Goal: Task Accomplishment & Management: Use online tool/utility

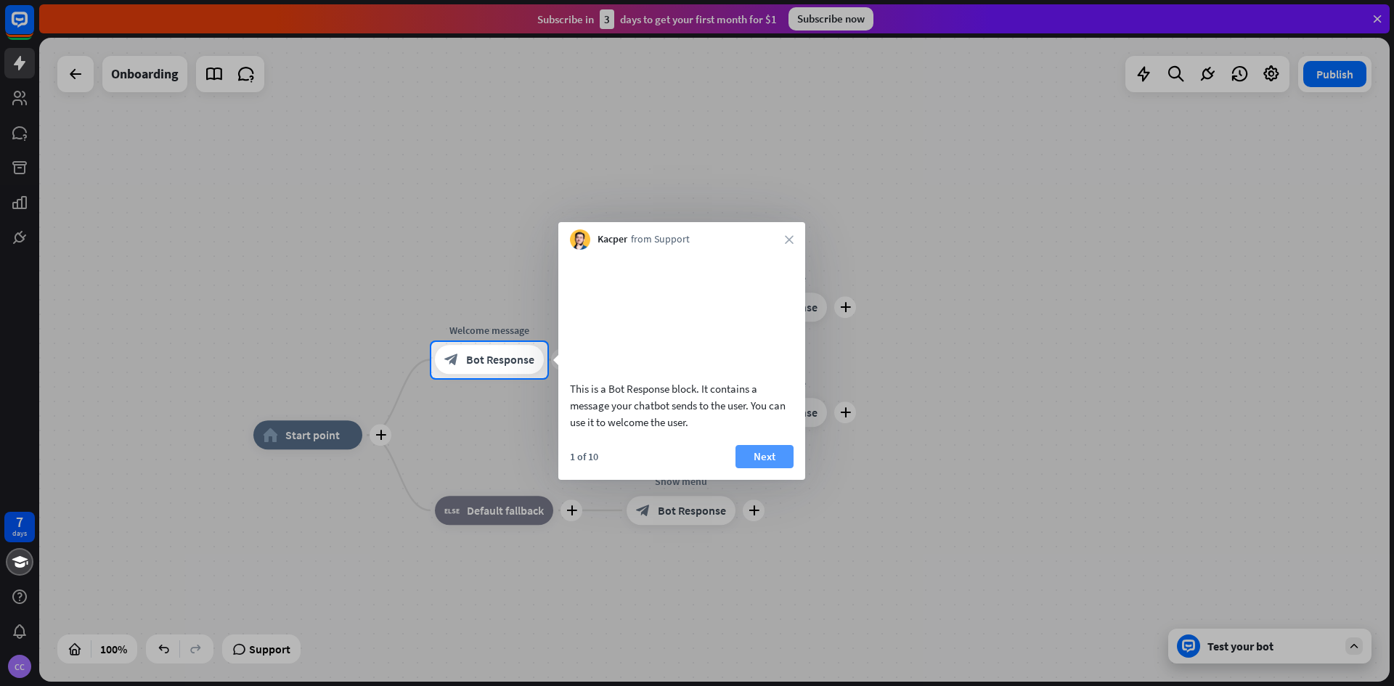
click at [764, 468] on button "Next" at bounding box center [765, 456] width 58 height 23
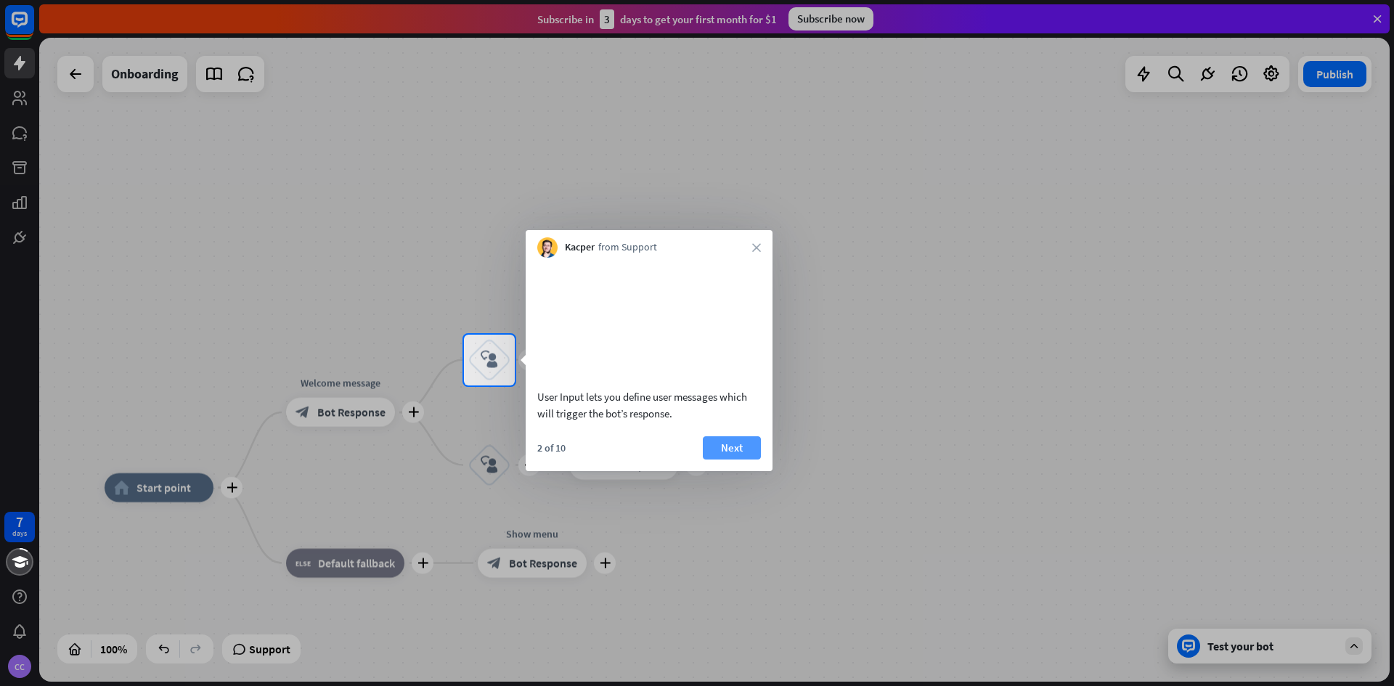
click at [728, 460] on button "Next" at bounding box center [732, 447] width 58 height 23
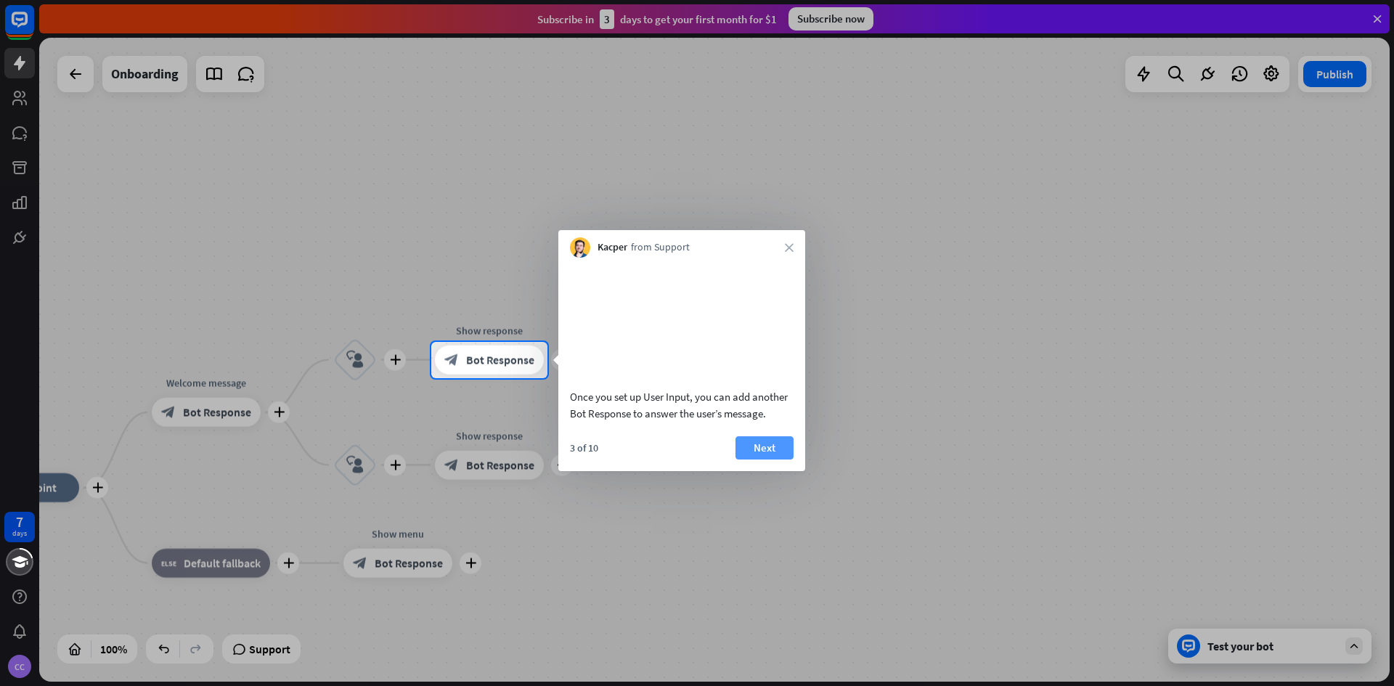
click at [770, 460] on button "Next" at bounding box center [765, 447] width 58 height 23
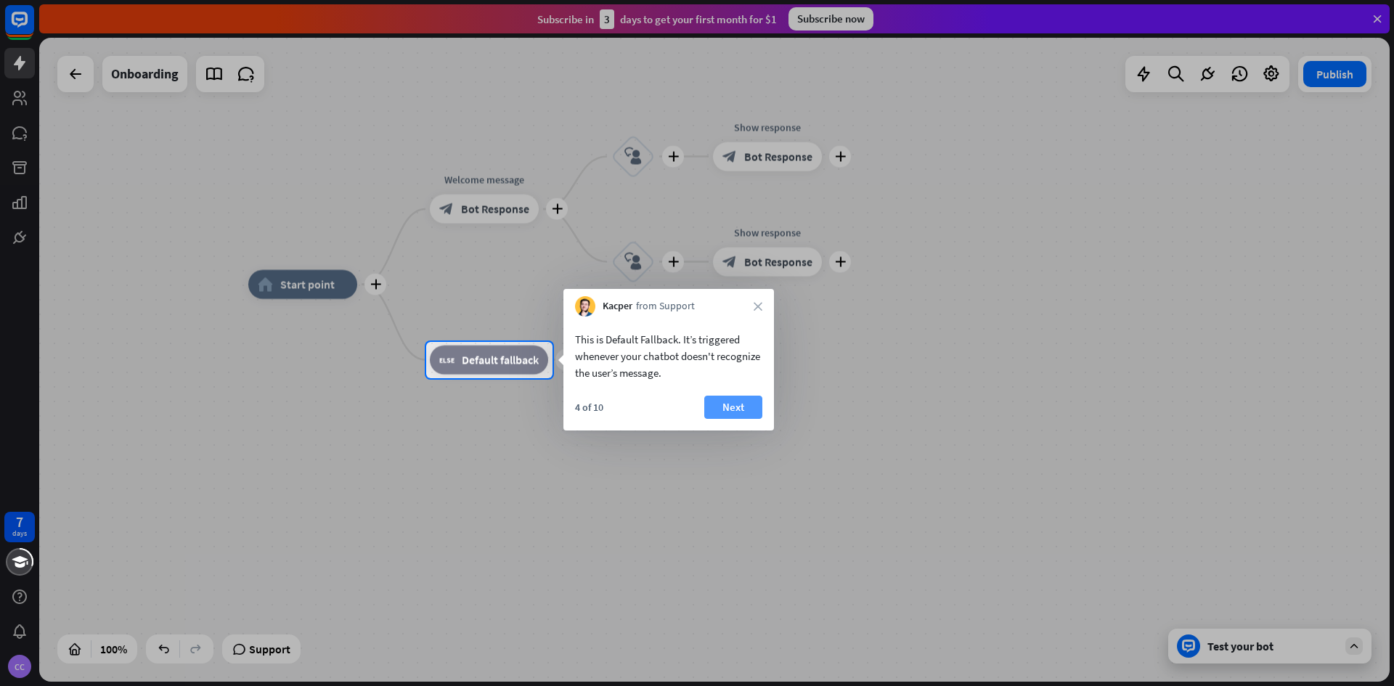
click at [721, 412] on button "Next" at bounding box center [733, 407] width 58 height 23
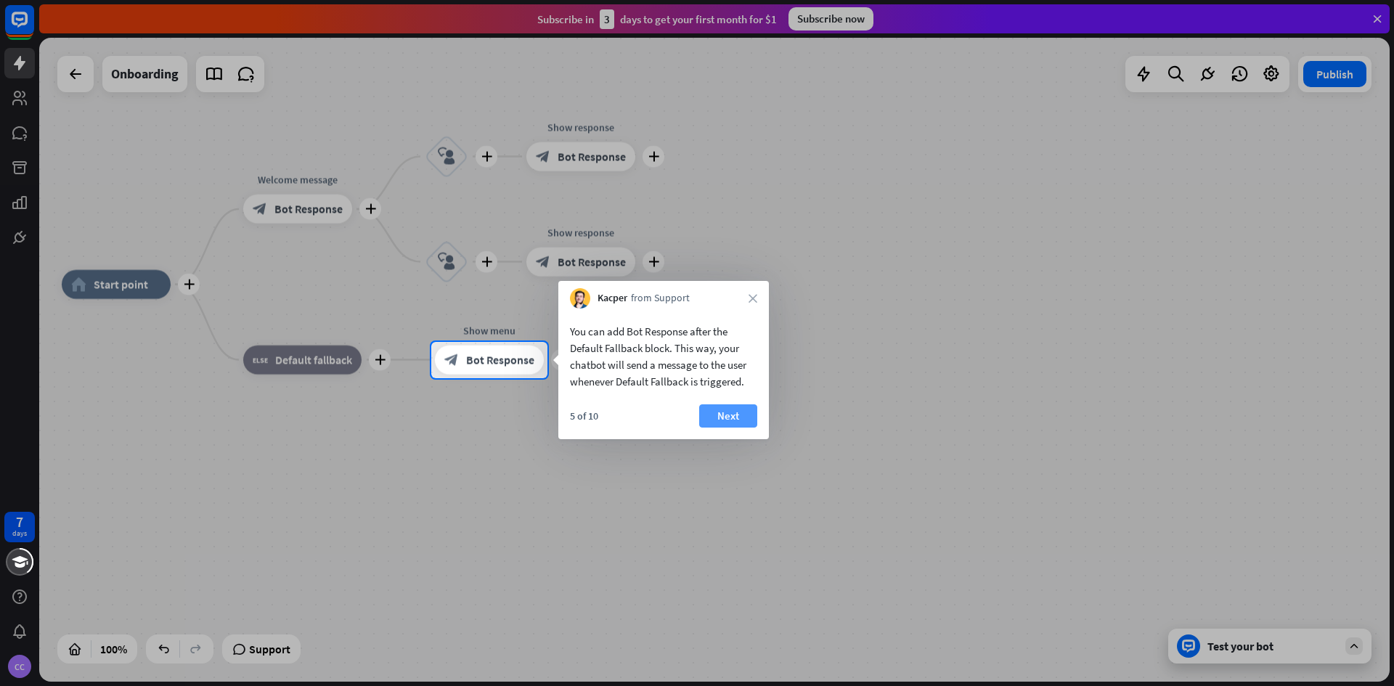
click at [741, 416] on button "Next" at bounding box center [728, 416] width 58 height 23
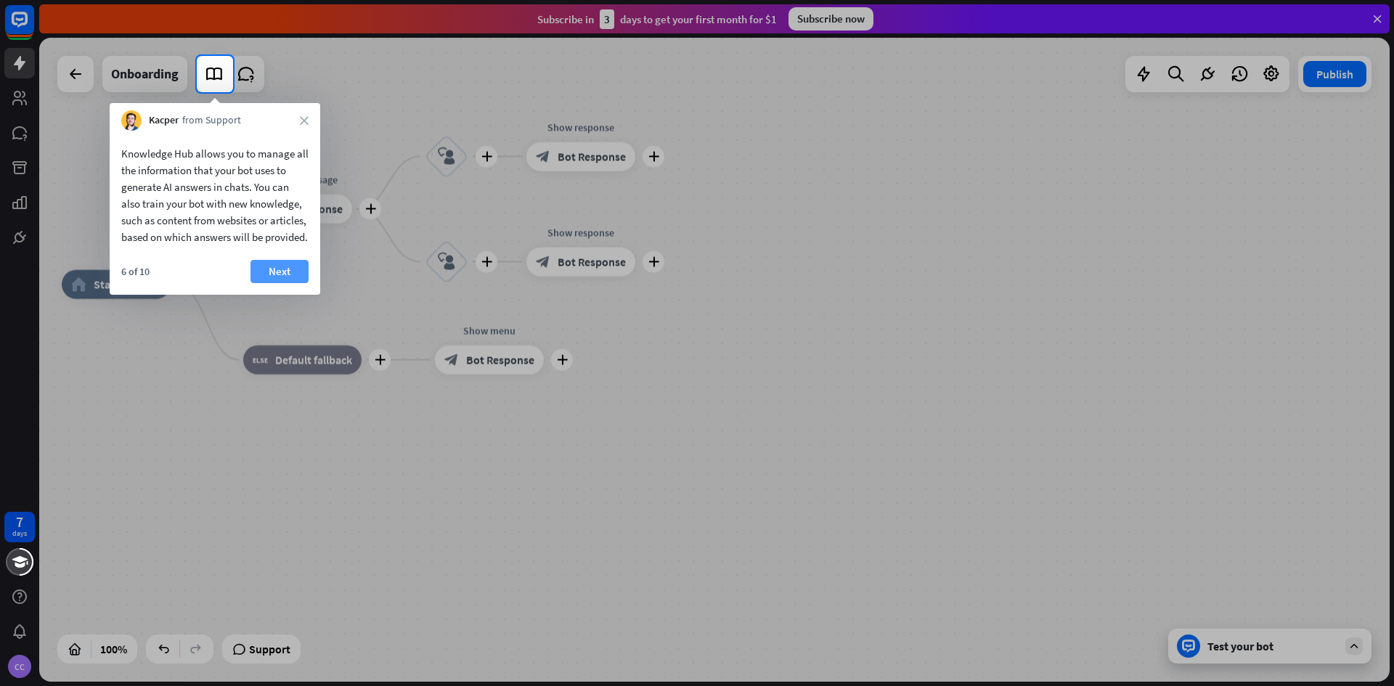
click at [283, 283] on button "Next" at bounding box center [280, 271] width 58 height 23
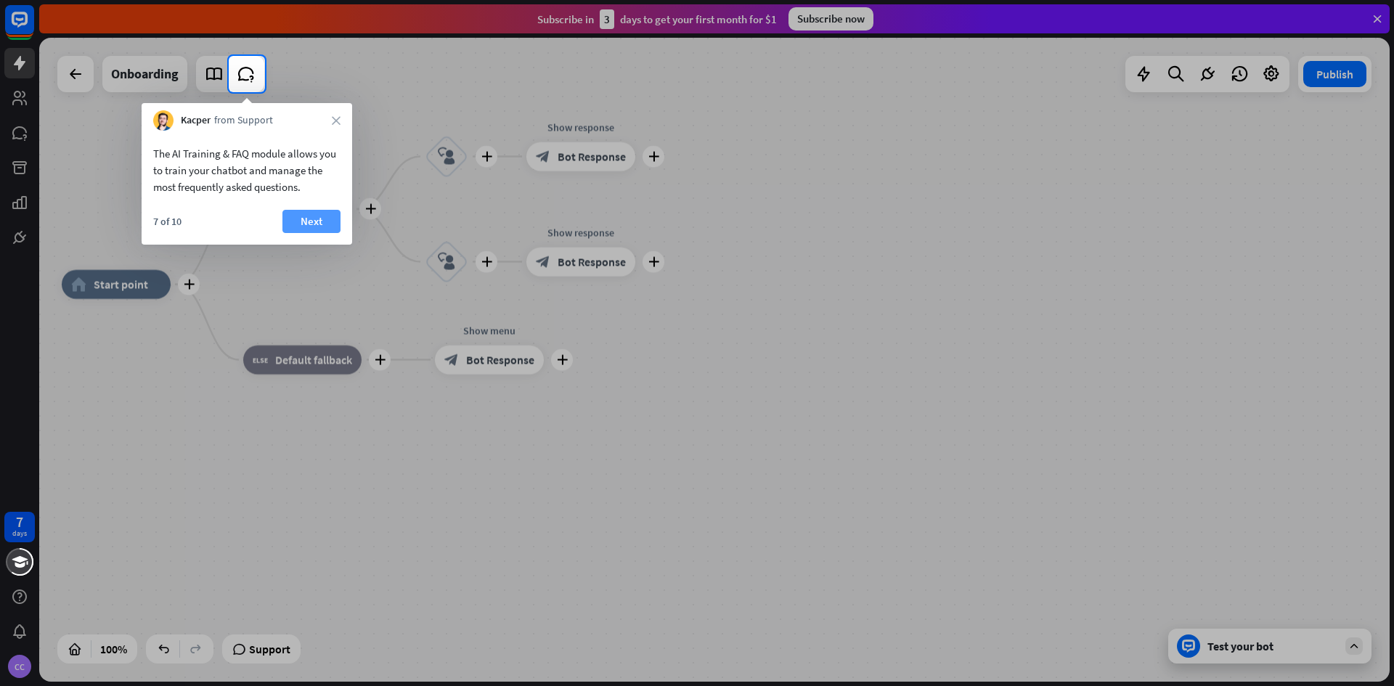
click at [304, 224] on button "Next" at bounding box center [312, 221] width 58 height 23
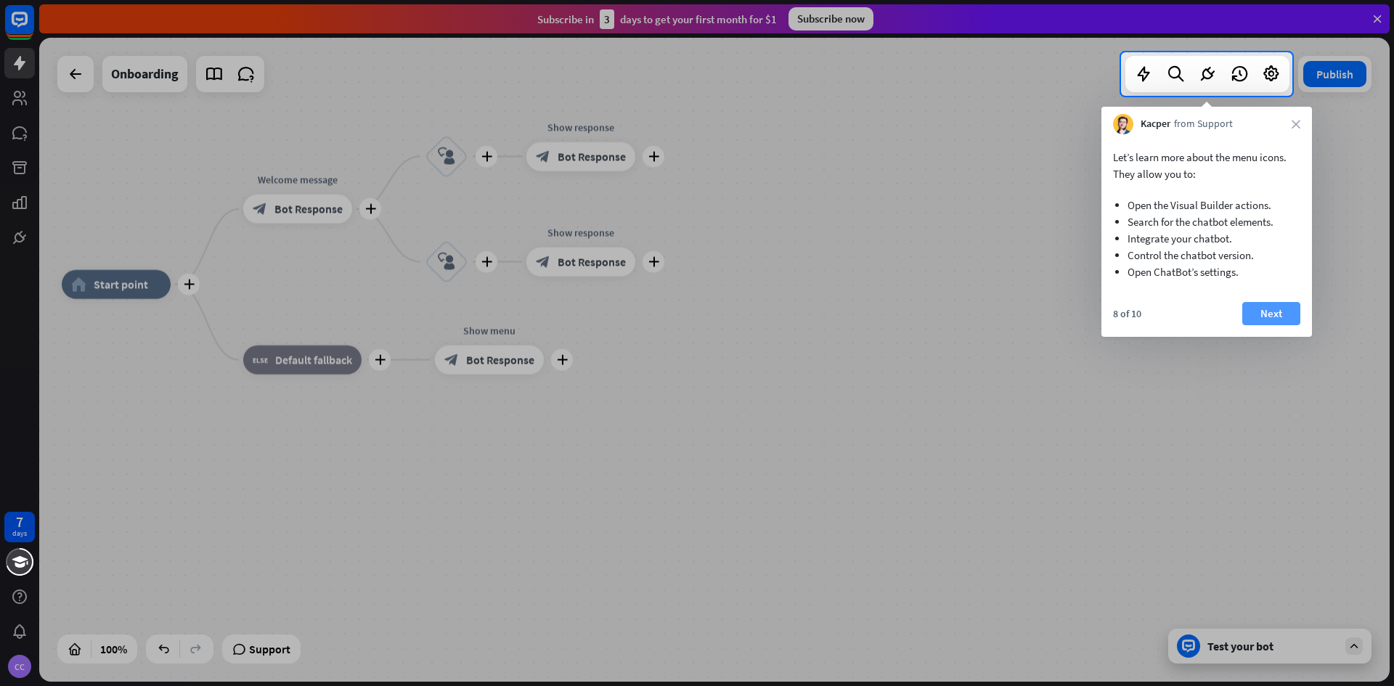
click at [1266, 312] on button "Next" at bounding box center [1272, 313] width 58 height 23
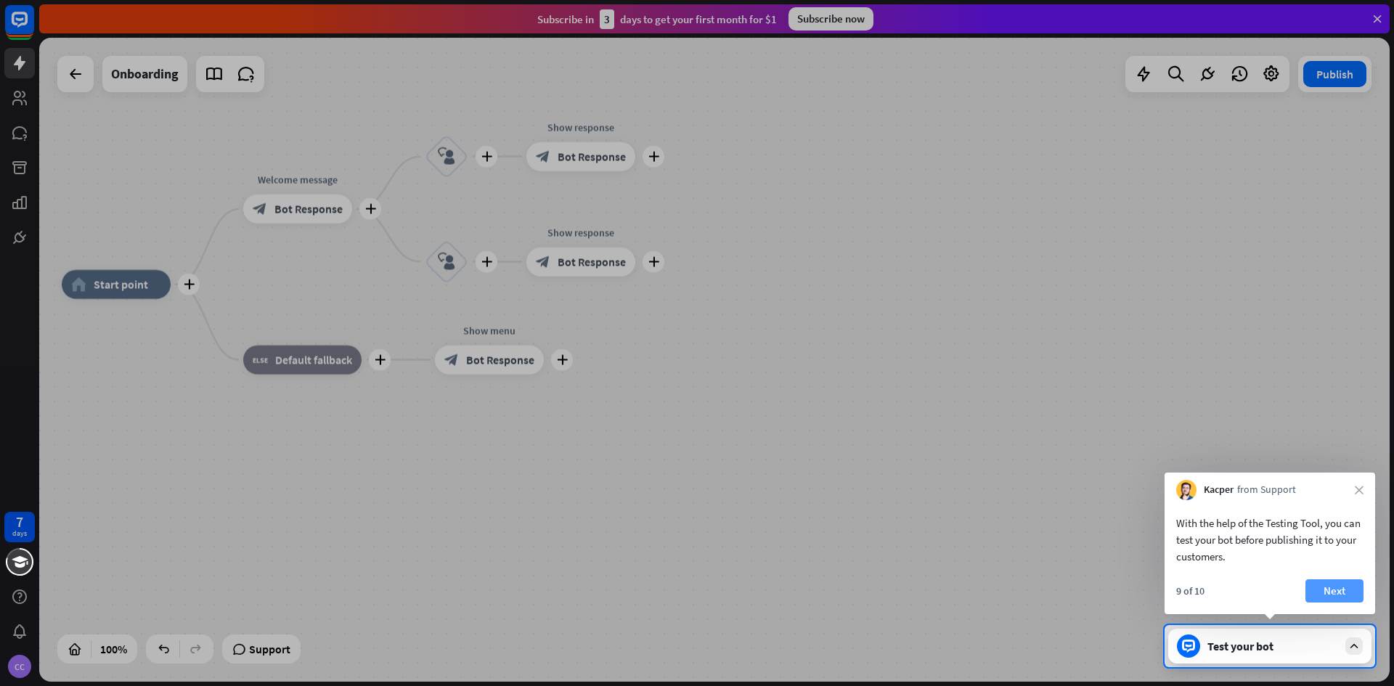
click at [1349, 593] on button "Next" at bounding box center [1335, 591] width 58 height 23
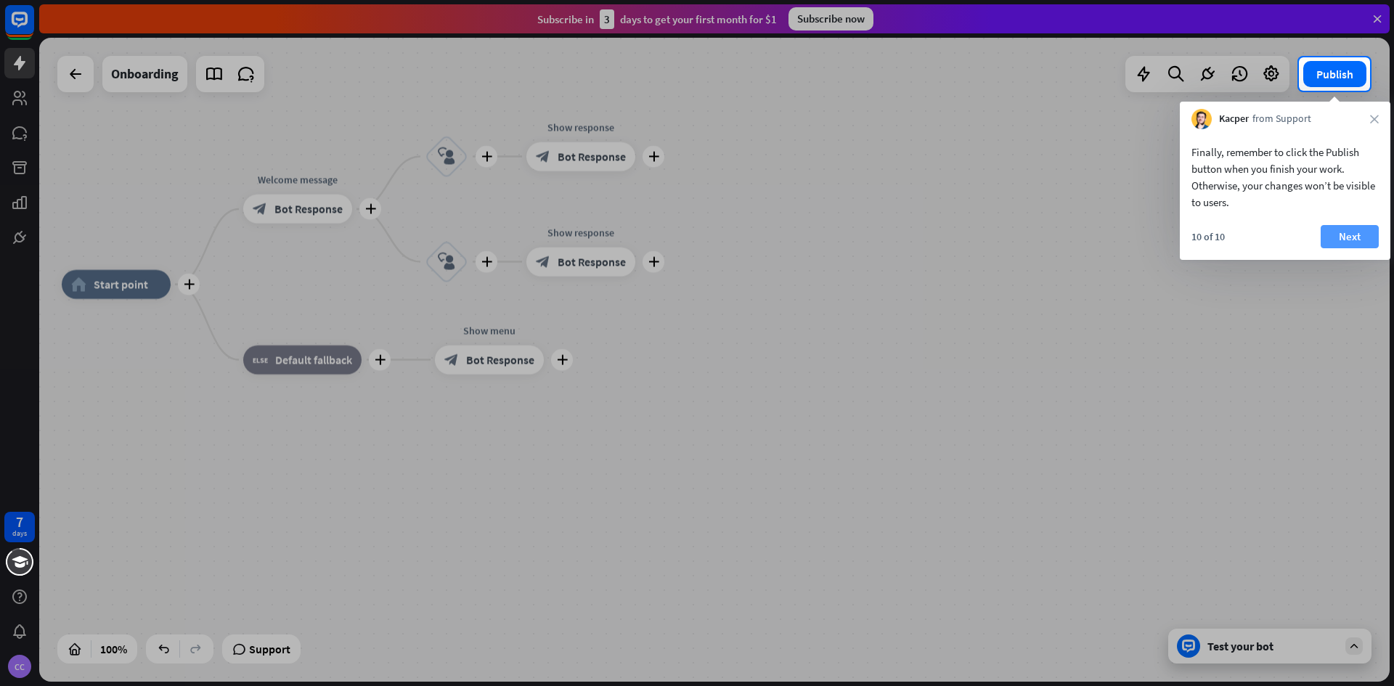
click at [1352, 234] on button "Next" at bounding box center [1350, 236] width 58 height 23
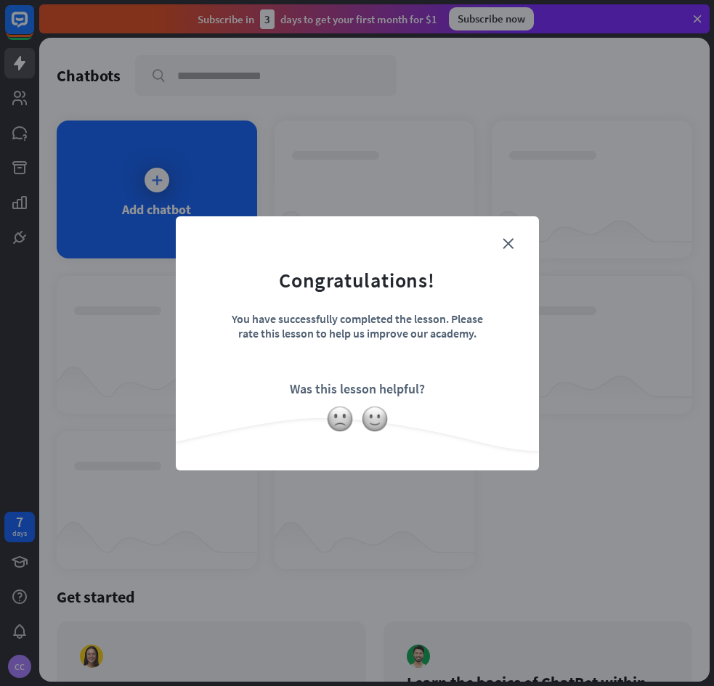
click at [604, 256] on div "close Congratulations! You have successfully completed the lesson. Please rate …" at bounding box center [357, 343] width 714 height 686
click at [505, 243] on icon "close" at bounding box center [508, 243] width 11 height 11
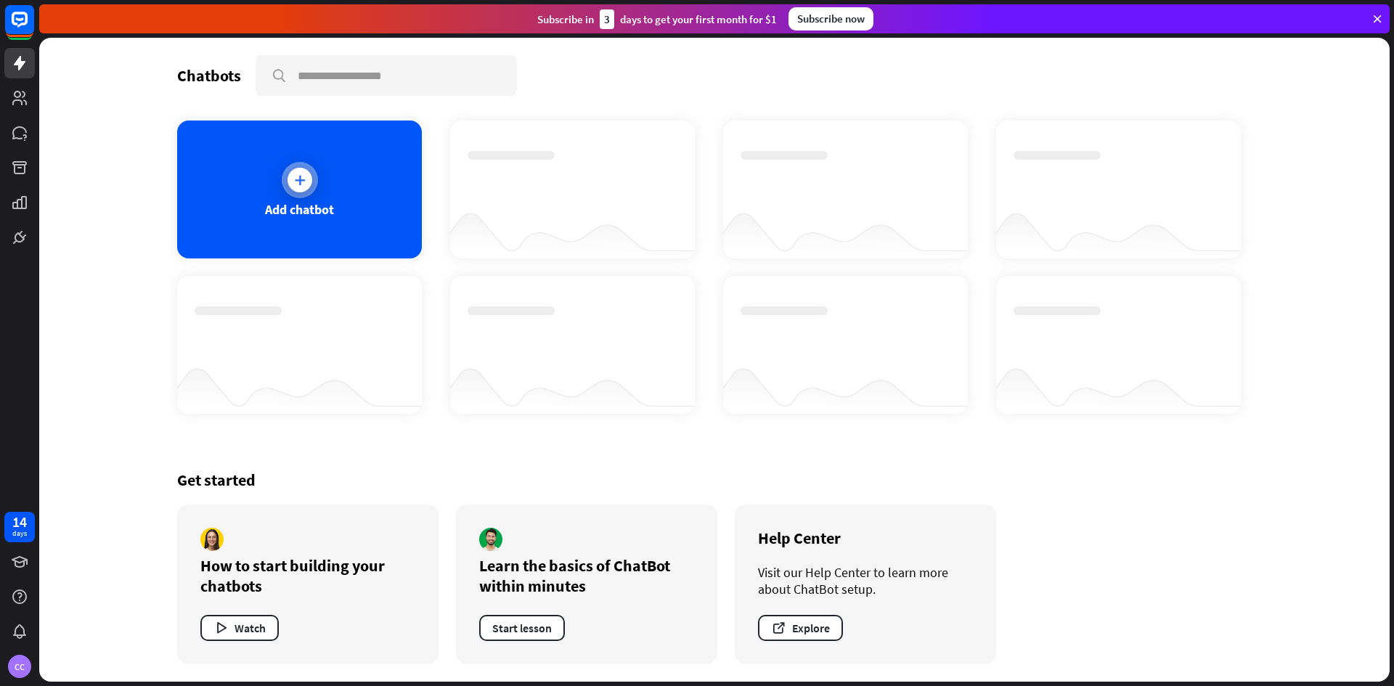
click at [309, 174] on div at bounding box center [300, 180] width 25 height 25
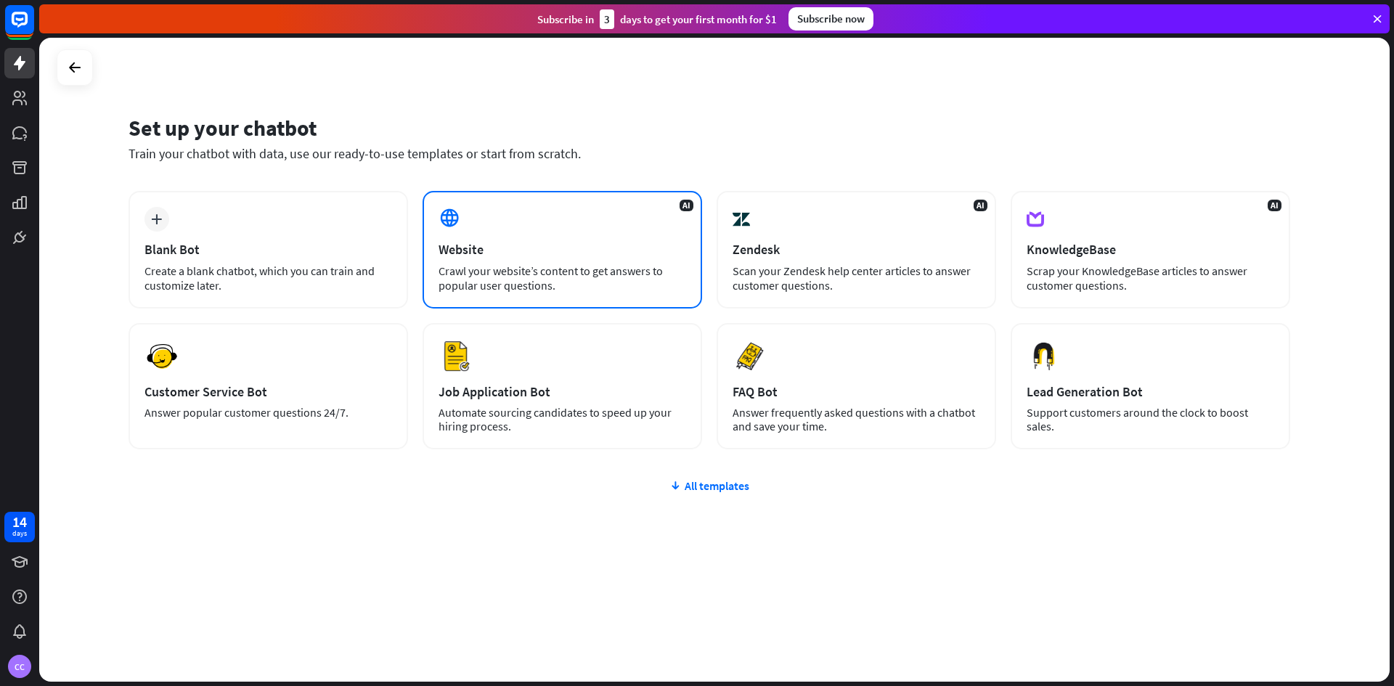
drag, startPoint x: 590, startPoint y: 292, endPoint x: 634, endPoint y: 283, distance: 45.2
click at [634, 283] on div "Crawl your website’s content to get answers to popular user questions." at bounding box center [563, 278] width 248 height 29
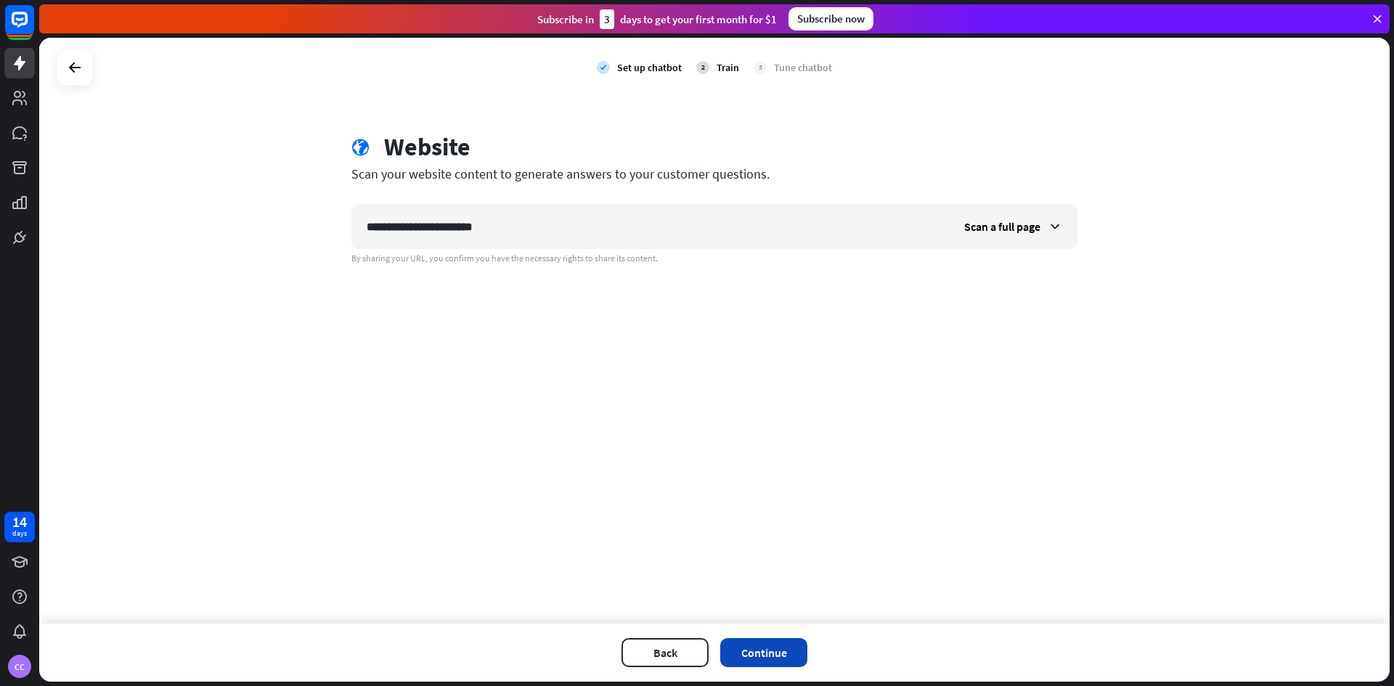
type input "**********"
click at [739, 651] on button "Continue" at bounding box center [763, 652] width 87 height 29
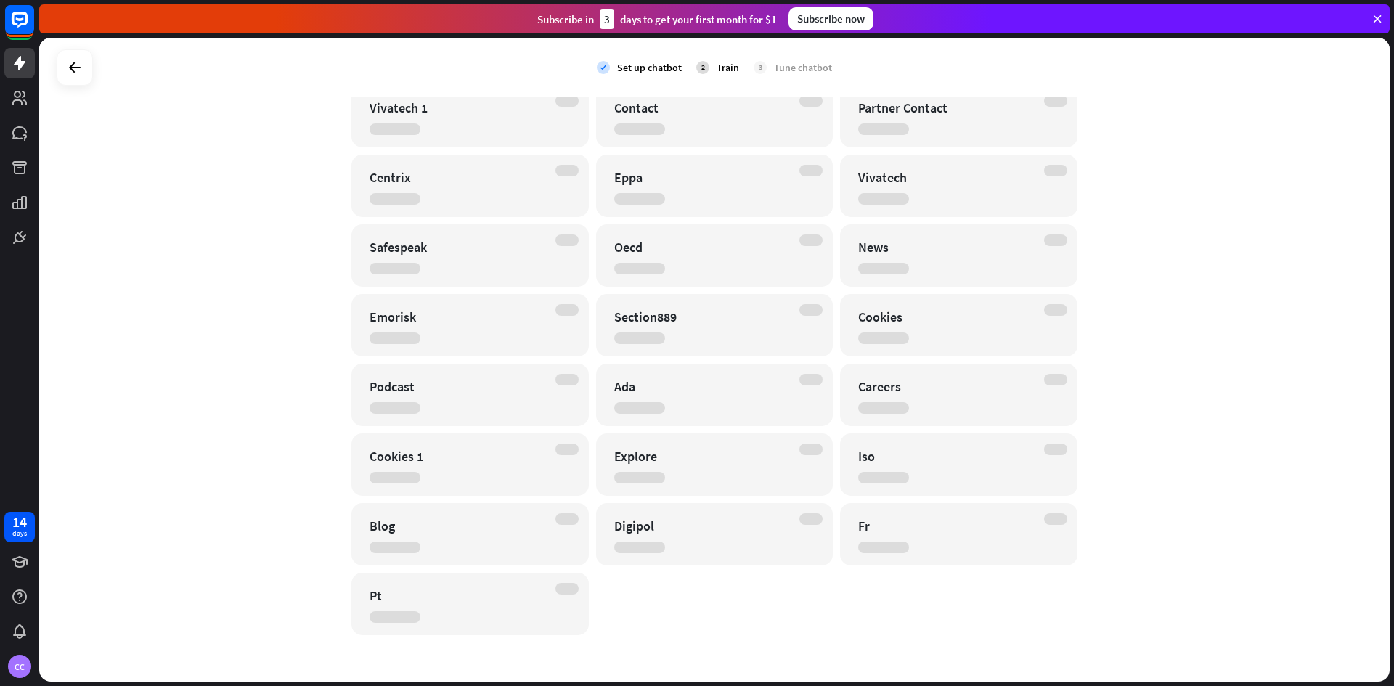
scroll to position [631, 0]
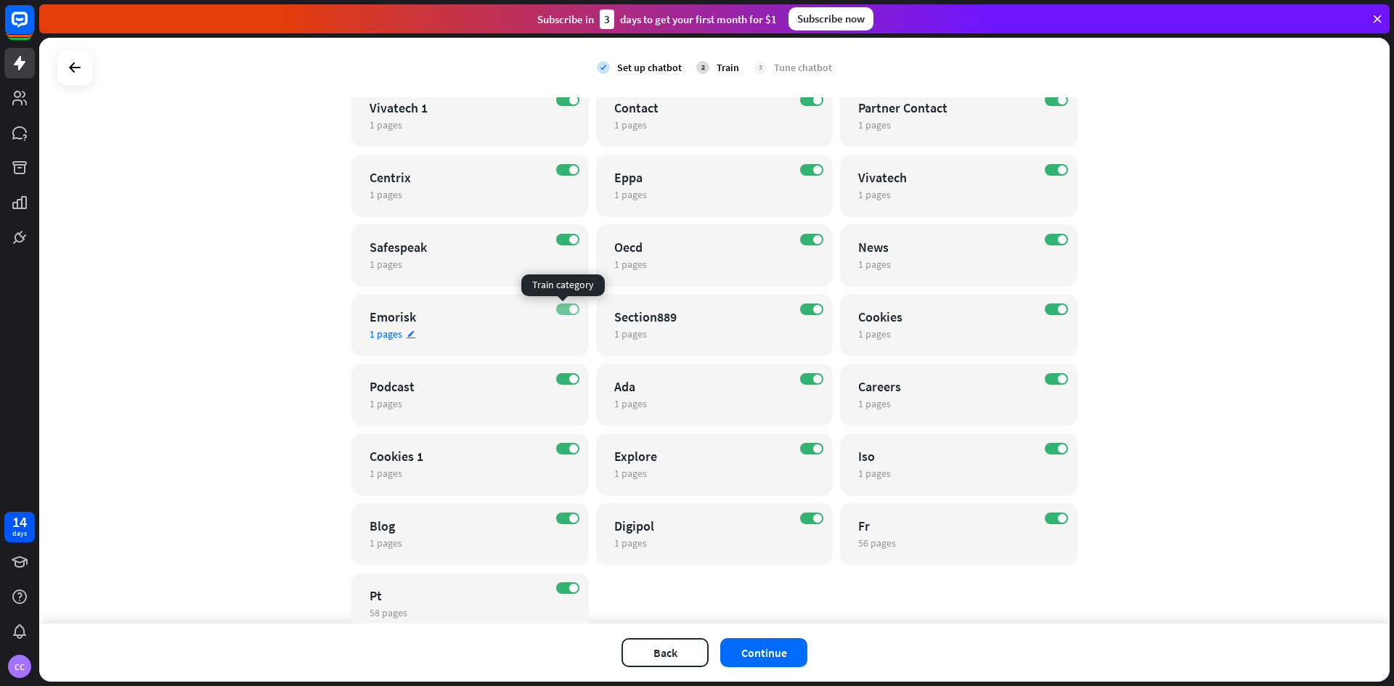
click at [560, 311] on label "ON" at bounding box center [567, 310] width 23 height 12
click at [558, 237] on label "ON" at bounding box center [567, 240] width 23 height 12
click at [561, 168] on label "ON" at bounding box center [567, 170] width 23 height 12
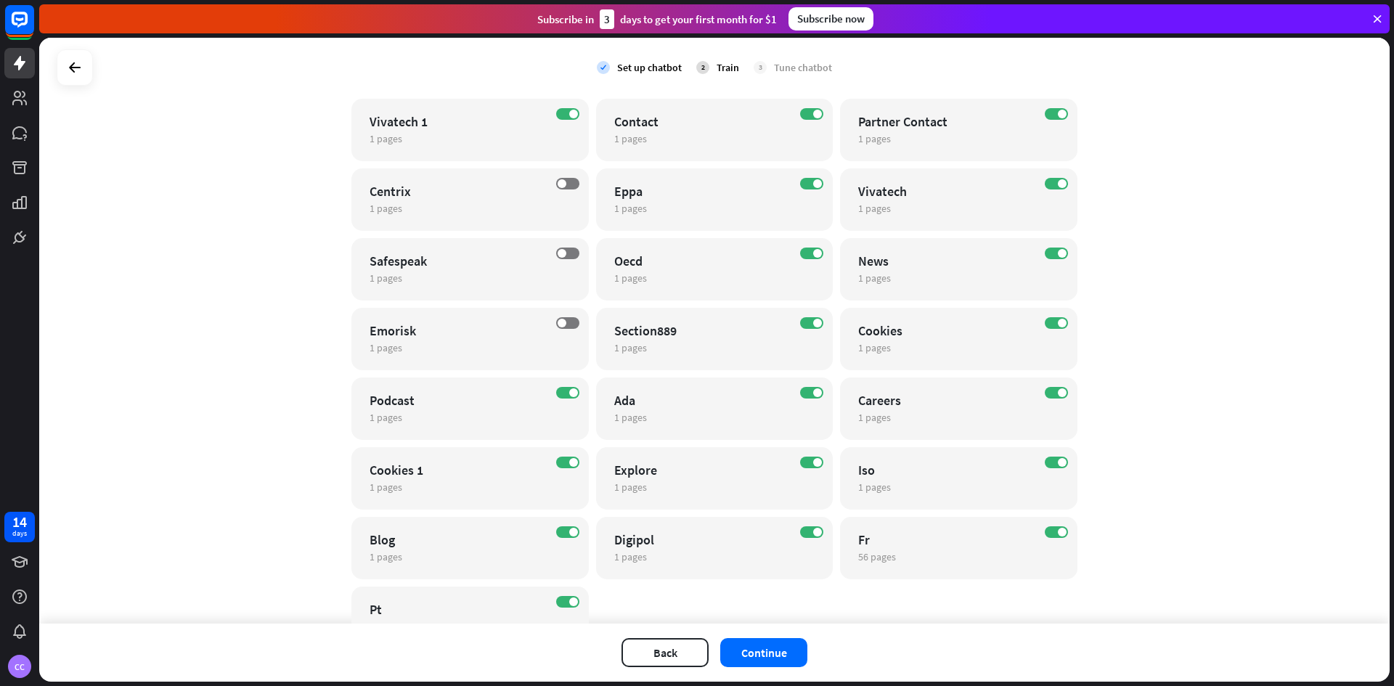
scroll to position [689, 0]
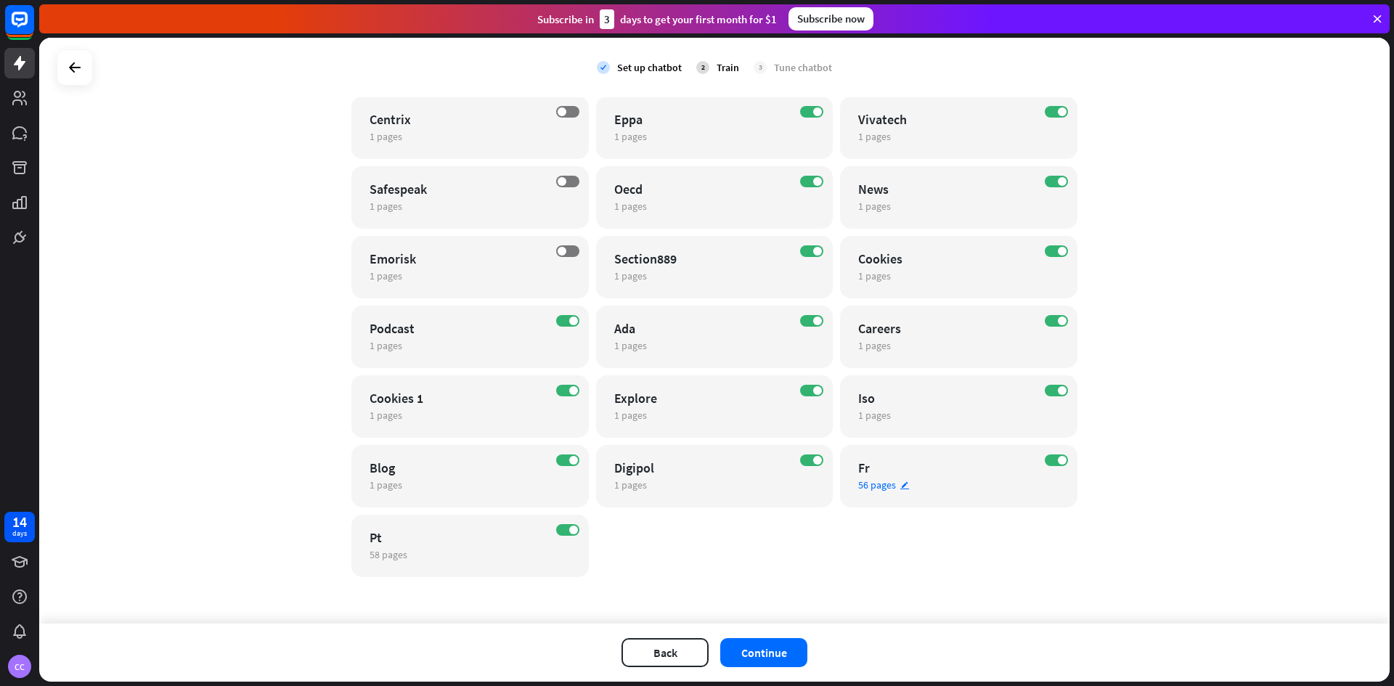
click at [876, 490] on span "56 pages" at bounding box center [877, 485] width 38 height 13
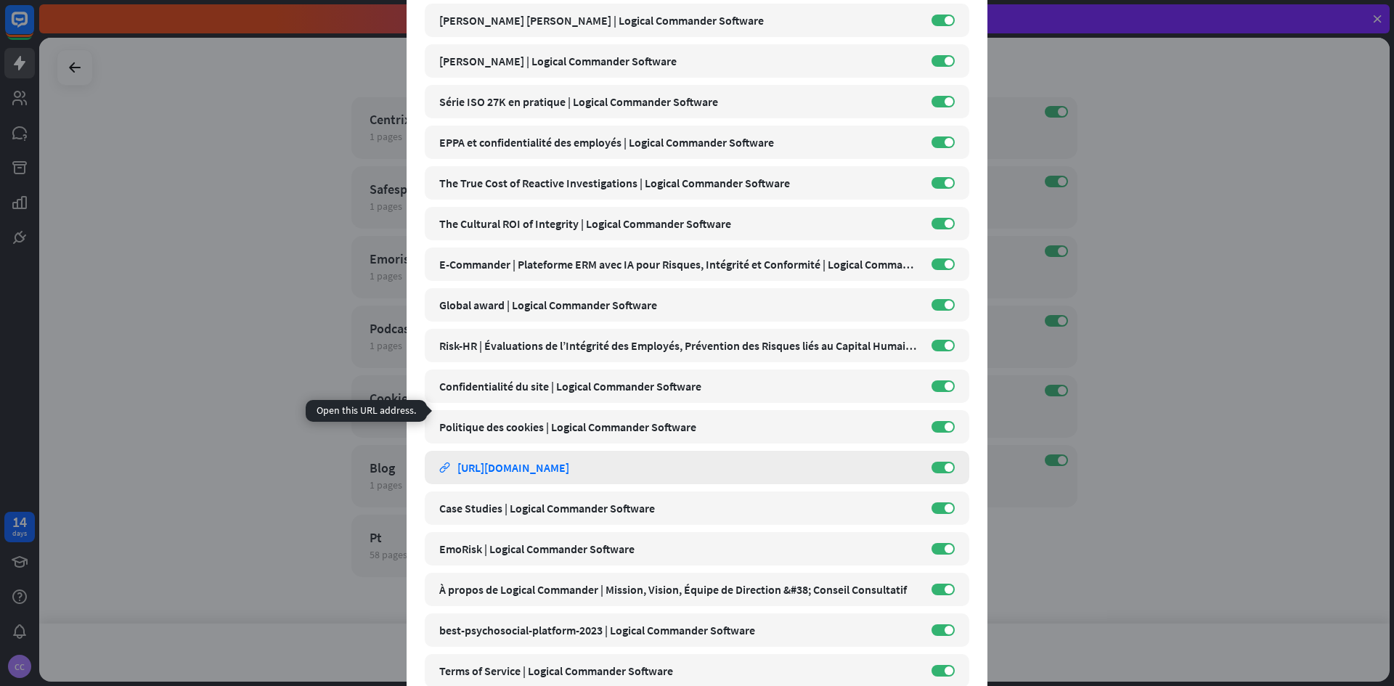
scroll to position [871, 0]
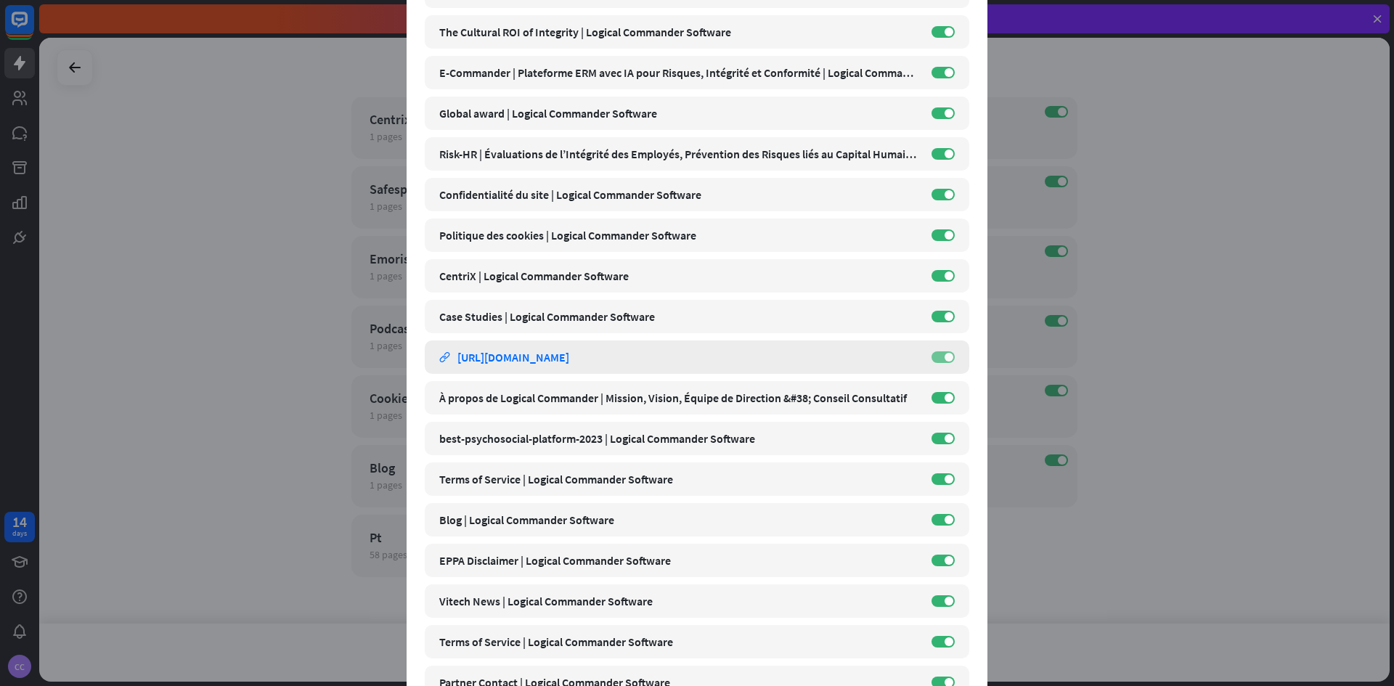
click at [933, 358] on label "ON" at bounding box center [943, 358] width 23 height 12
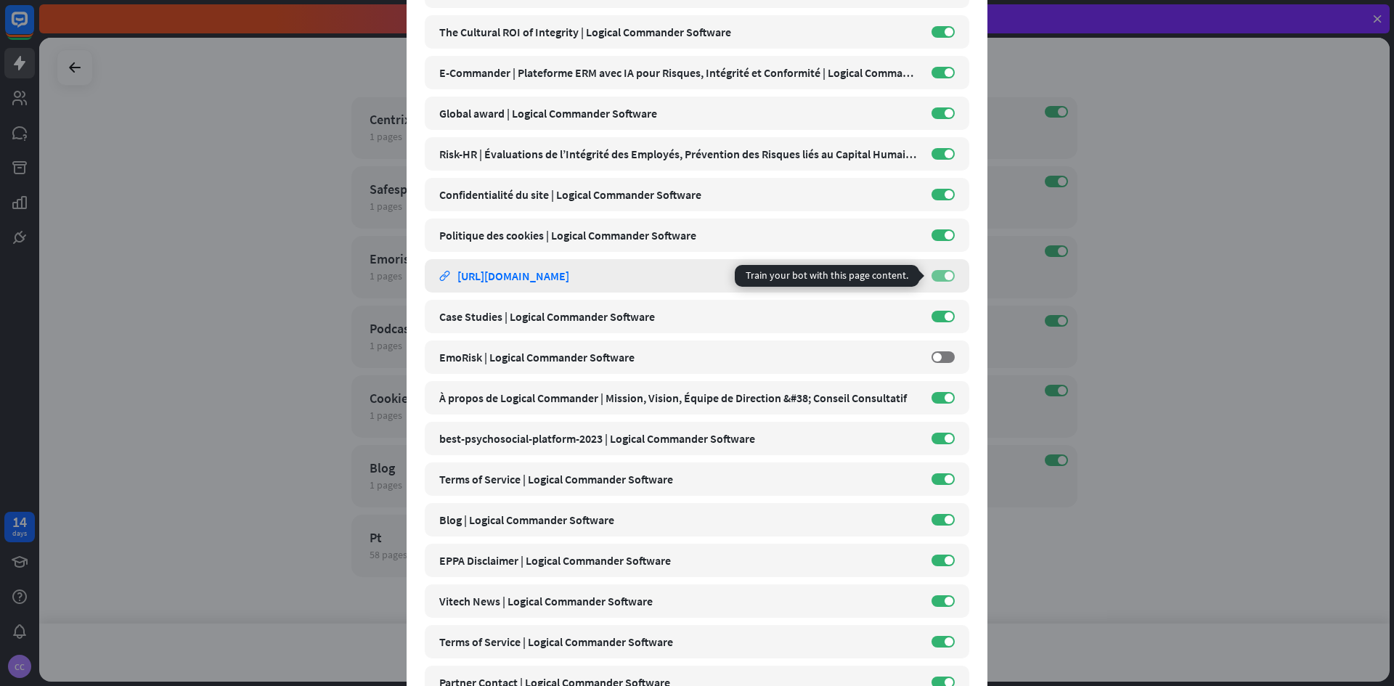
click at [932, 277] on label "ON" at bounding box center [943, 276] width 23 height 12
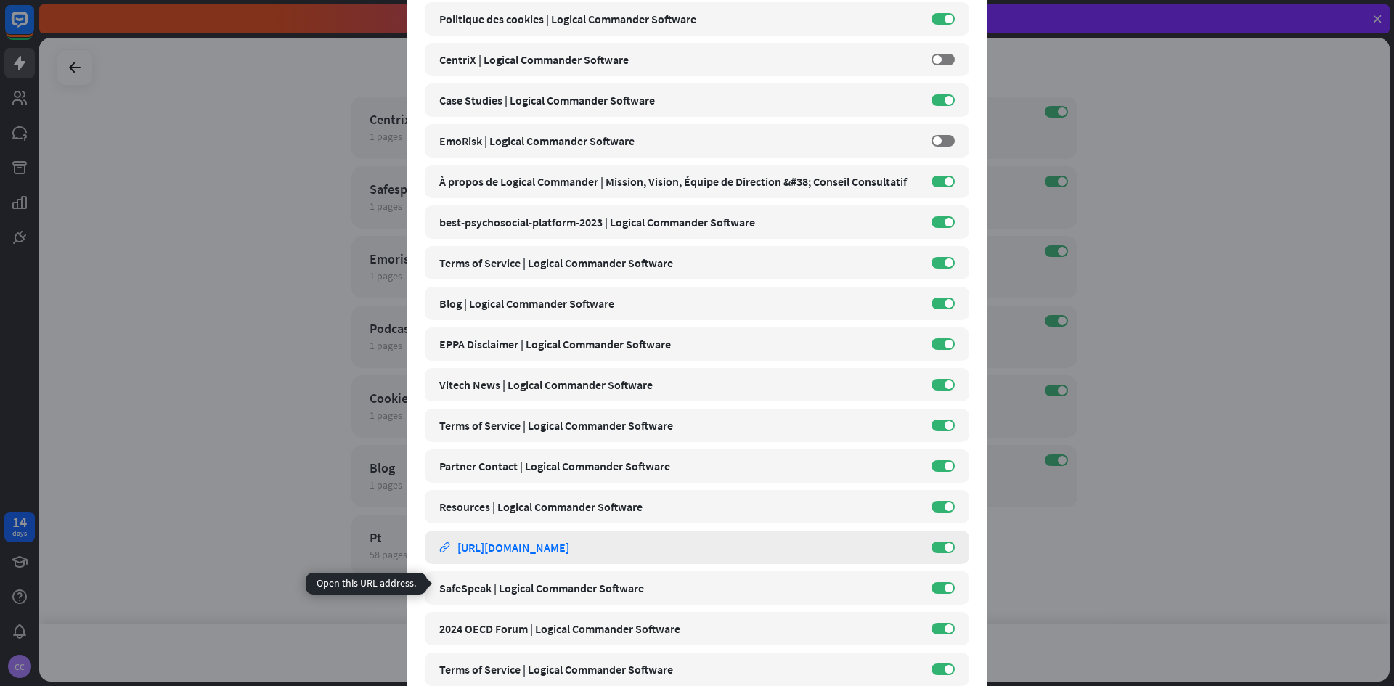
scroll to position [1162, 0]
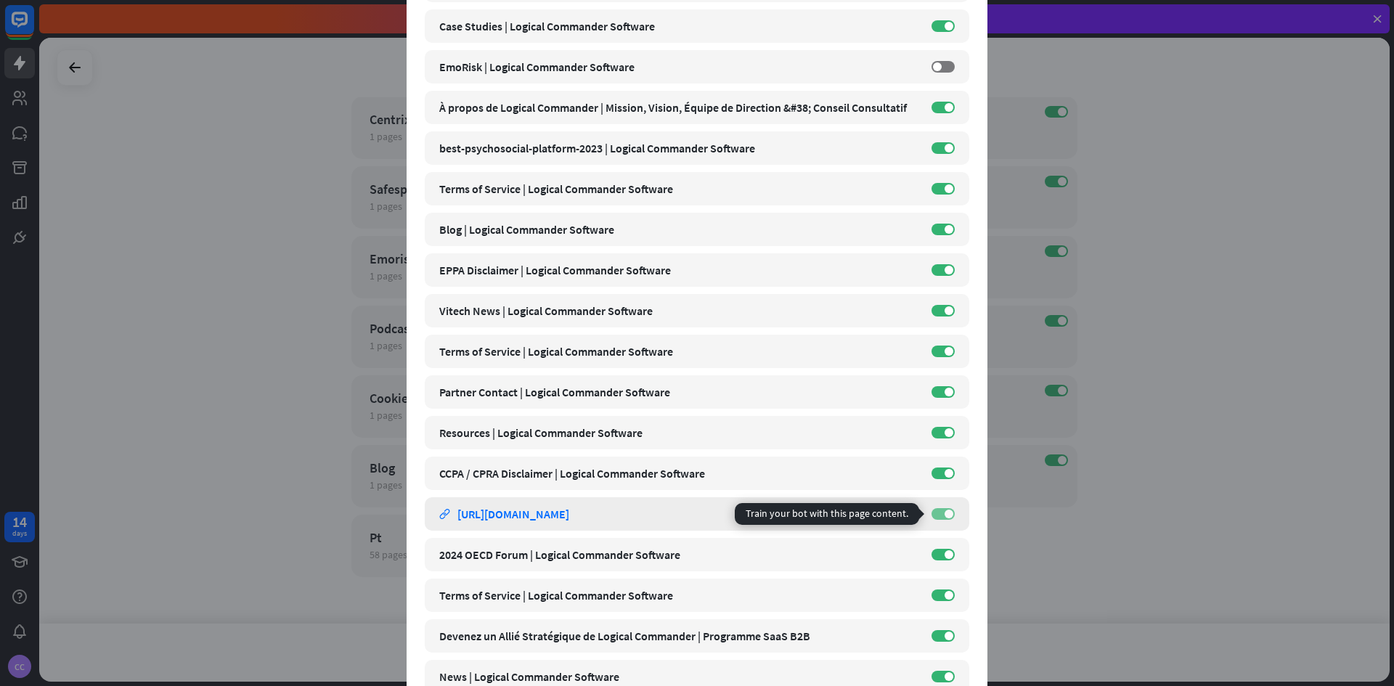
click at [932, 513] on label "ON" at bounding box center [943, 514] width 23 height 12
click at [1107, 533] on div "close Train the bot with pages from the “Fr” category There are 56 pages in the…" at bounding box center [697, 343] width 1394 height 686
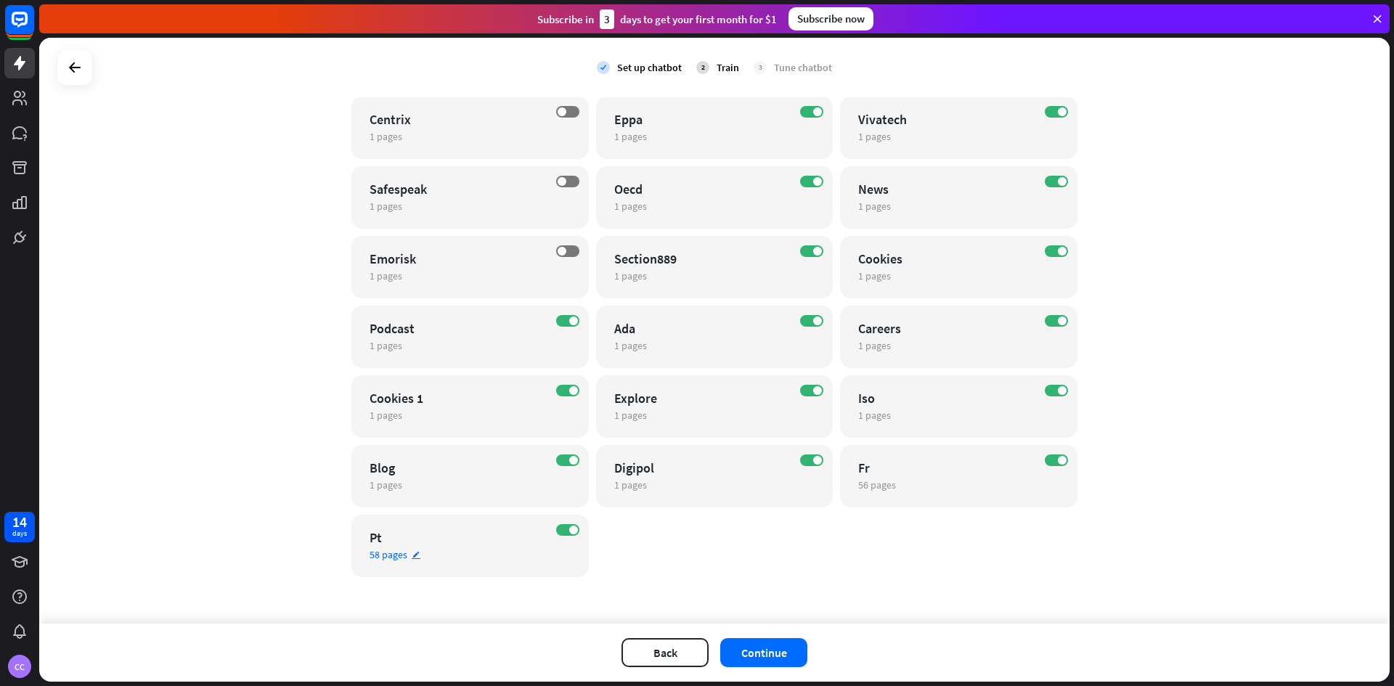
click at [391, 534] on div "Pt" at bounding box center [458, 537] width 176 height 17
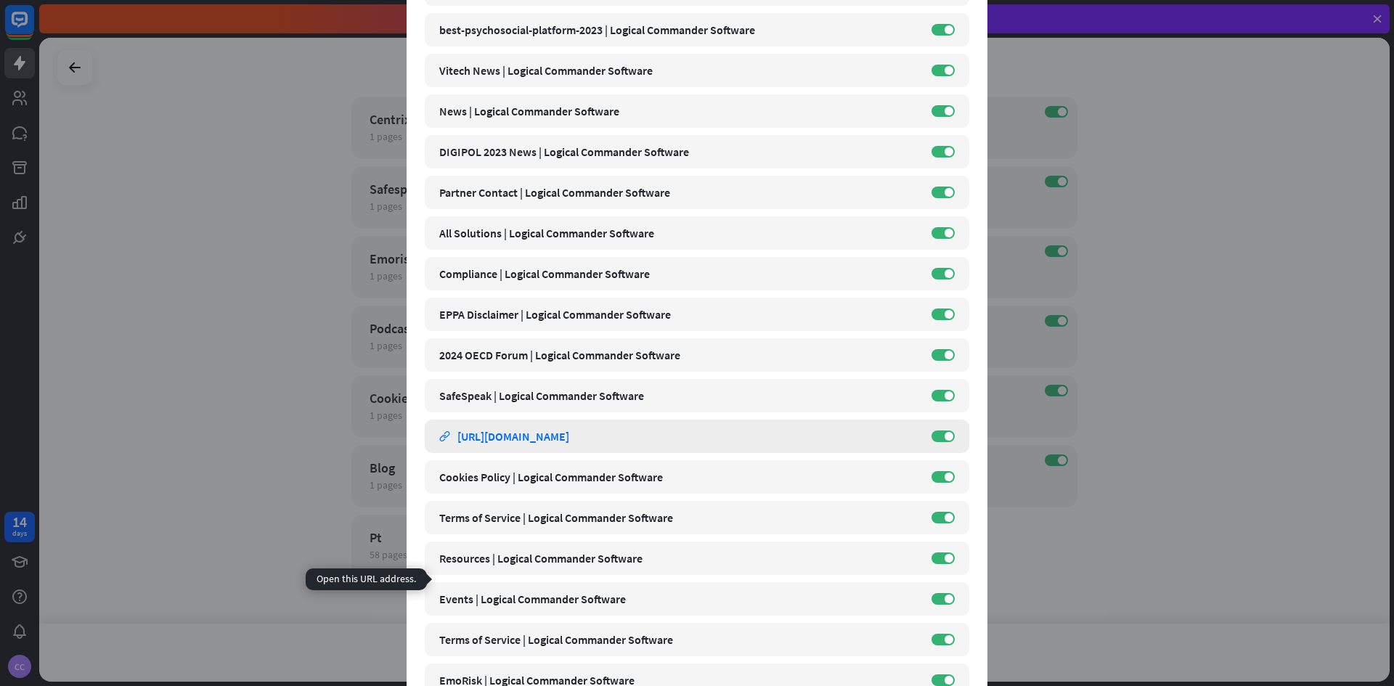
scroll to position [1525, 0]
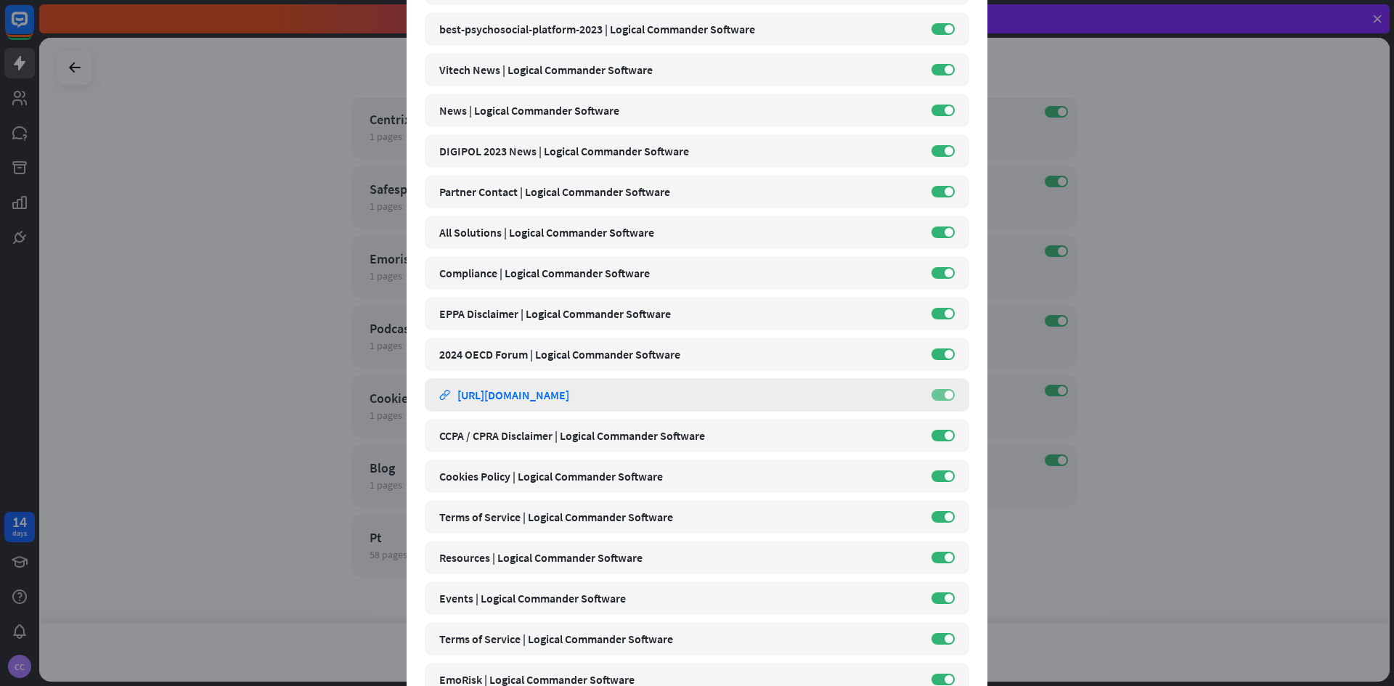
click at [932, 394] on label "ON" at bounding box center [943, 395] width 23 height 12
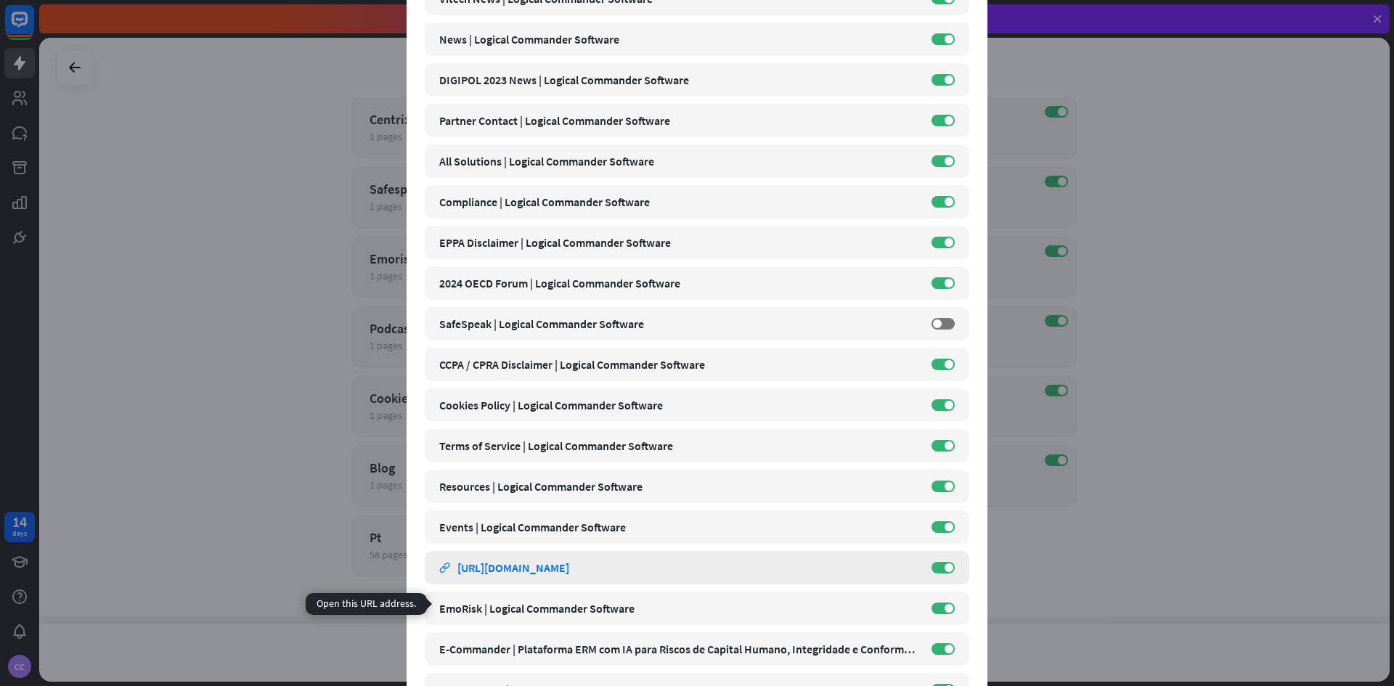
scroll to position [1670, 0]
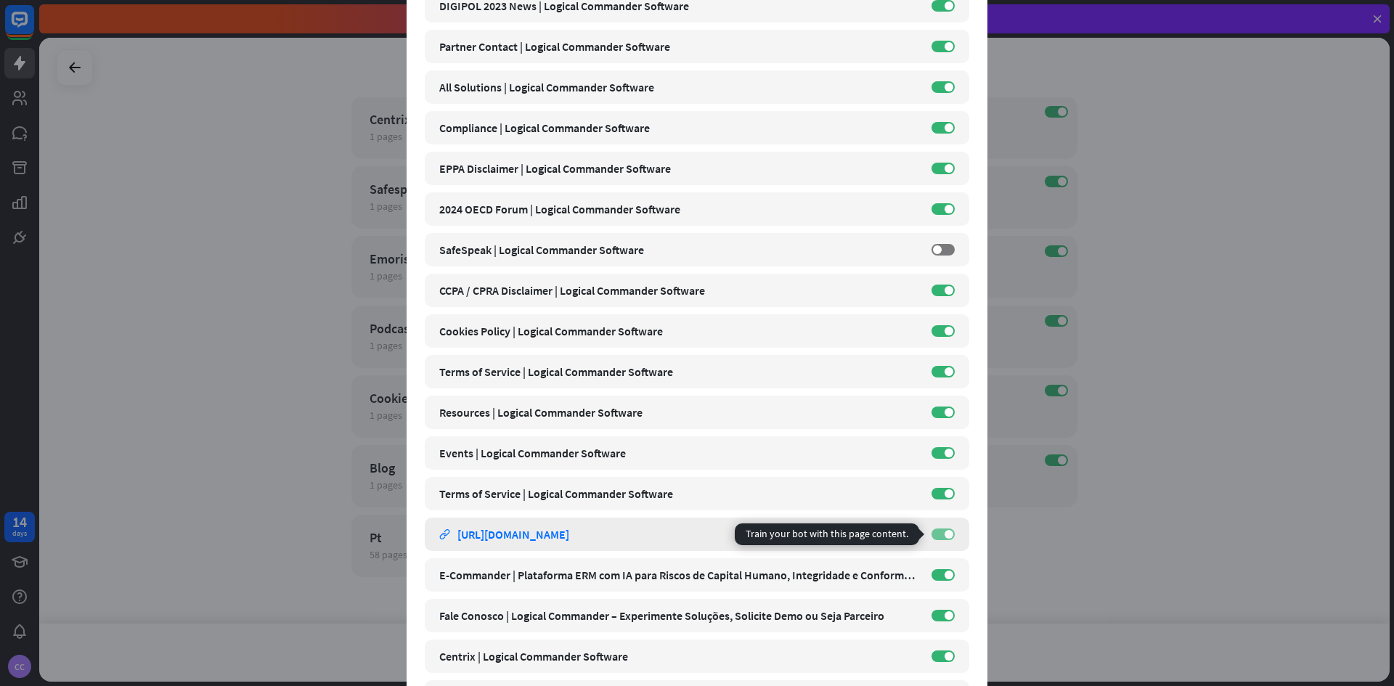
click at [935, 537] on label "ON" at bounding box center [943, 535] width 23 height 12
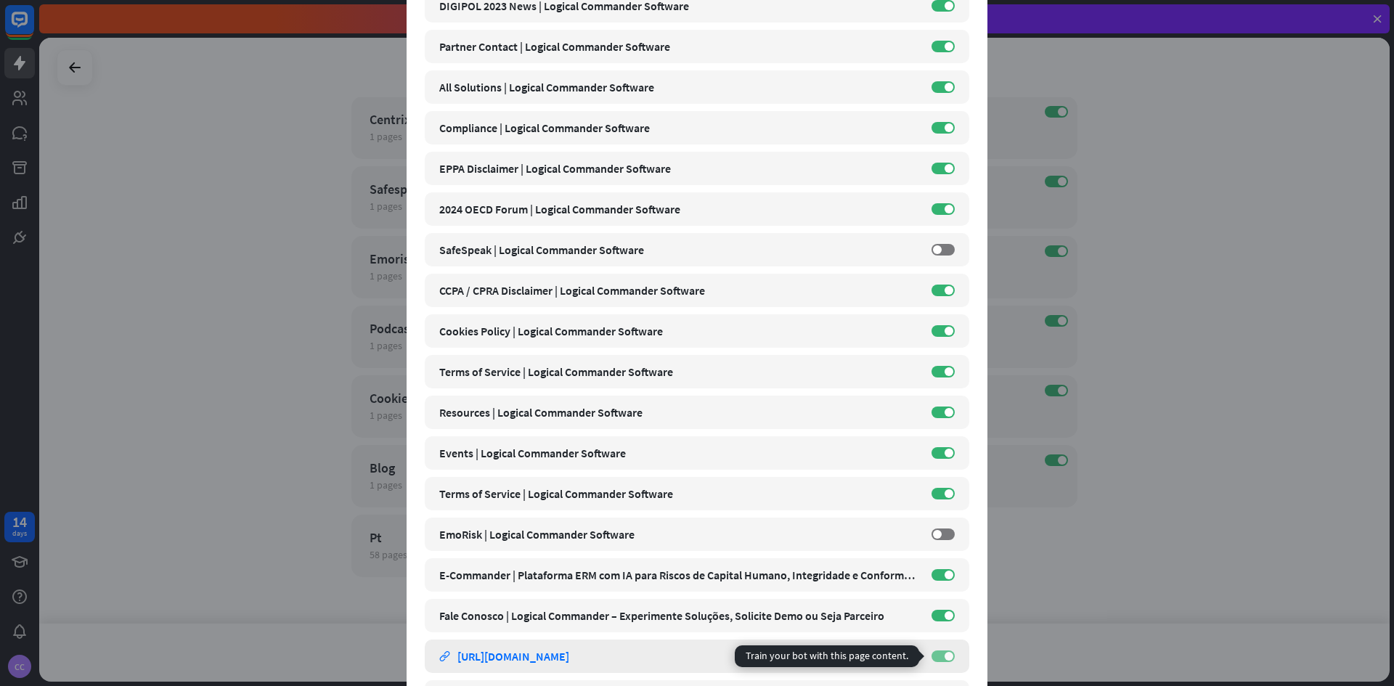
click at [935, 657] on label "ON" at bounding box center [943, 657] width 23 height 12
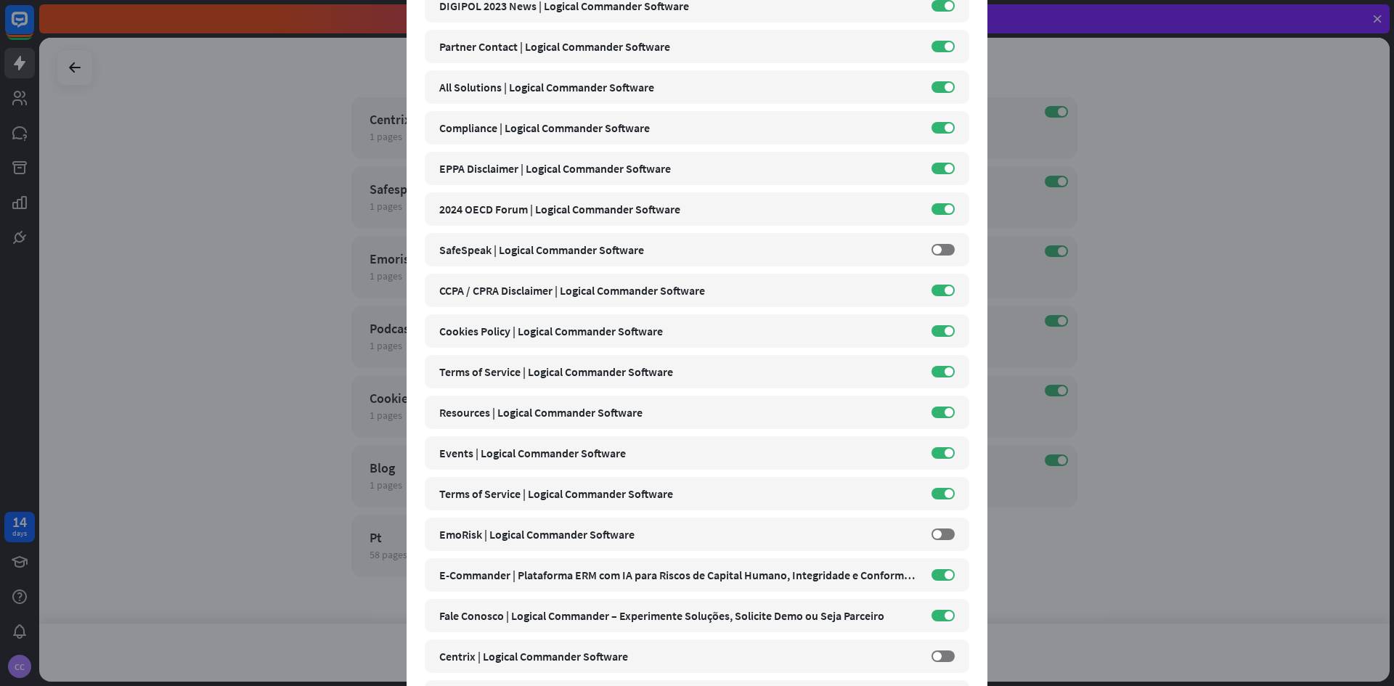
click at [1223, 503] on div "close Train the bot with pages from the “Pt” category There are 58 pages in the…" at bounding box center [697, 343] width 1394 height 686
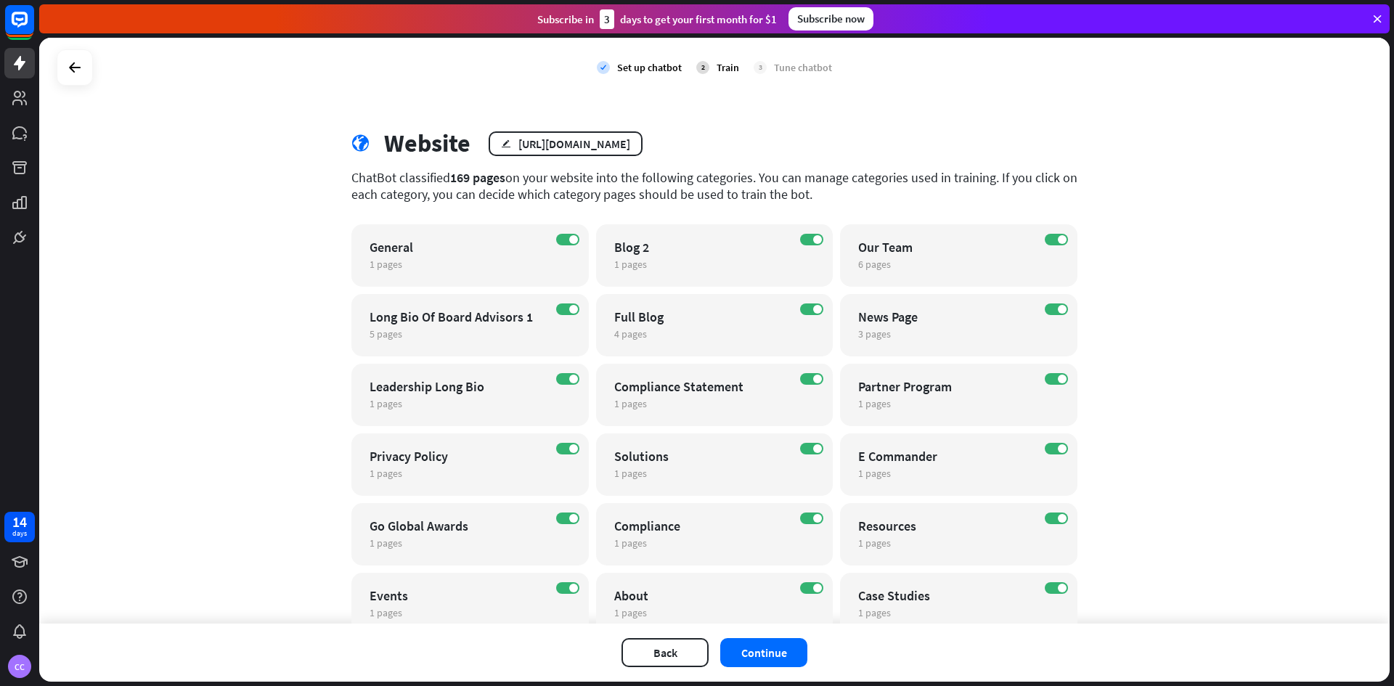
scroll to position [0, 0]
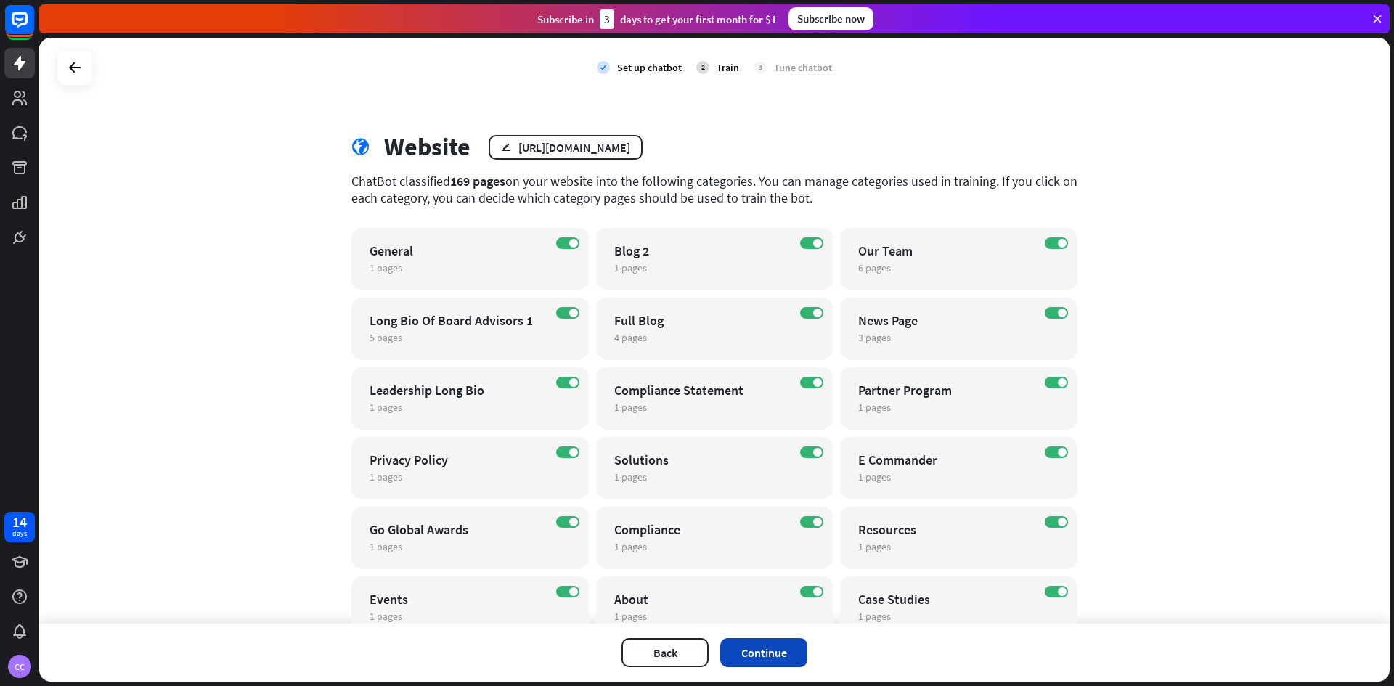
click at [773, 654] on button "Continue" at bounding box center [763, 652] width 87 height 29
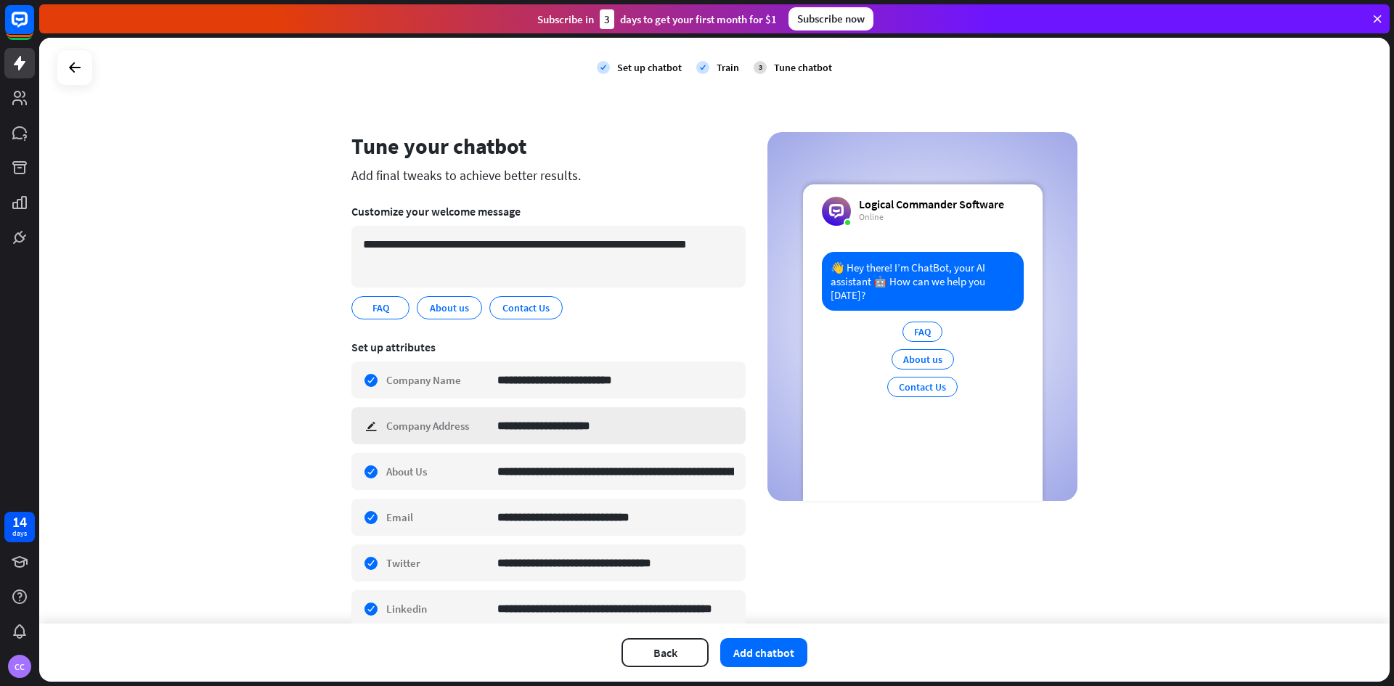
click at [368, 424] on div "**********" at bounding box center [549, 425] width 394 height 37
click at [278, 452] on div "**********" at bounding box center [714, 331] width 1351 height 586
click at [192, 530] on div "**********" at bounding box center [714, 331] width 1351 height 586
click at [590, 472] on input "**********" at bounding box center [615, 472] width 237 height 36
click at [651, 467] on input "**********" at bounding box center [615, 472] width 237 height 36
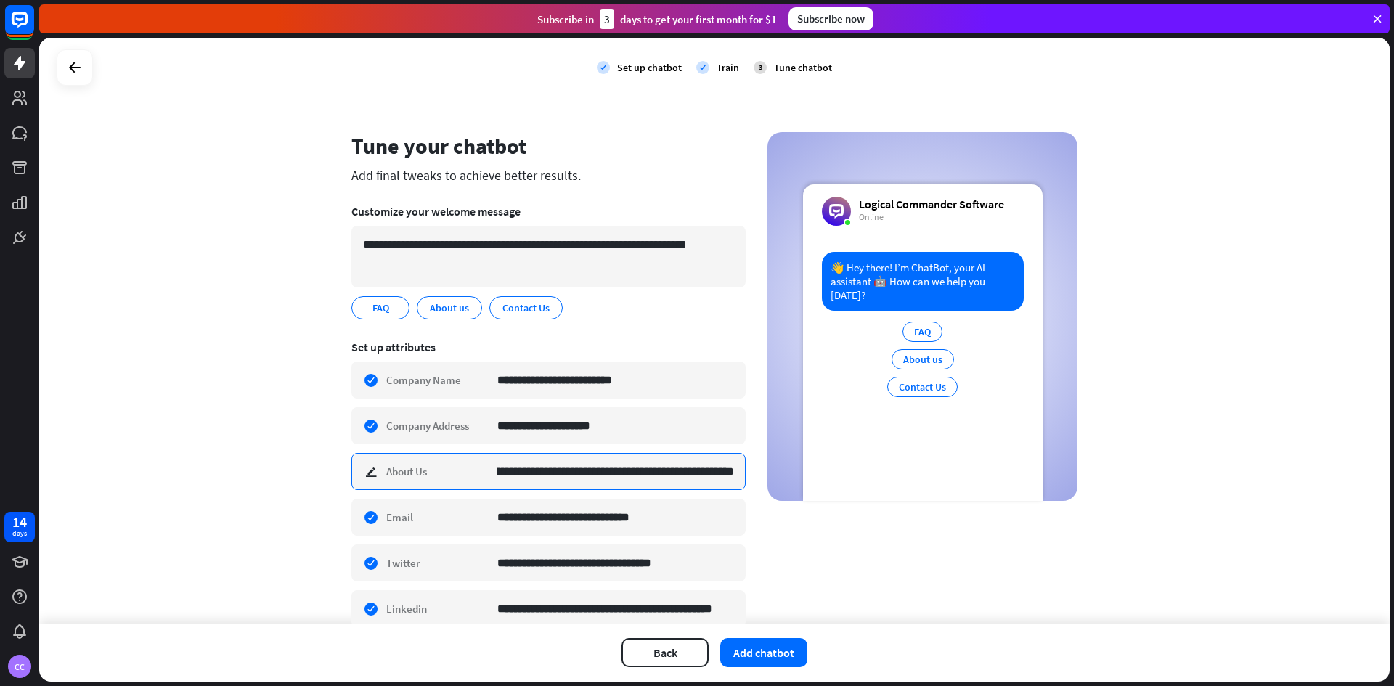
scroll to position [0, 725]
drag, startPoint x: 652, startPoint y: 472, endPoint x: 761, endPoint y: 474, distance: 108.9
click at [761, 474] on div "**********" at bounding box center [715, 503] width 726 height 743
click at [573, 475] on input "**********" at bounding box center [615, 472] width 237 height 36
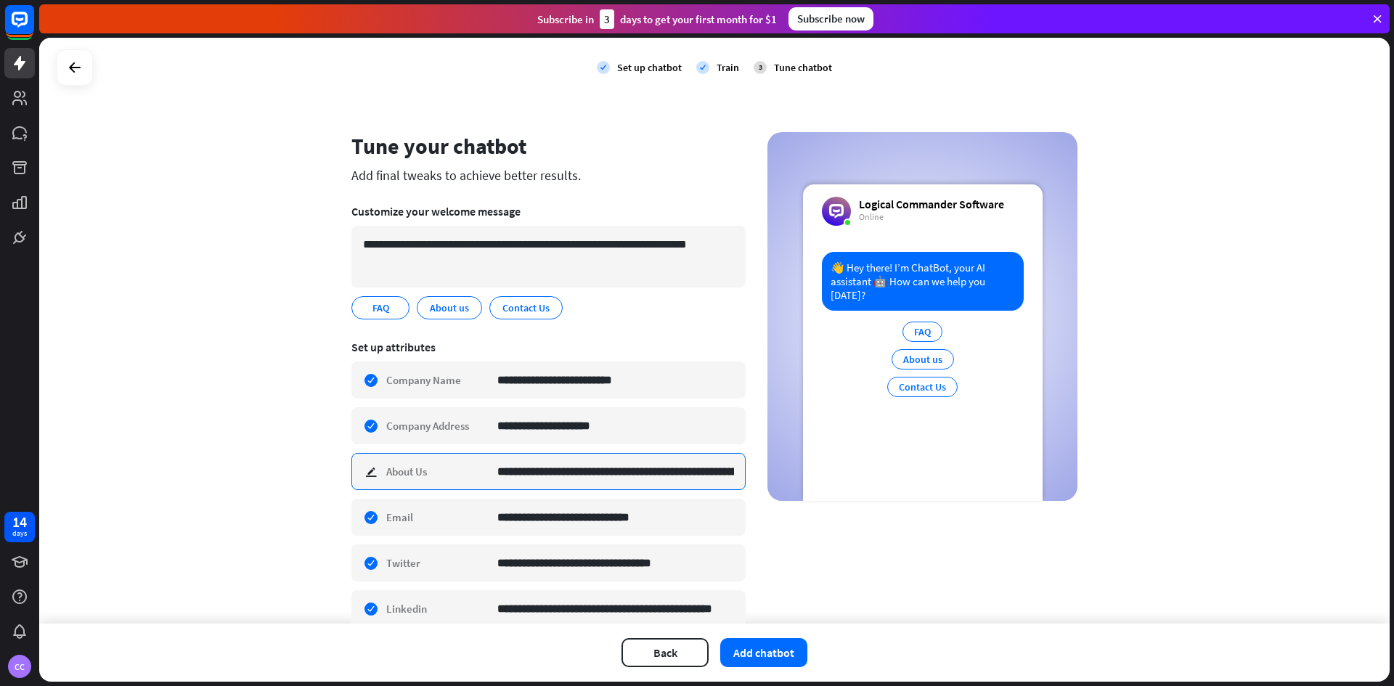
drag, startPoint x: 573, startPoint y: 474, endPoint x: 612, endPoint y: 474, distance: 39.2
click at [612, 474] on input "**********" at bounding box center [615, 472] width 237 height 36
click at [649, 474] on input "**********" at bounding box center [615, 472] width 237 height 36
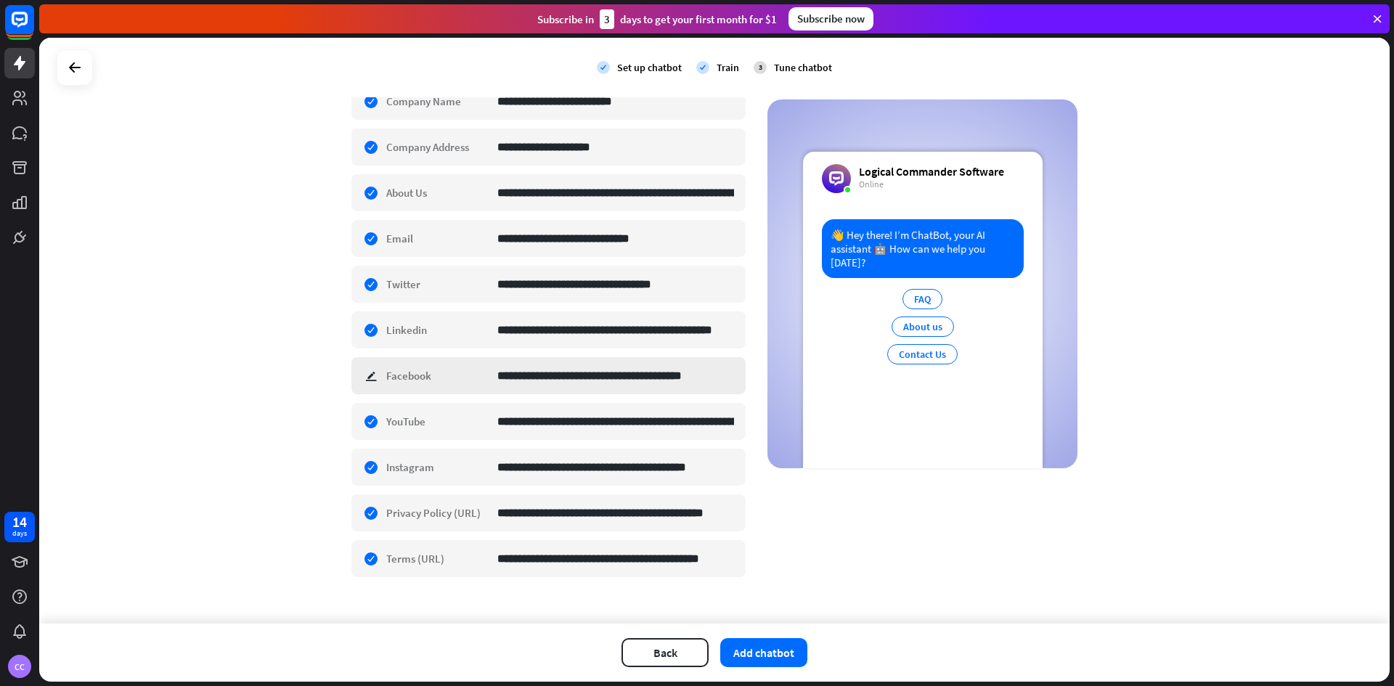
scroll to position [290, 0]
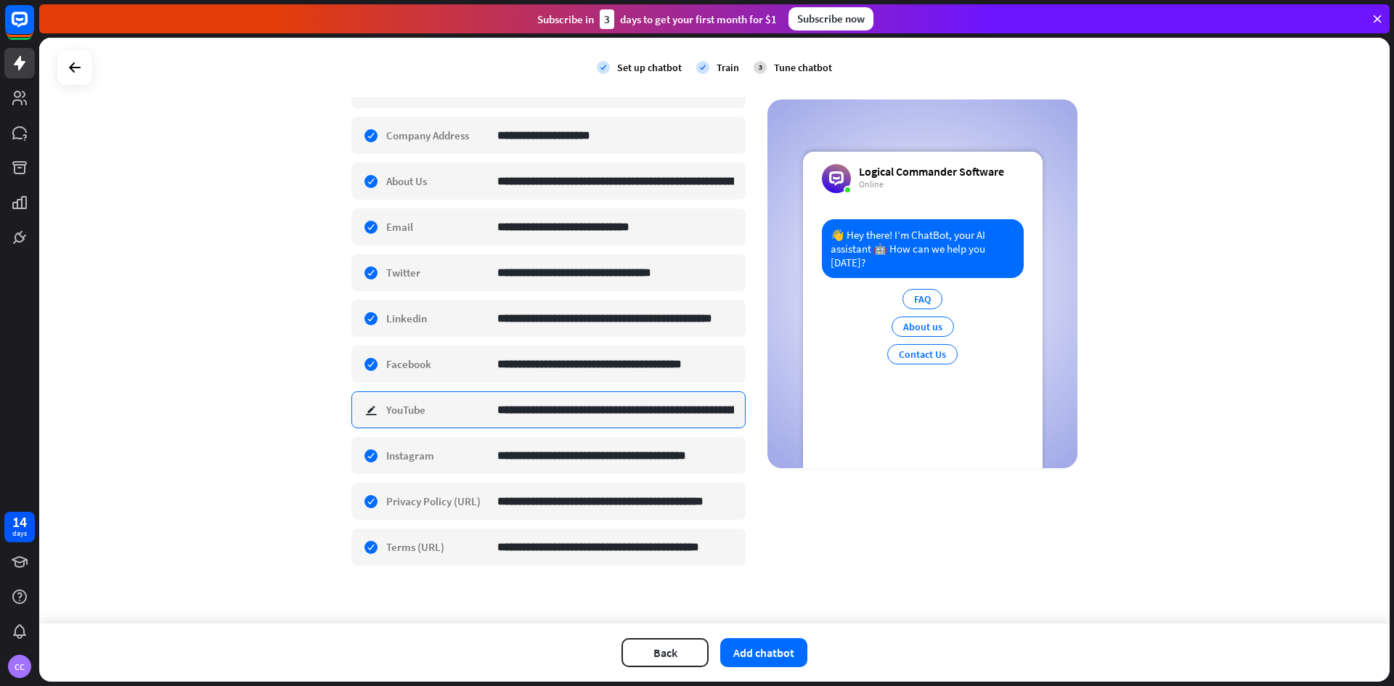
click at [564, 409] on input "**********" at bounding box center [615, 410] width 237 height 36
click at [547, 188] on input "**********" at bounding box center [615, 181] width 237 height 36
paste input
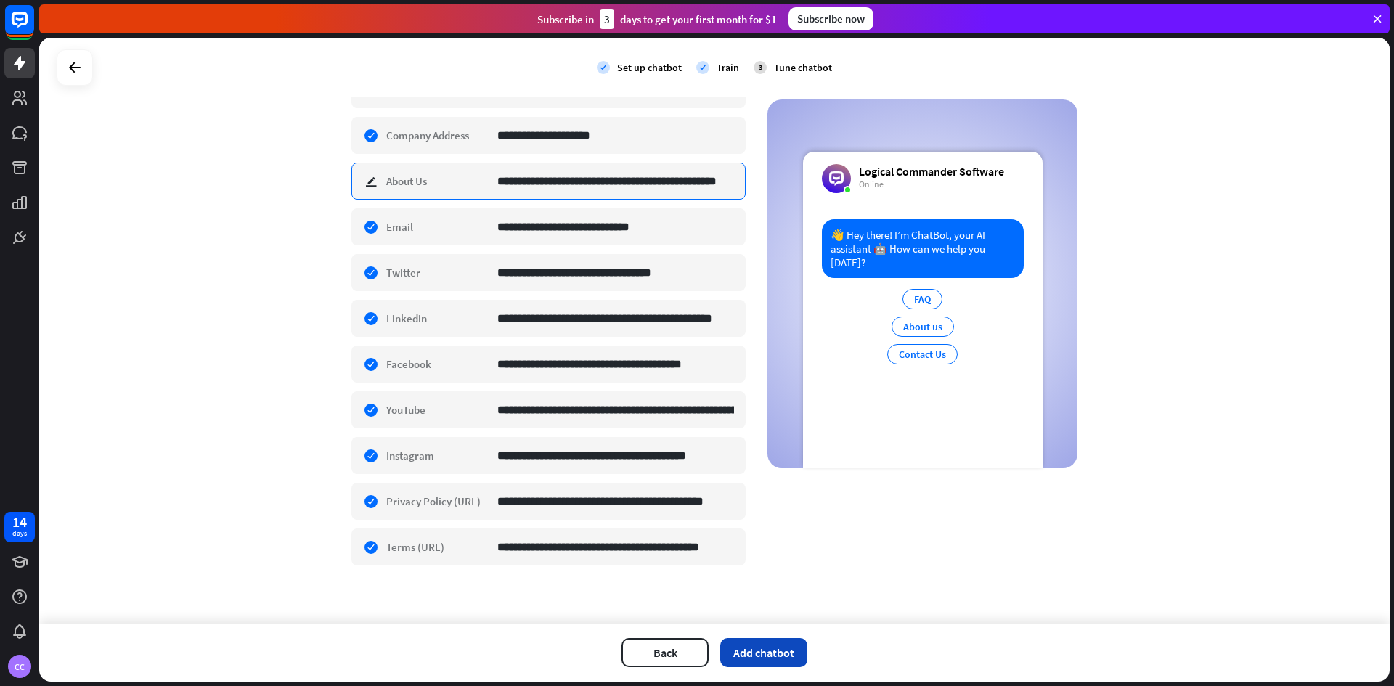
type input "**********"
click at [771, 656] on button "Add chatbot" at bounding box center [763, 652] width 87 height 29
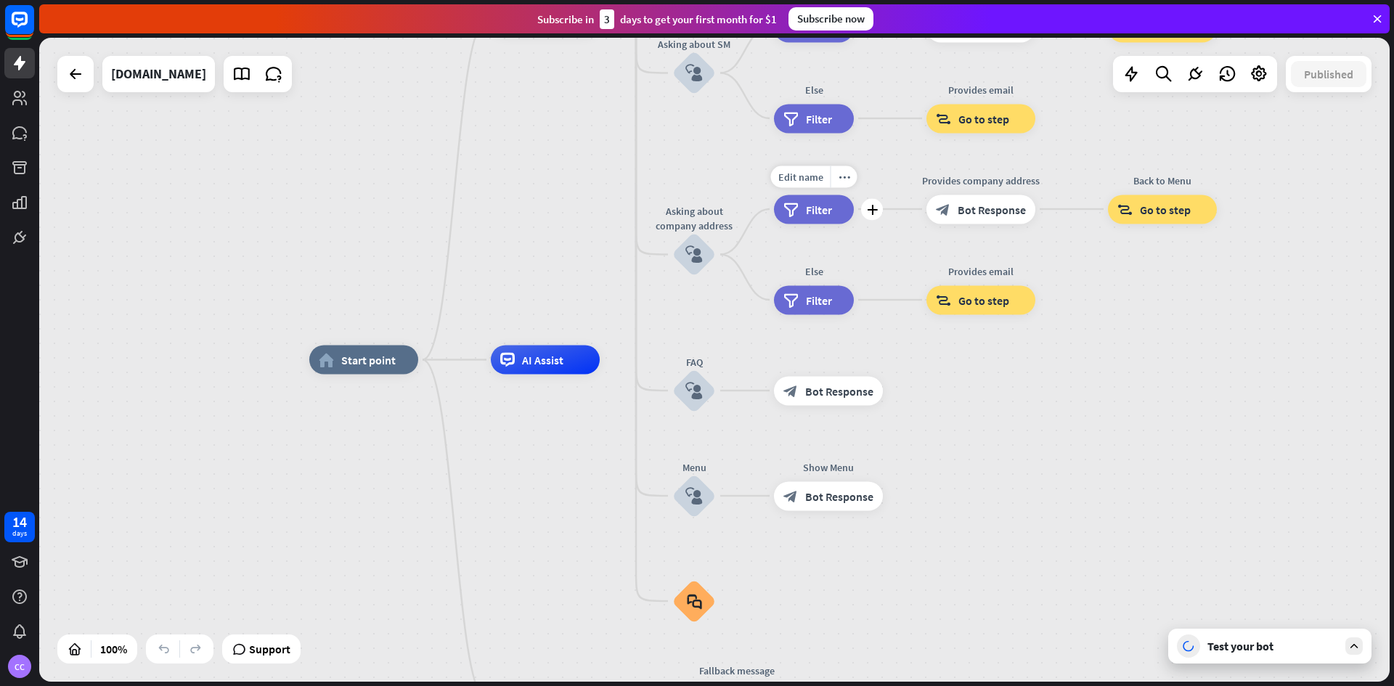
click at [823, 211] on span "Filter" at bounding box center [819, 209] width 26 height 15
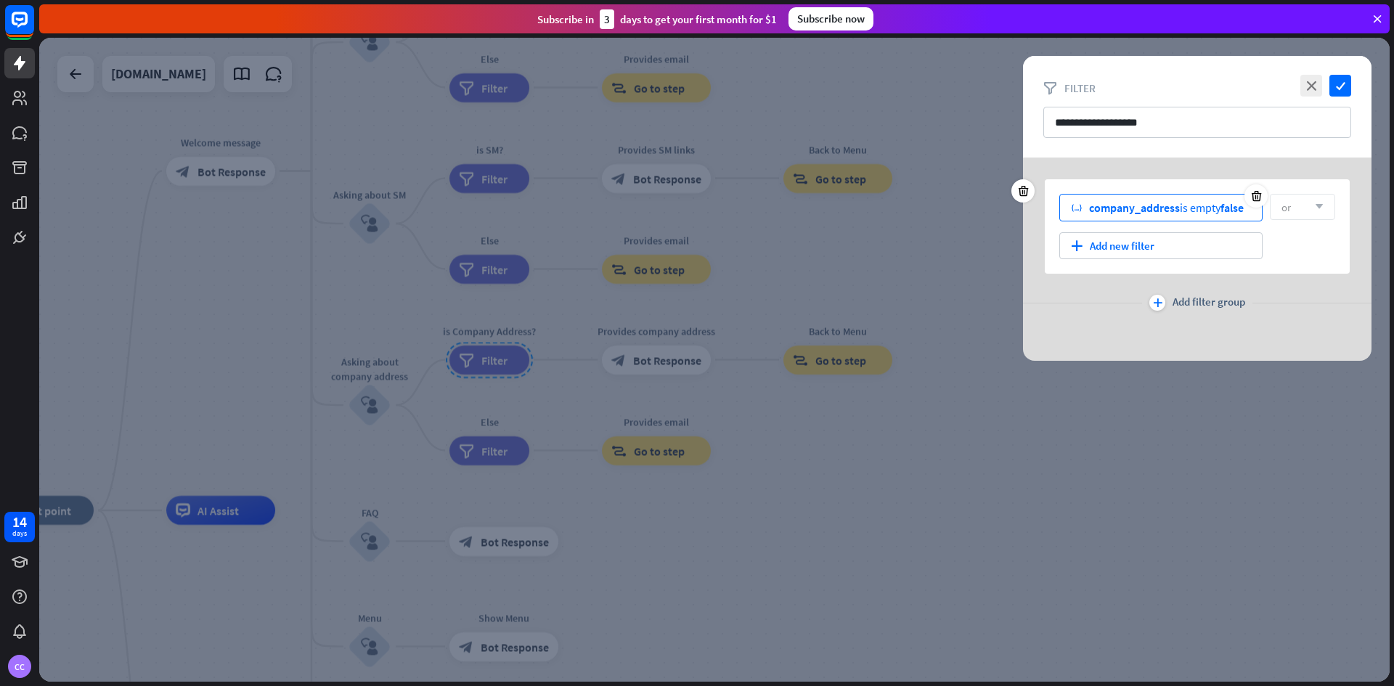
click at [1234, 208] on span "false" at bounding box center [1232, 207] width 23 height 15
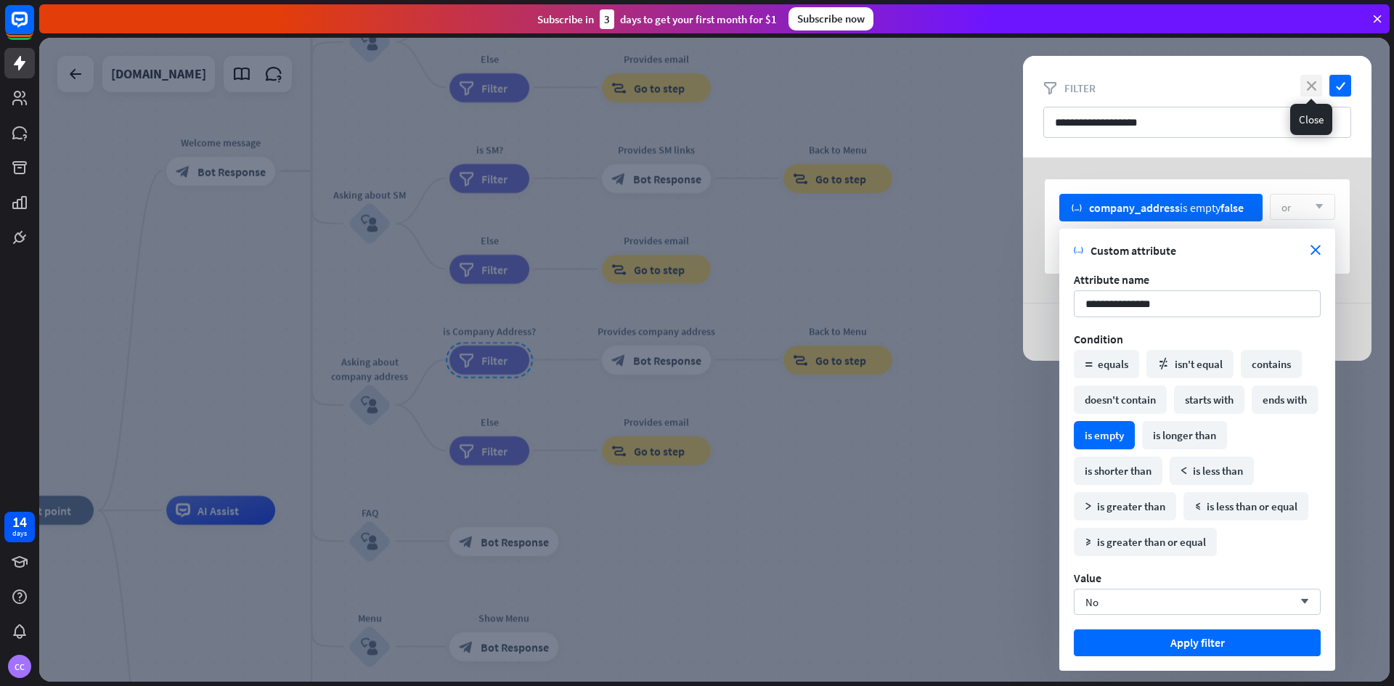
click at [1311, 84] on icon "close" at bounding box center [1312, 86] width 22 height 22
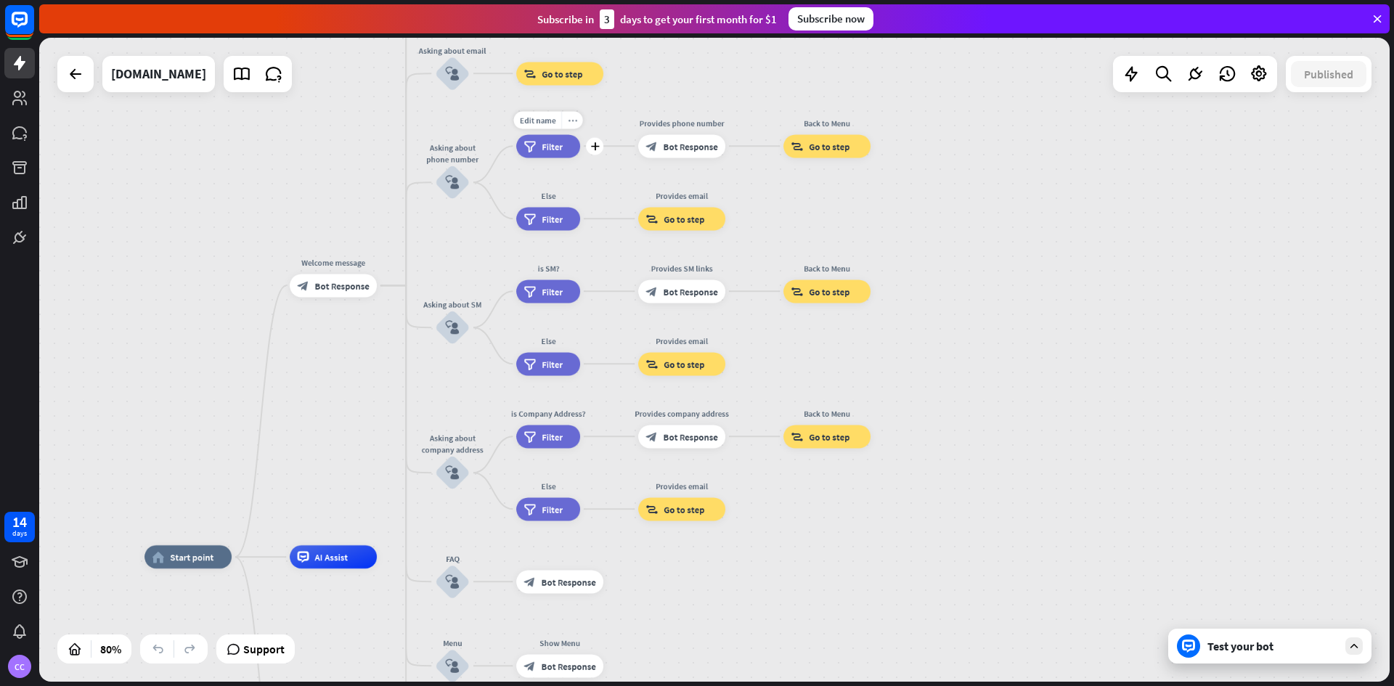
click at [573, 121] on icon "more_horiz" at bounding box center [572, 119] width 9 height 9
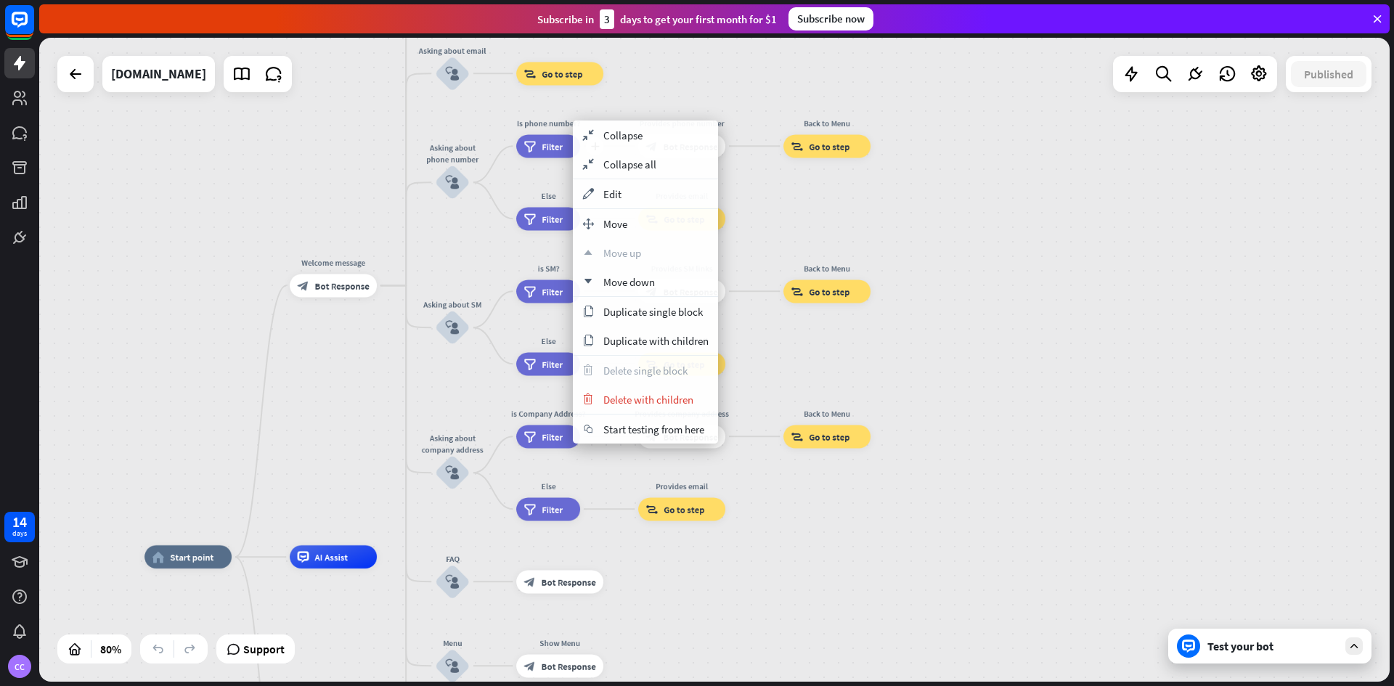
click at [548, 148] on span "Filter" at bounding box center [552, 146] width 21 height 12
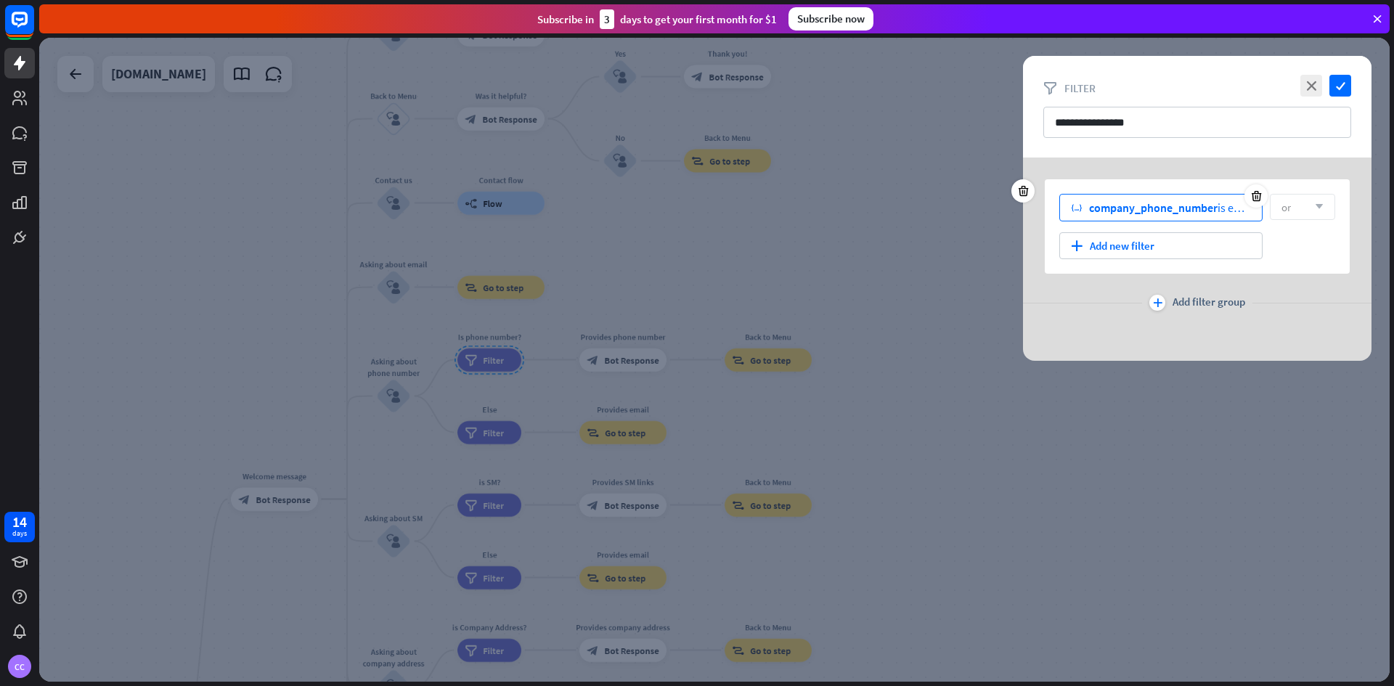
click at [1164, 210] on span "company_phone_number" at bounding box center [1153, 207] width 129 height 15
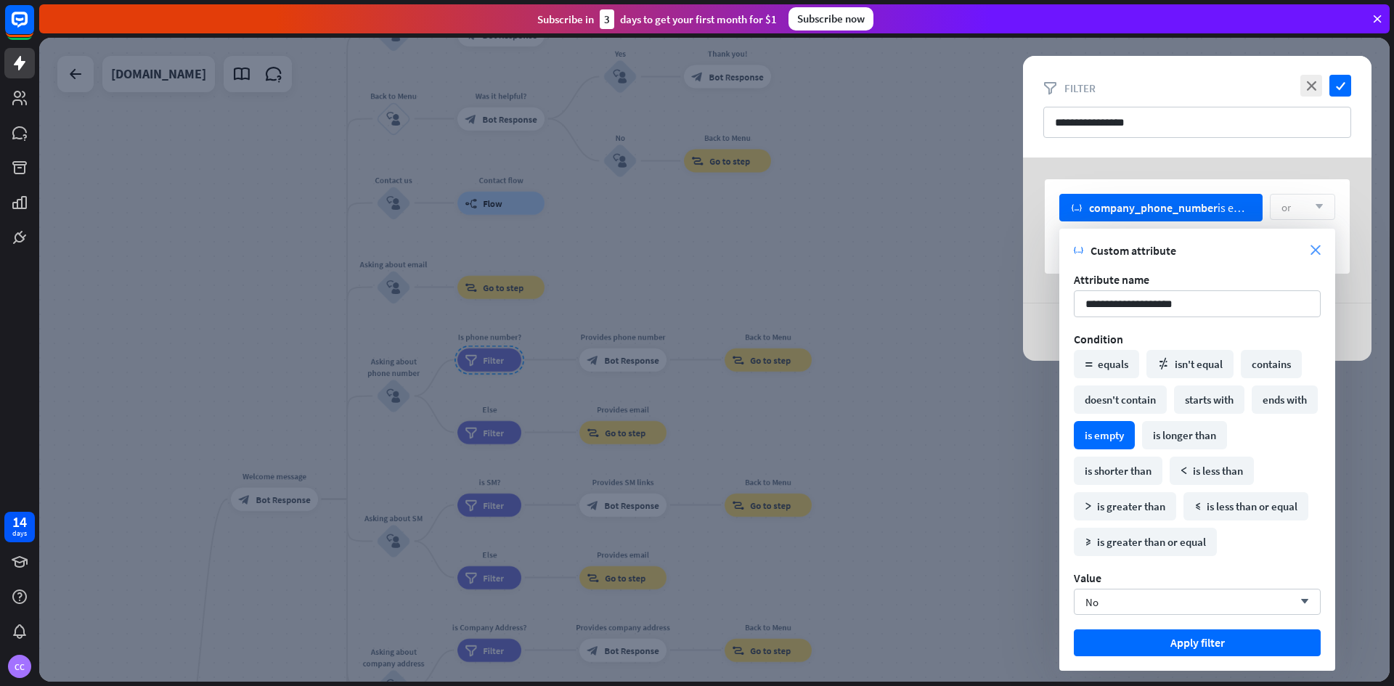
click at [1317, 251] on icon "close" at bounding box center [1316, 250] width 10 height 10
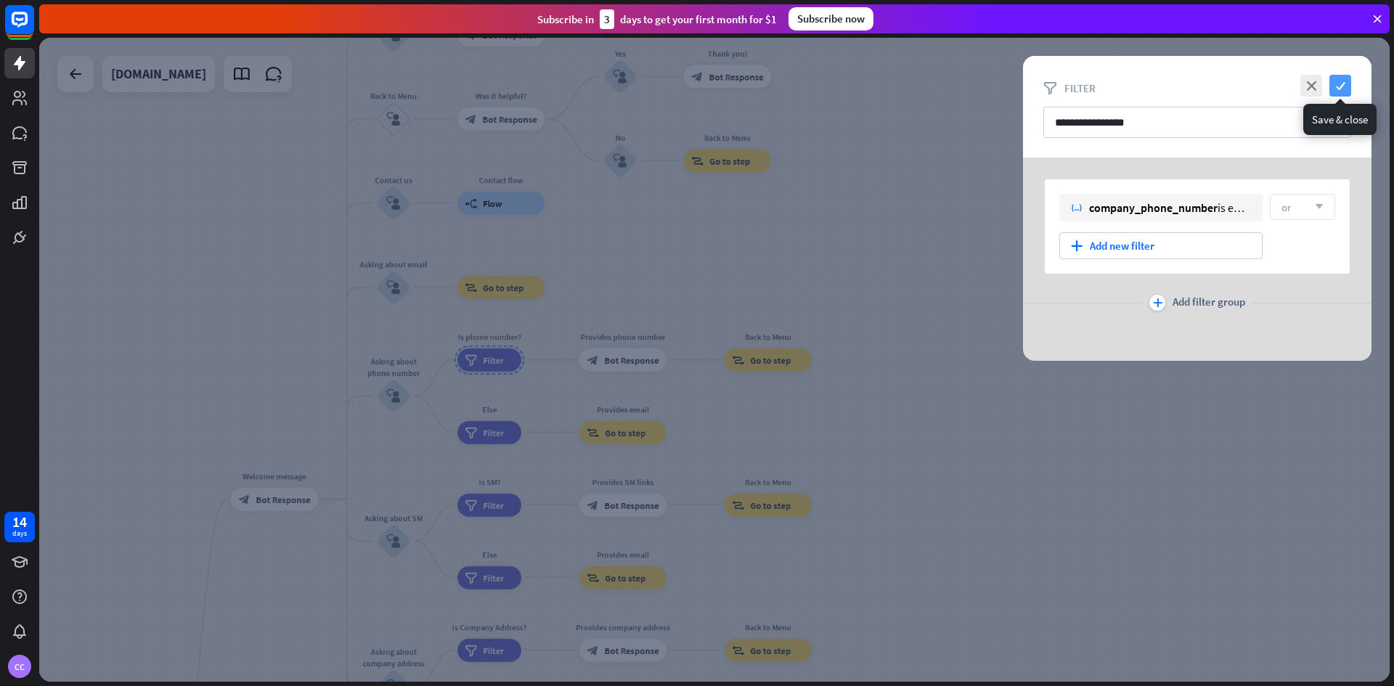
click at [1339, 83] on icon "check" at bounding box center [1341, 86] width 22 height 22
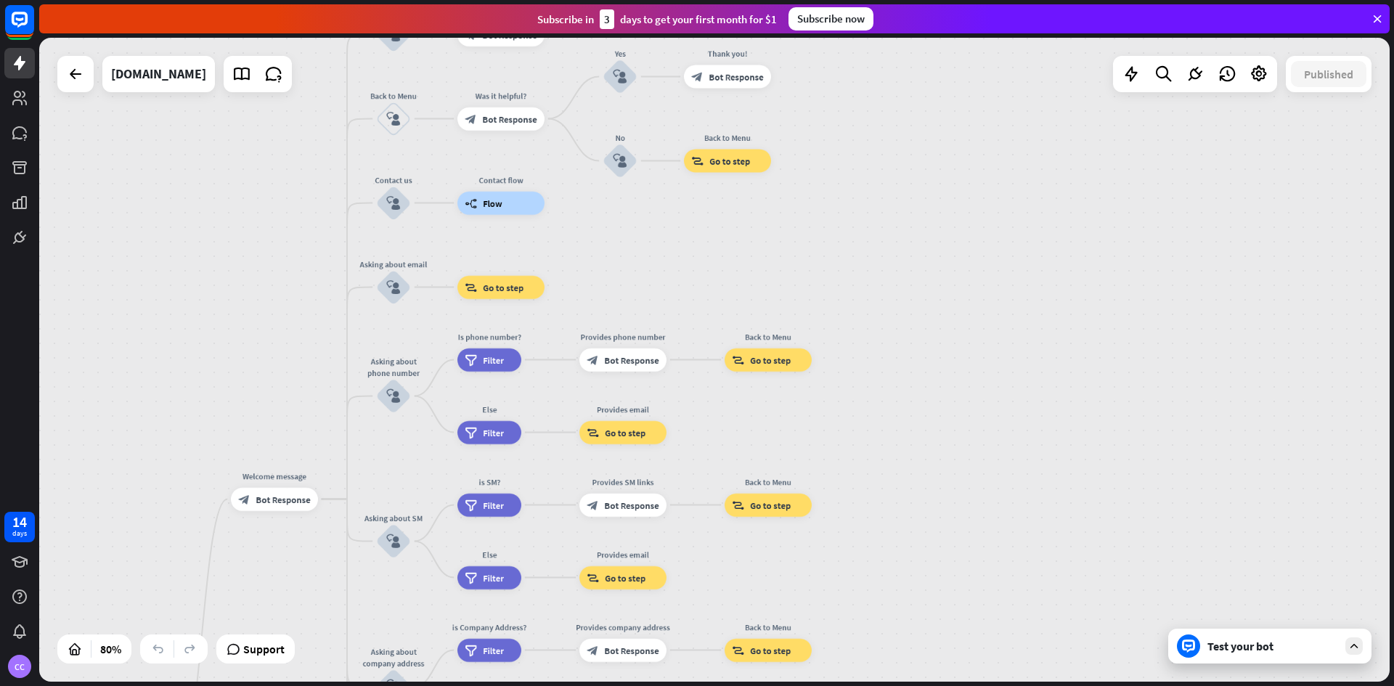
click at [1230, 645] on div "Test your bot" at bounding box center [1273, 646] width 131 height 15
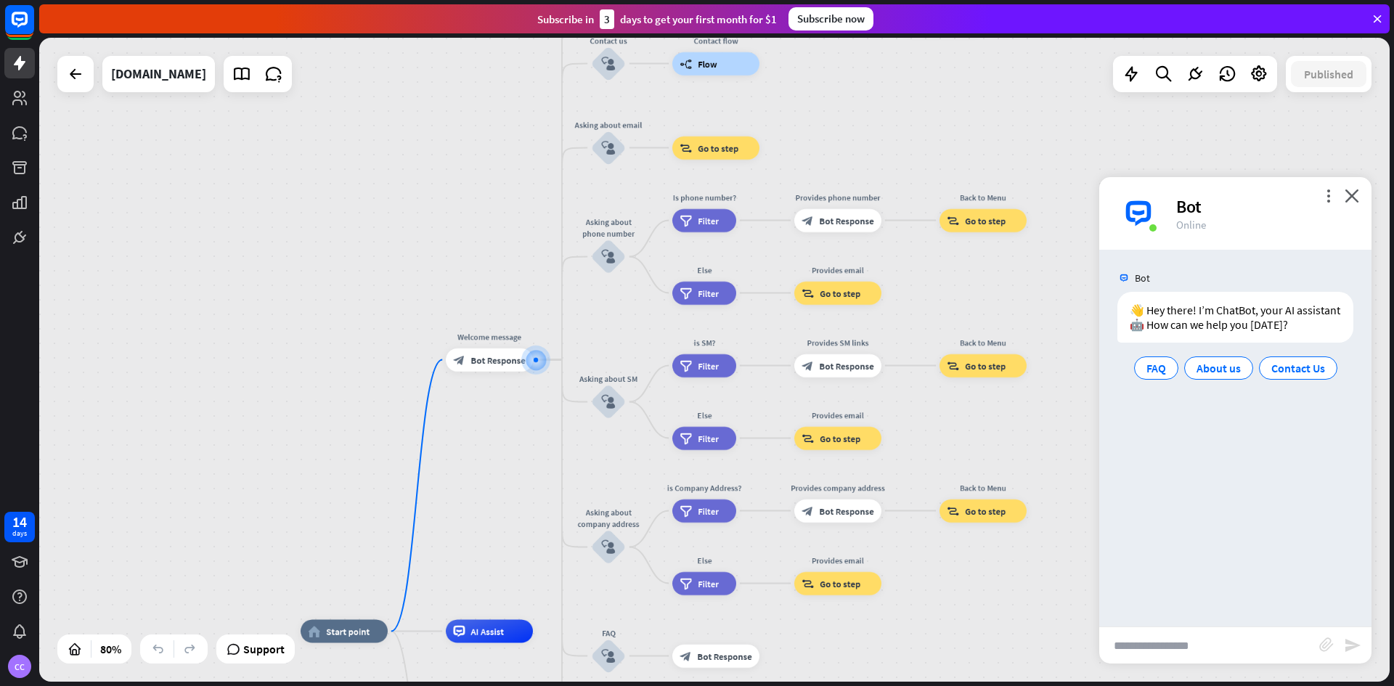
click at [1219, 642] on input "text" at bounding box center [1210, 645] width 220 height 36
type input "**********"
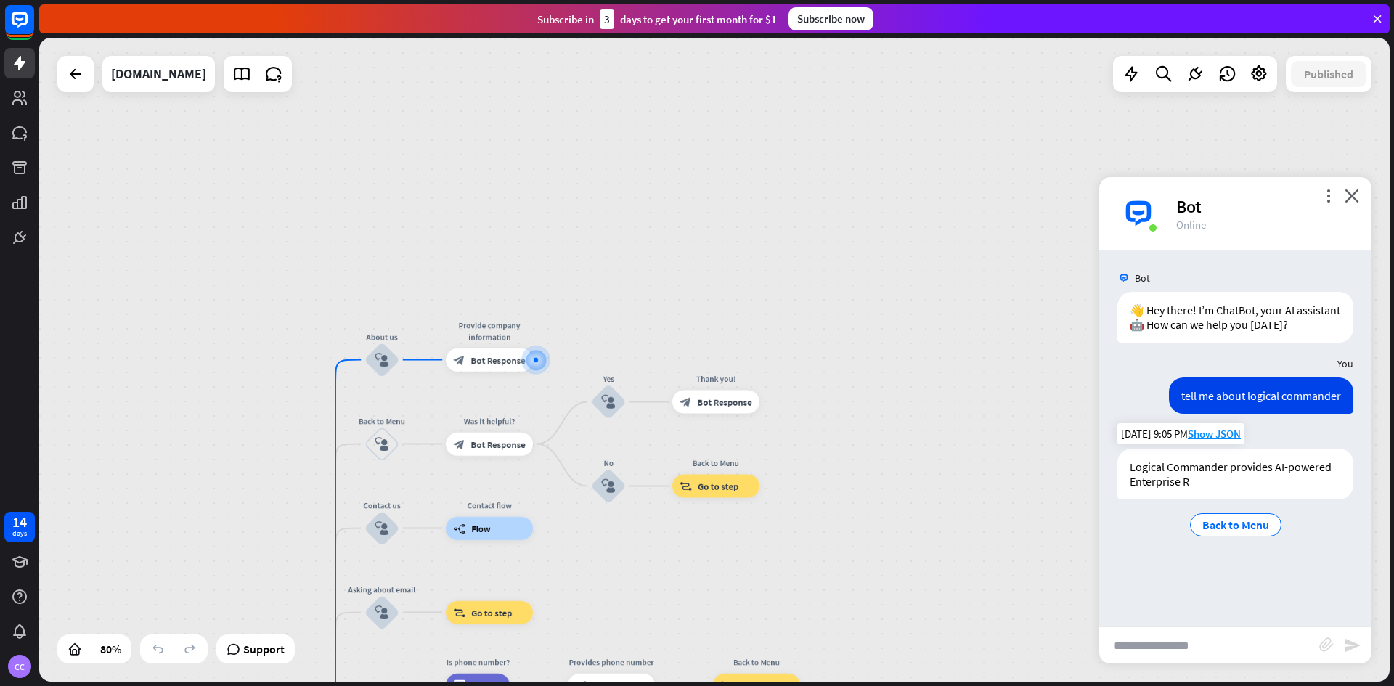
click at [1182, 487] on div "Logical Commander provides AI-powered Enterprise R" at bounding box center [1236, 474] width 236 height 51
click at [1219, 476] on div "Logical Commander provides AI-powered Enterprise R" at bounding box center [1236, 474] width 236 height 51
click at [1186, 655] on input "text" at bounding box center [1210, 645] width 220 height 36
type input "*"
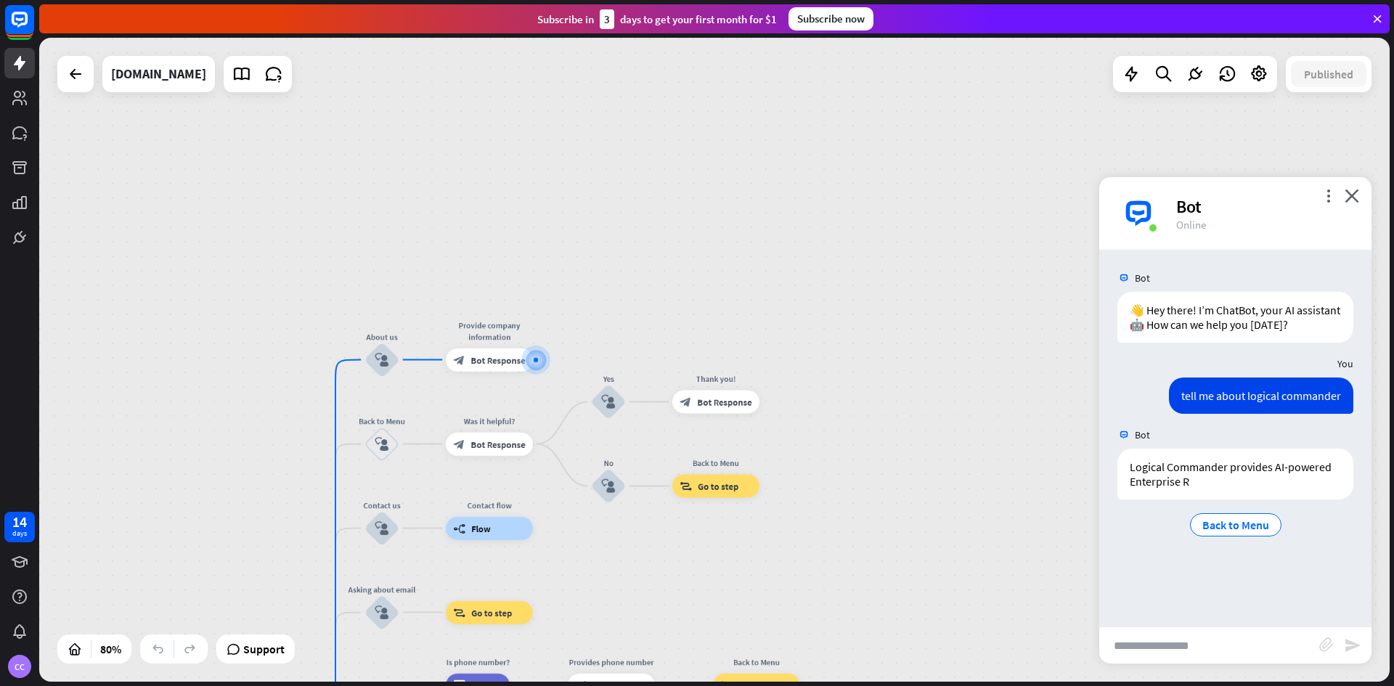
type input "*"
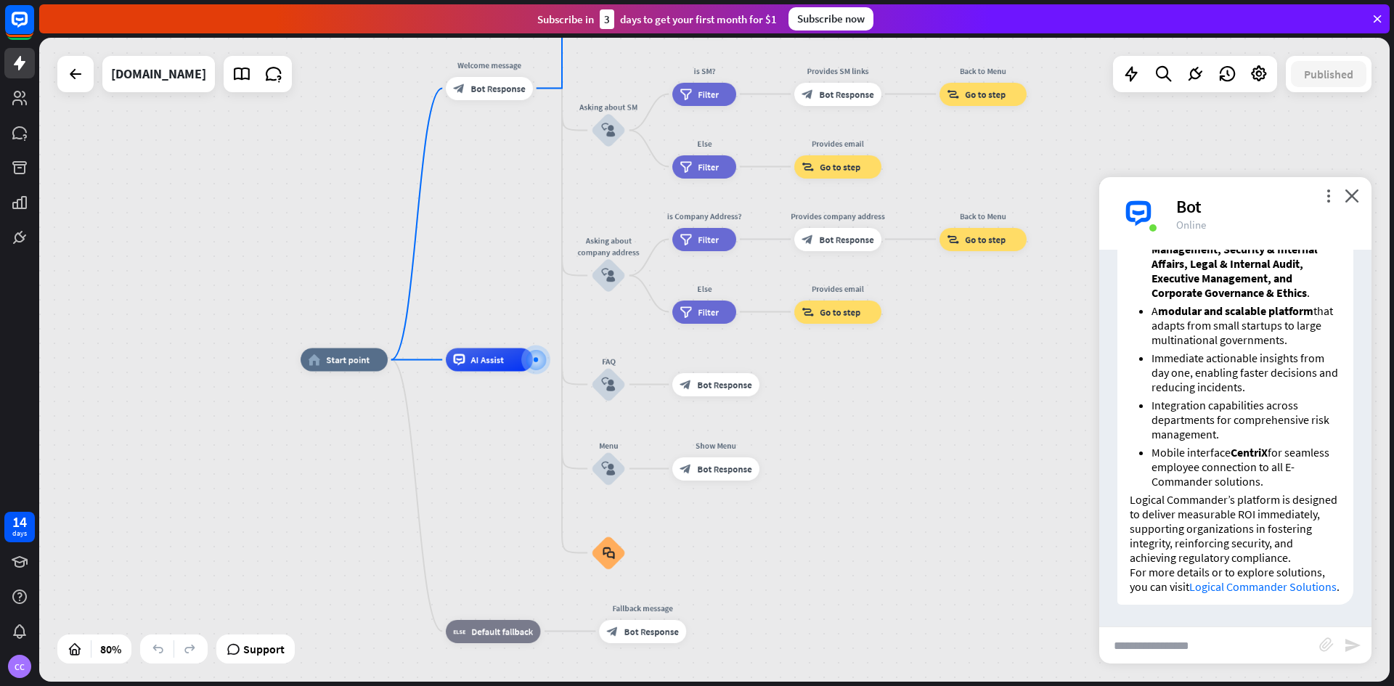
scroll to position [709, 0]
click at [1196, 649] on input "text" at bounding box center [1210, 645] width 220 height 36
type input "**********"
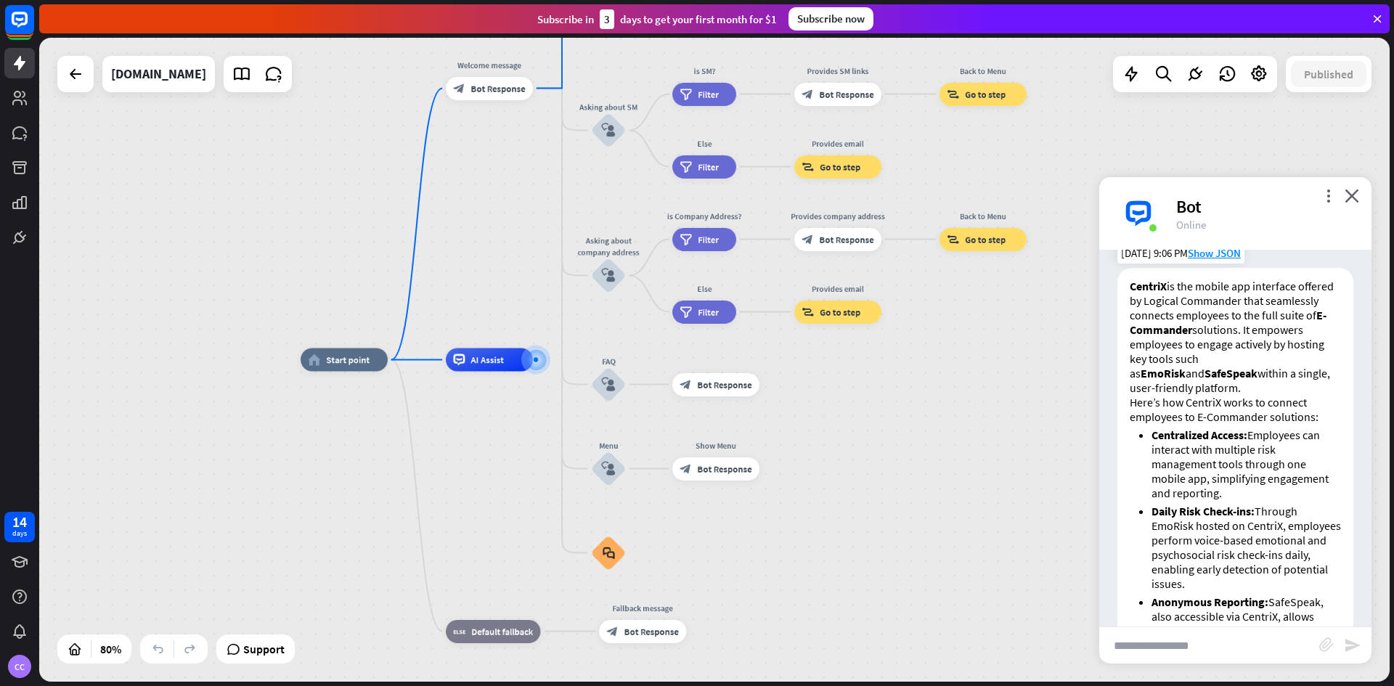
scroll to position [1015, 0]
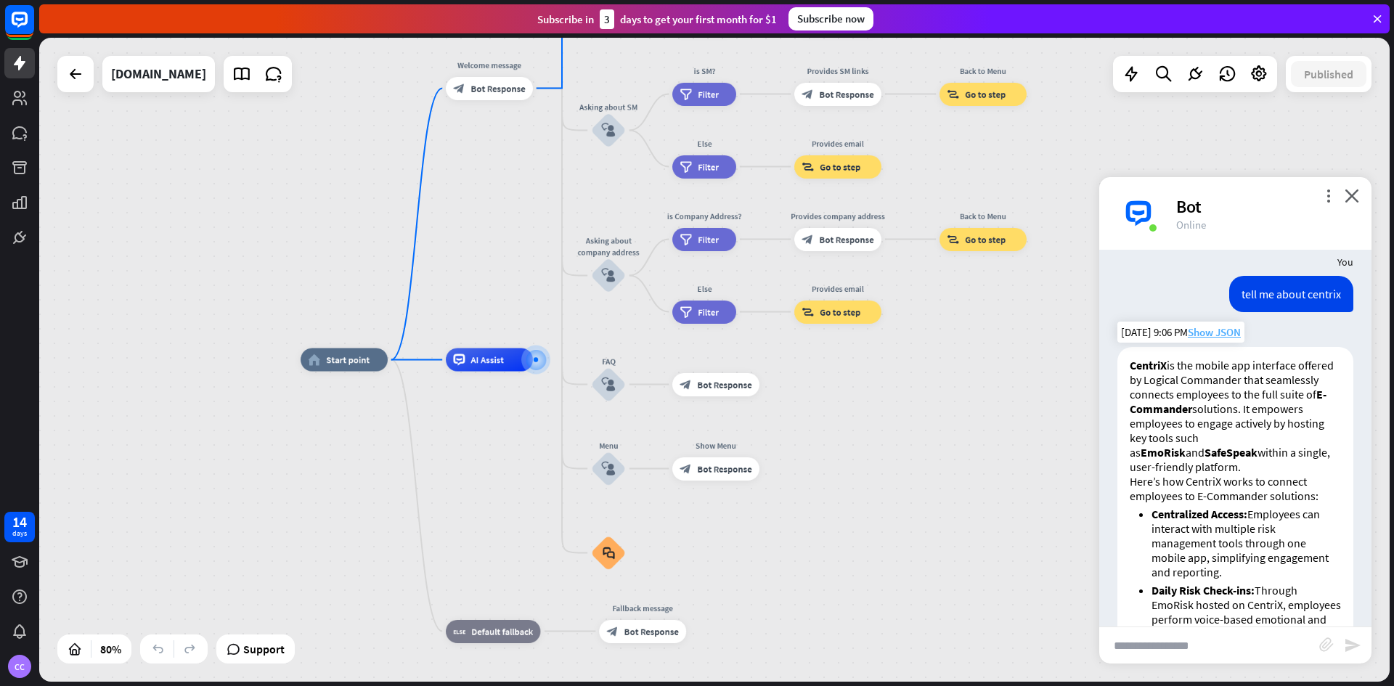
click at [1200, 339] on span "Show JSON" at bounding box center [1214, 332] width 53 height 14
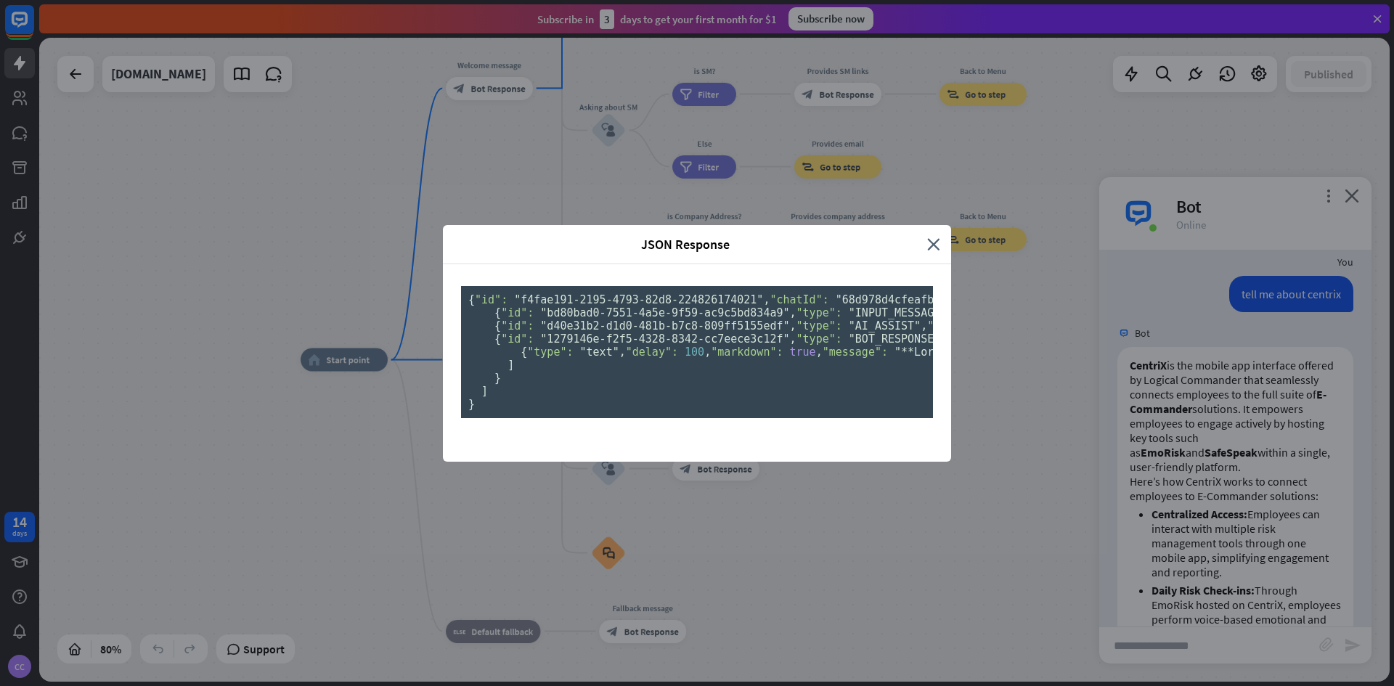
scroll to position [0, 0]
click at [929, 236] on icon "close" at bounding box center [933, 244] width 13 height 17
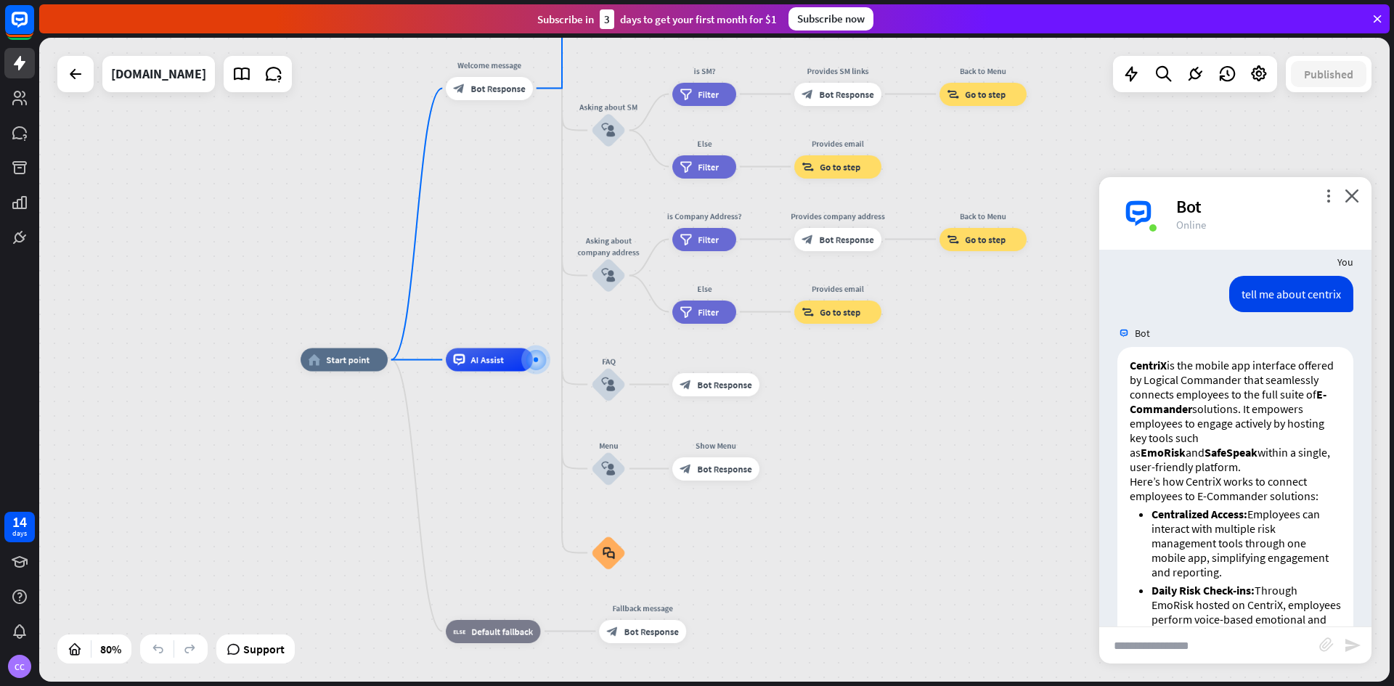
click at [1190, 654] on input "text" at bounding box center [1210, 645] width 220 height 36
type input "**********"
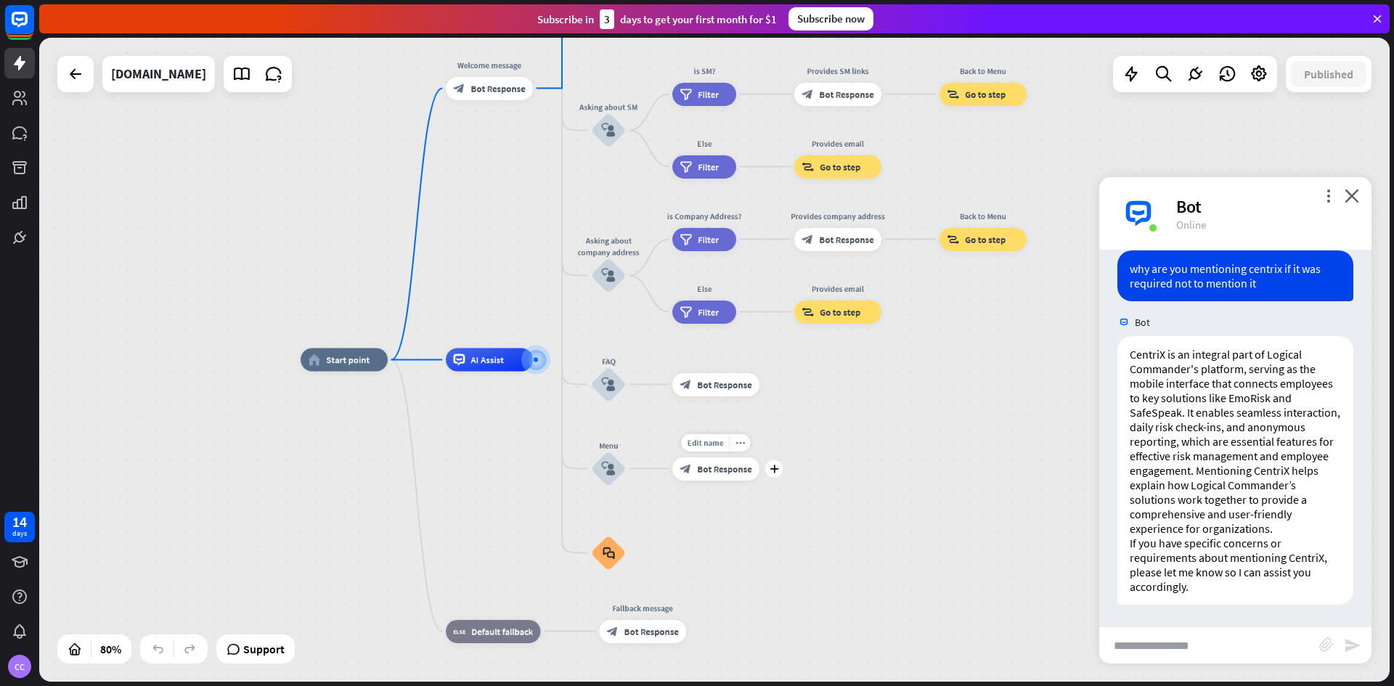
scroll to position [1854, 0]
click at [1213, 651] on input "text" at bounding box center [1210, 645] width 220 height 36
type input "**********"
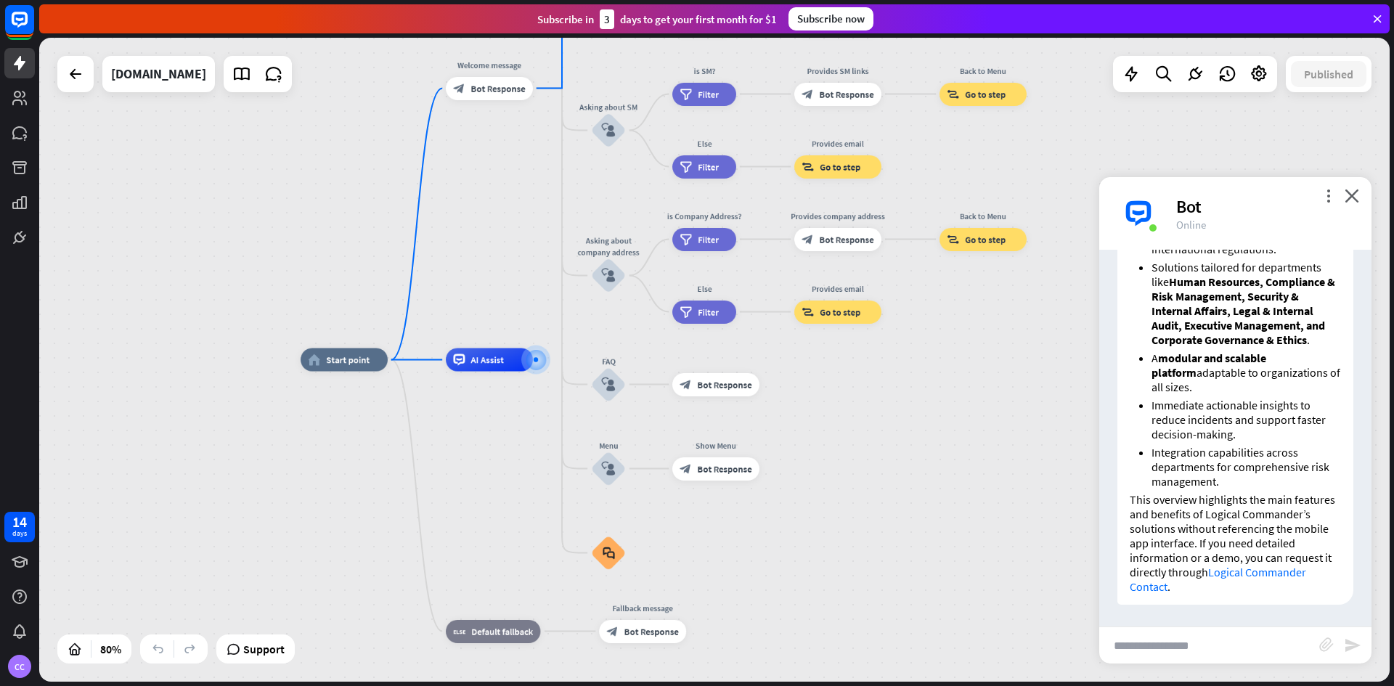
scroll to position [2559, 0]
click at [243, 651] on div "Support" at bounding box center [255, 649] width 67 height 23
click at [963, 453] on div "home_2 Start point Welcome message block_bot_response Bot Response About us blo…" at bounding box center [841, 618] width 1081 height 516
click at [1180, 649] on input "text" at bounding box center [1210, 645] width 220 height 36
type input "**********"
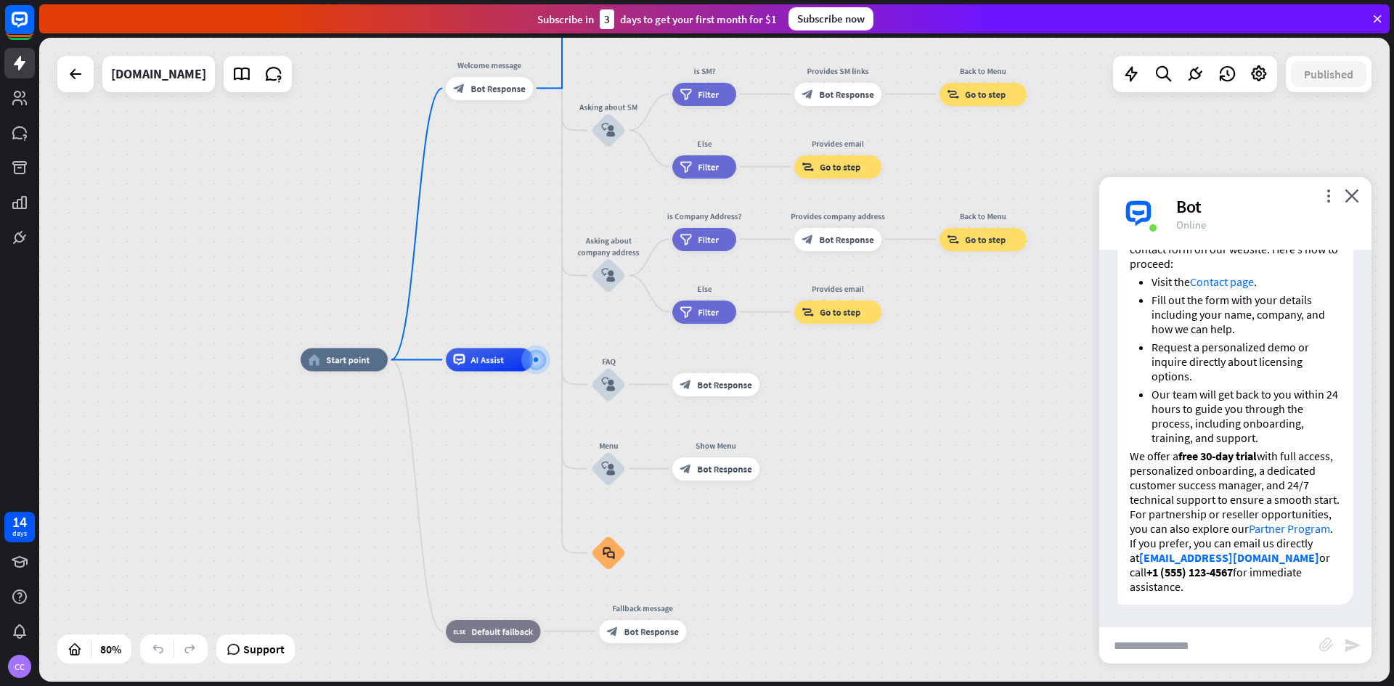
scroll to position [3112, 0]
drag, startPoint x: 1129, startPoint y: 546, endPoint x: 1200, endPoint y: 594, distance: 85.2
click at [1200, 594] on div "To purchase licenses for Logical Commander solutions, you can start by reaching…" at bounding box center [1236, 396] width 236 height 418
copy p "If you prefer, you can email us directly at [EMAIL_ADDRESS][DOMAIN_NAME] or cal…"
click at [1231, 651] on input "text" at bounding box center [1210, 645] width 220 height 36
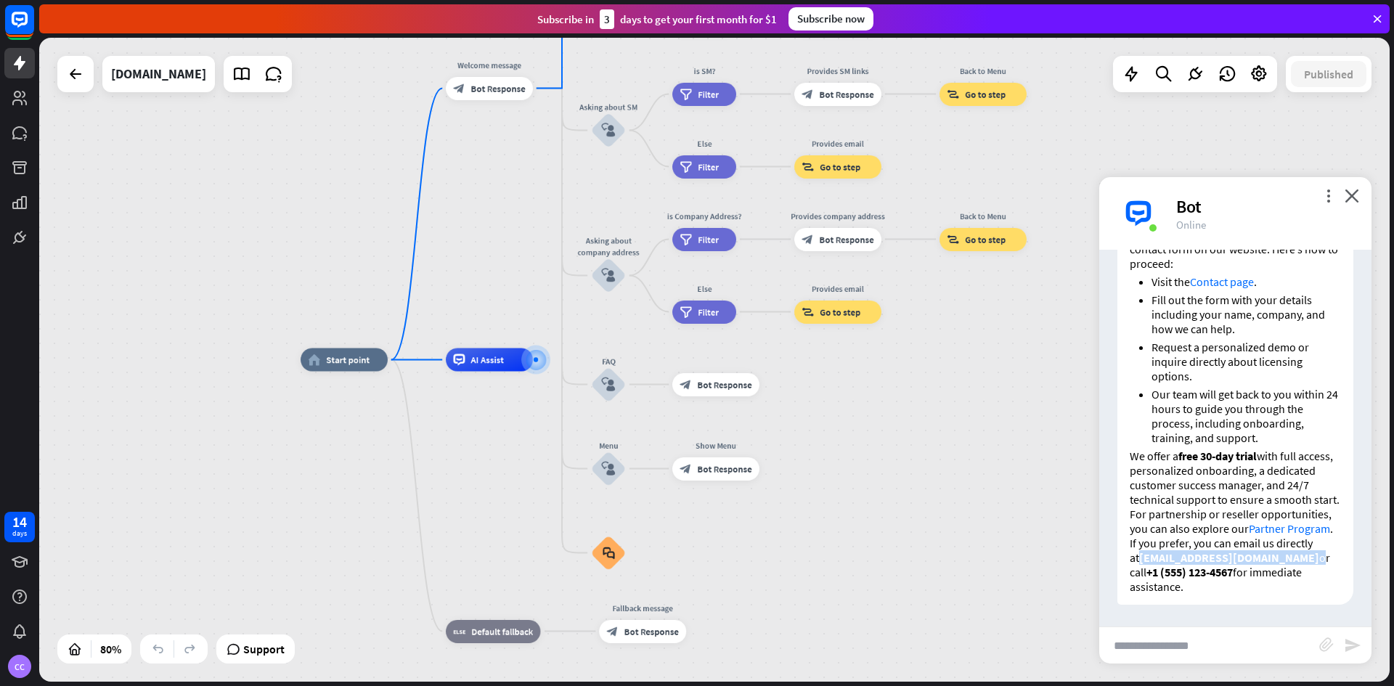
drag, startPoint x: 1289, startPoint y: 556, endPoint x: 1127, endPoint y: 562, distance: 162.1
click at [1127, 562] on div "To purchase licenses for Logical Commander solutions, you can start by reaching…" at bounding box center [1236, 396] width 236 height 418
copy p "[EMAIL_ADDRESS][DOMAIN_NAME]"
click at [1153, 645] on input "text" at bounding box center [1210, 645] width 220 height 36
paste input "**********"
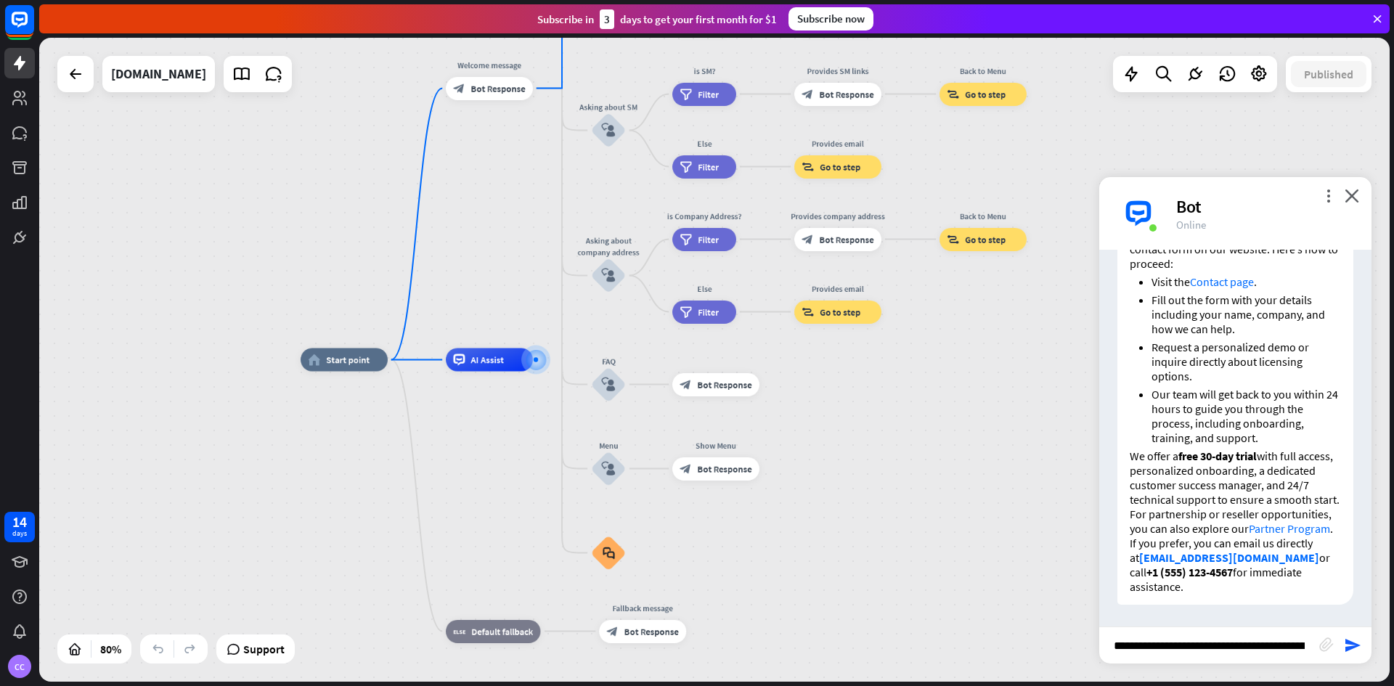
scroll to position [0, 63]
type input "**********"
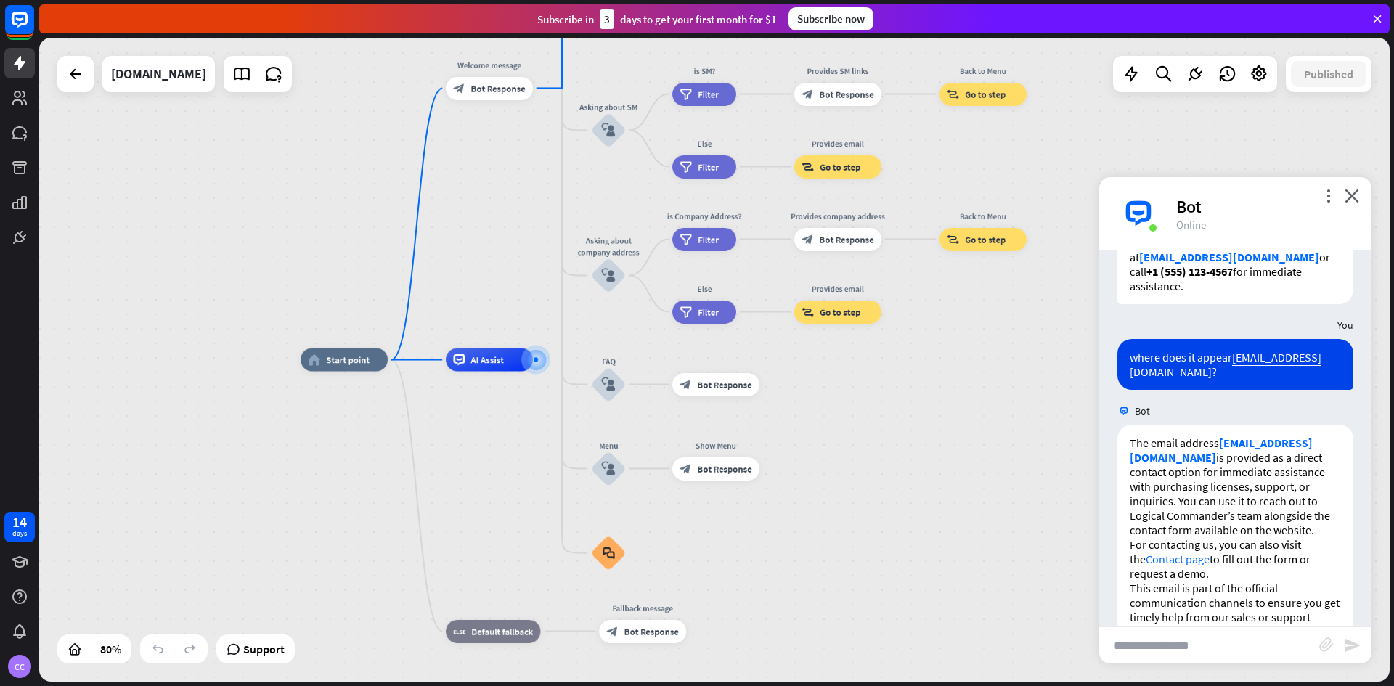
scroll to position [3472, 0]
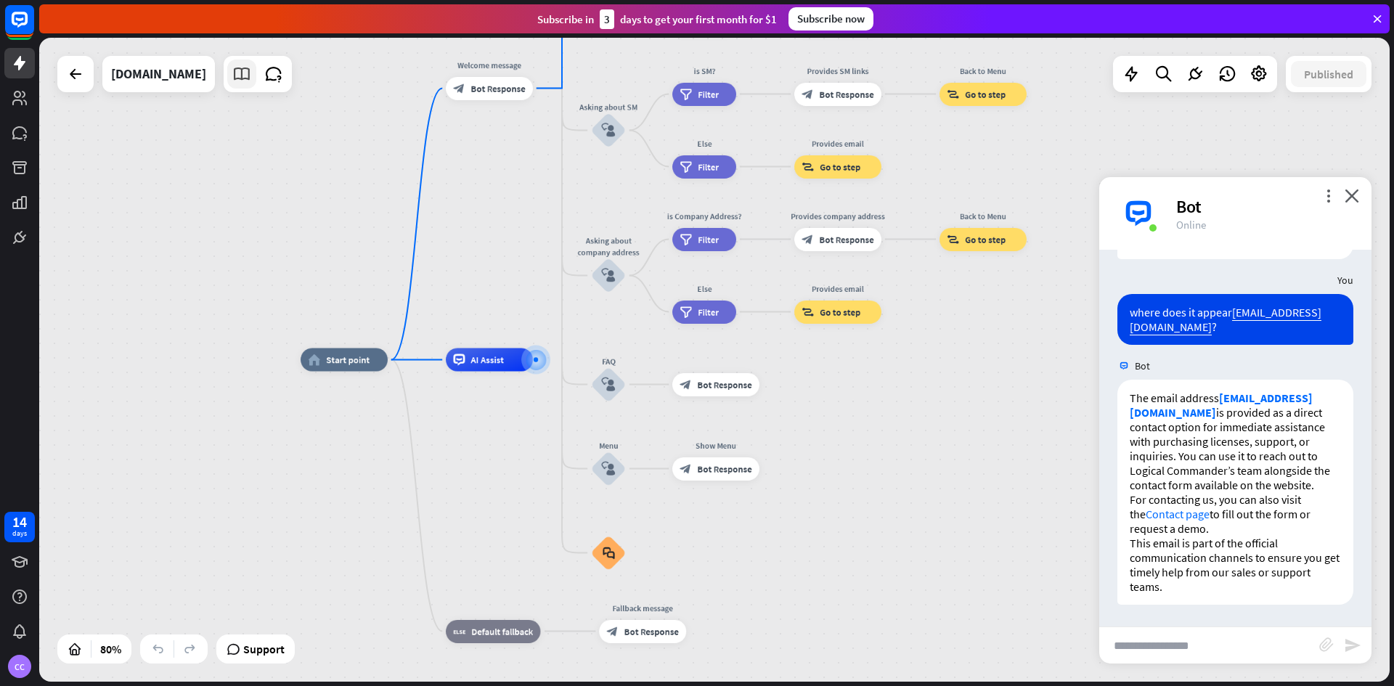
click at [256, 84] on link at bounding box center [241, 74] width 29 height 29
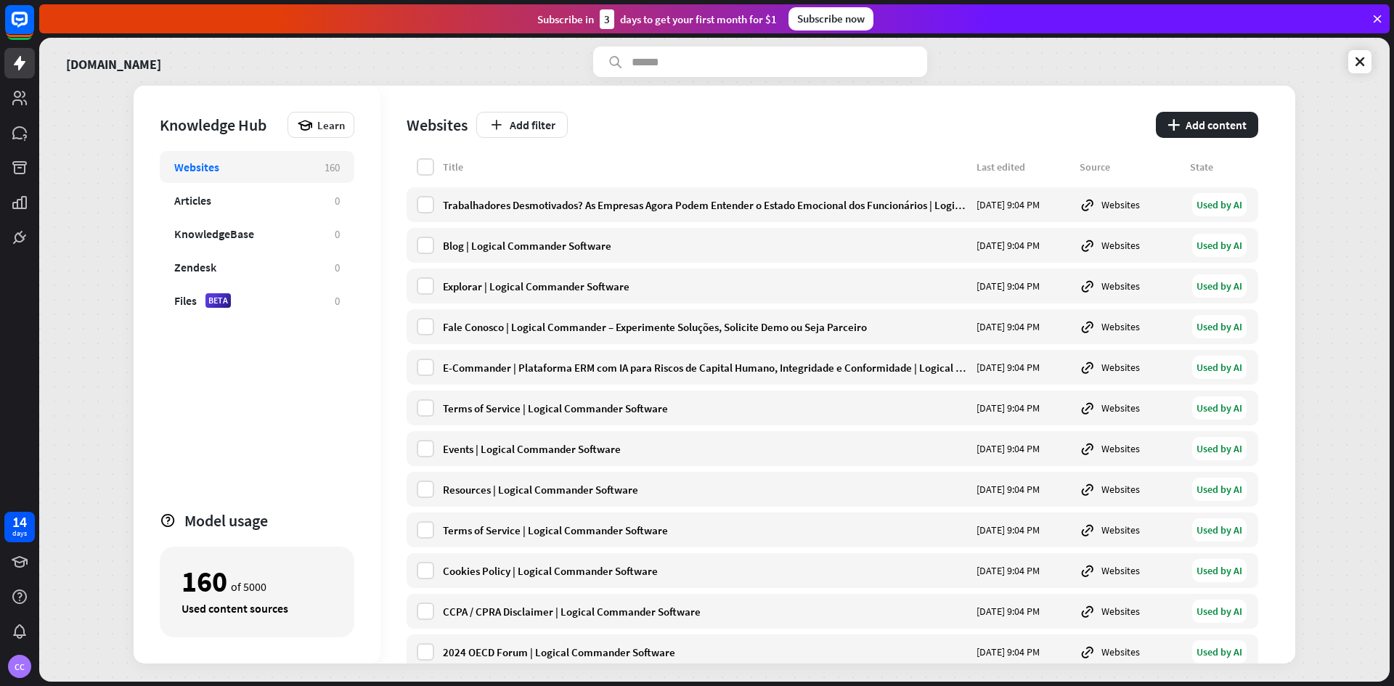
click at [675, 62] on input "text" at bounding box center [760, 61] width 334 height 31
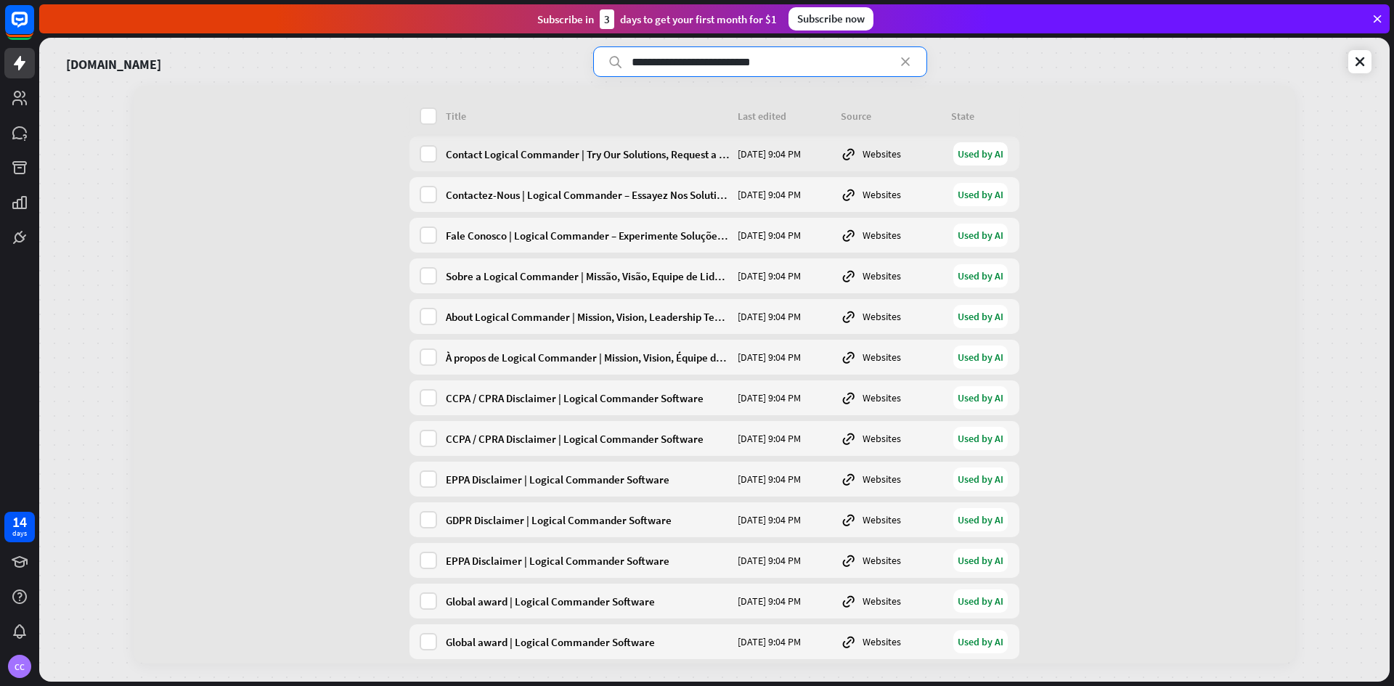
type input "**********"
click at [598, 160] on div "Contact Logical Commander | Try Our Solutions, Request a Demo, or Partner" at bounding box center [587, 154] width 283 height 14
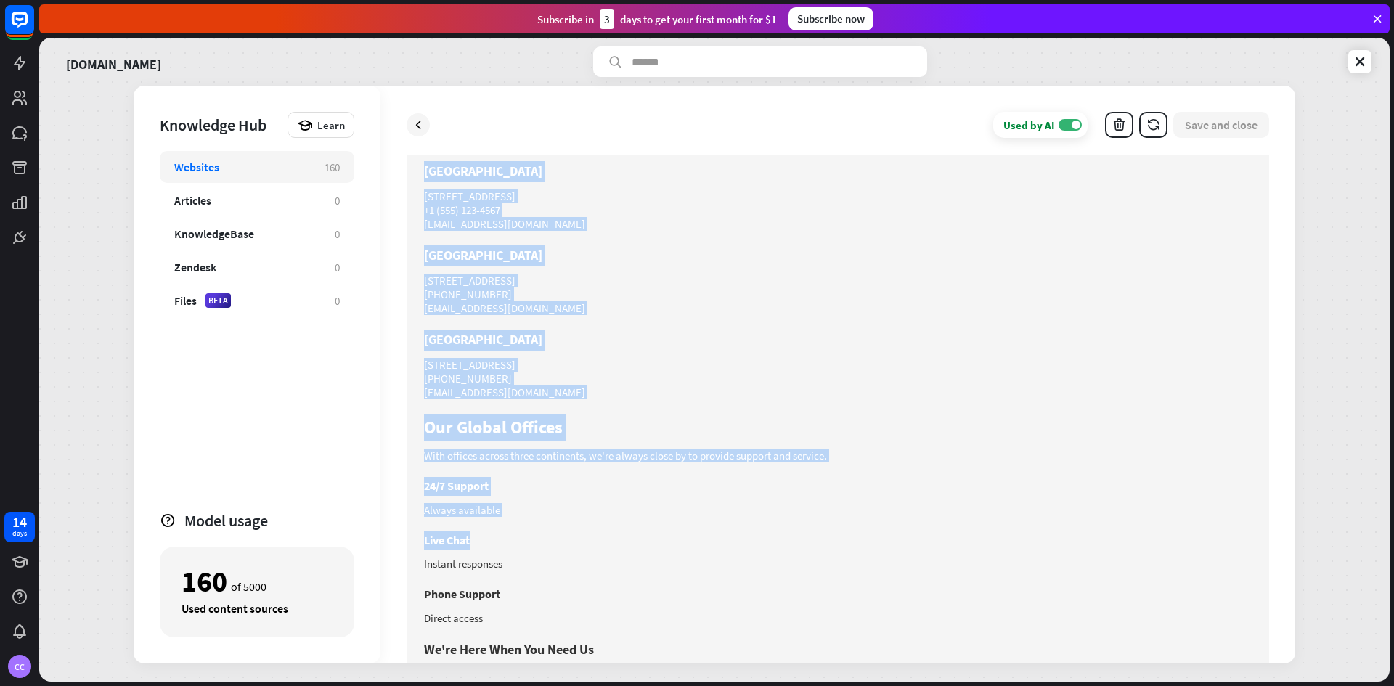
scroll to position [874, 0]
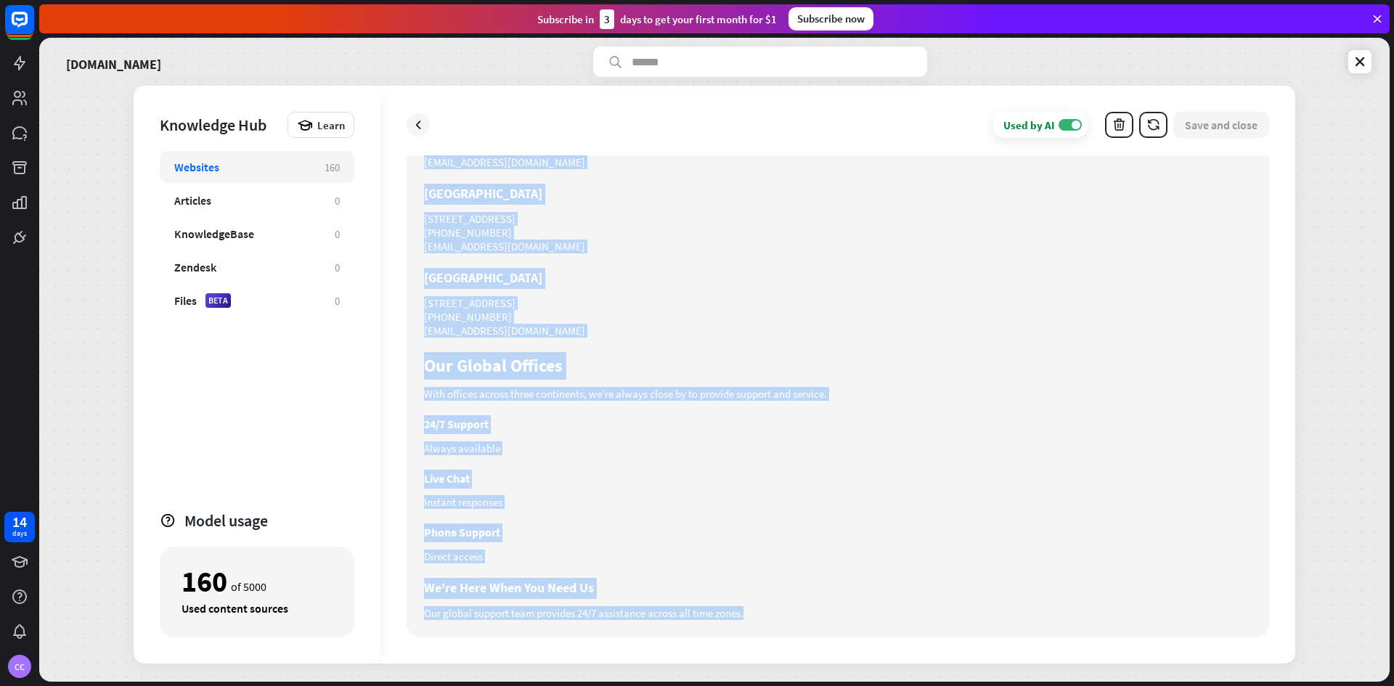
drag, startPoint x: 426, startPoint y: 202, endPoint x: 860, endPoint y: 603, distance: 591.0
copy div "Email Us Get in touch via email [EMAIL_ADDRESS][DOMAIN_NAME] Call Us Speak with…"
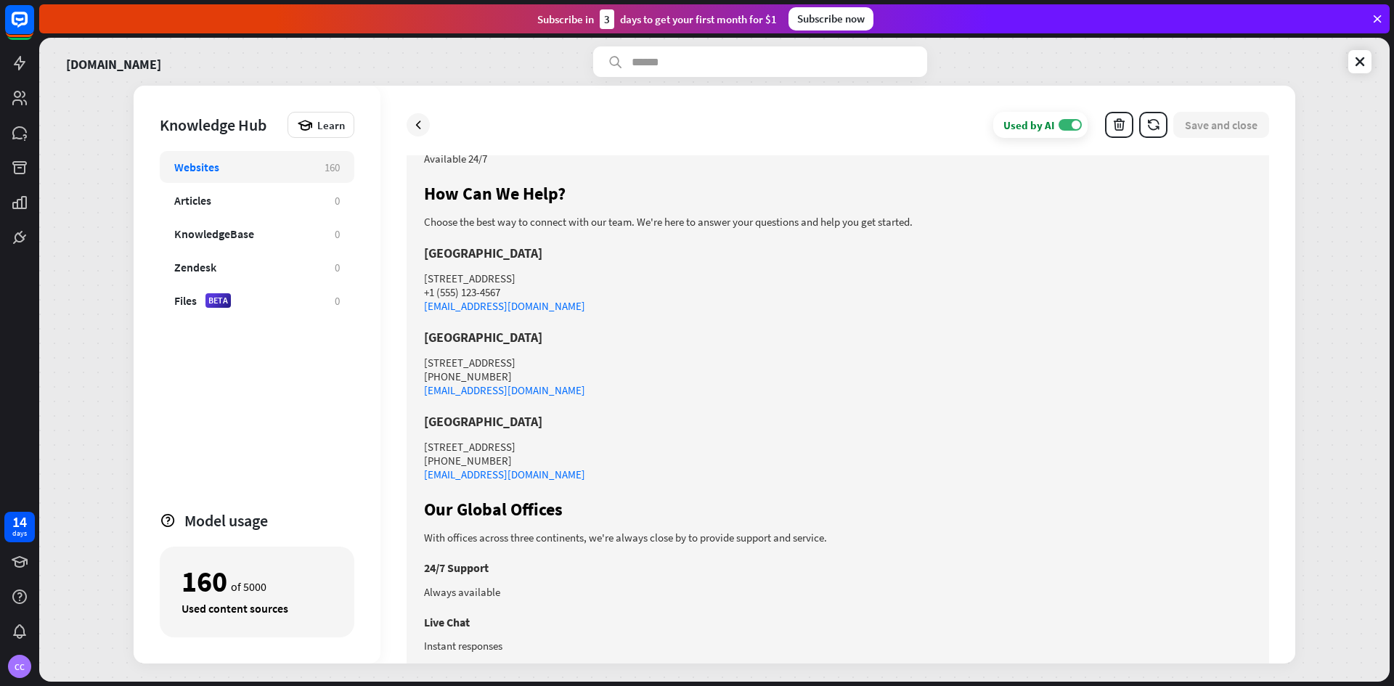
scroll to position [728, 0]
click at [264, 165] on div "Websites" at bounding box center [242, 167] width 136 height 15
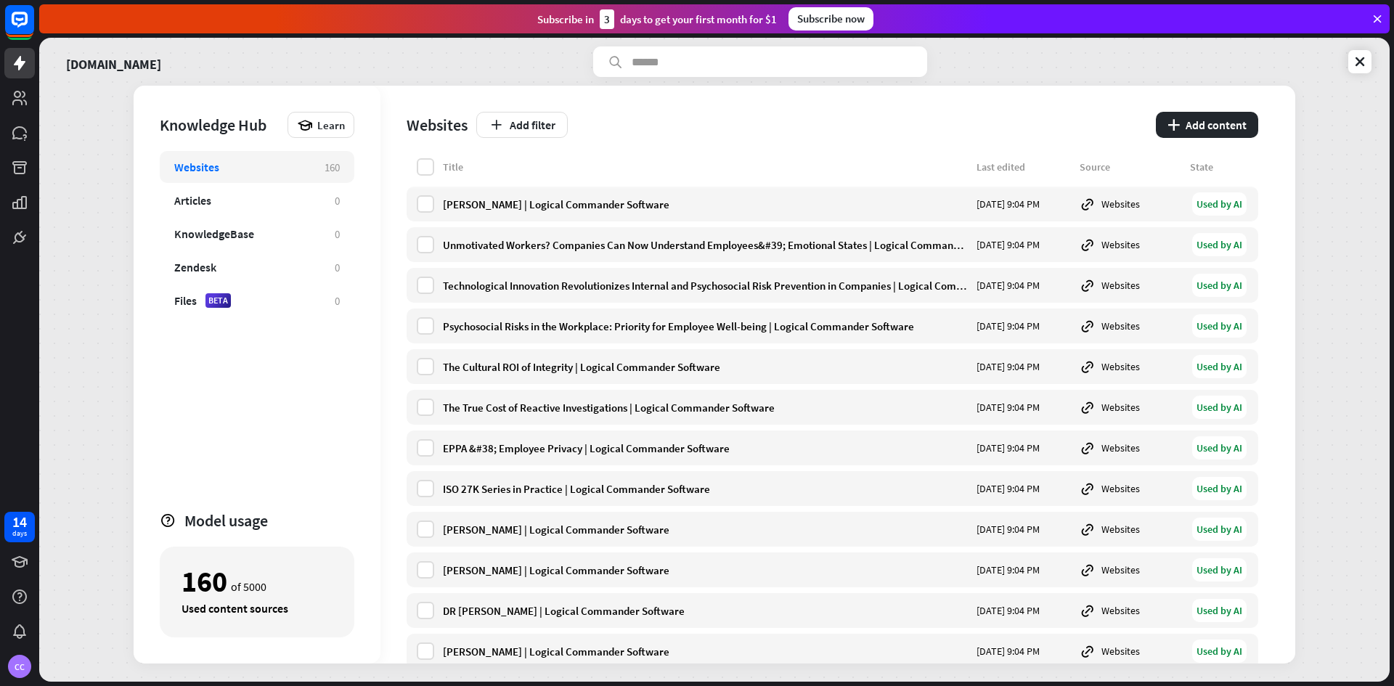
scroll to position [6057, 0]
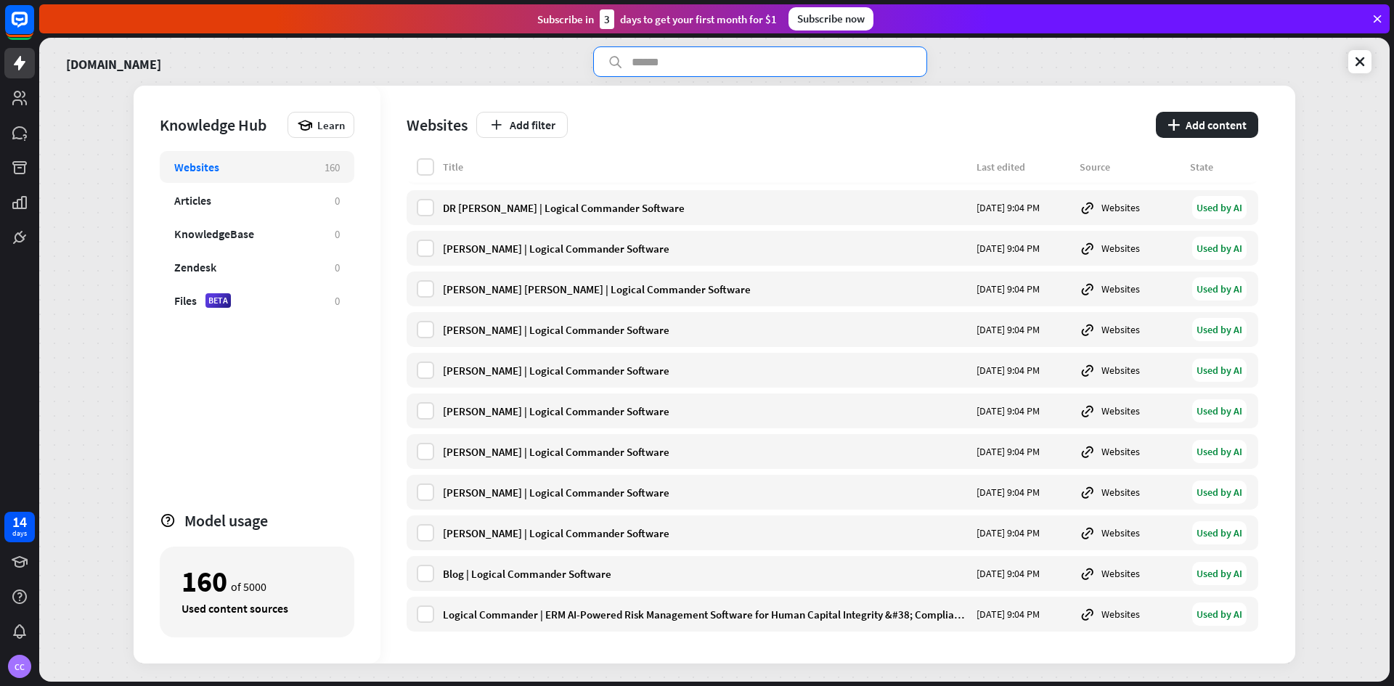
click at [649, 66] on input "text" at bounding box center [760, 61] width 334 height 31
type input "*******"
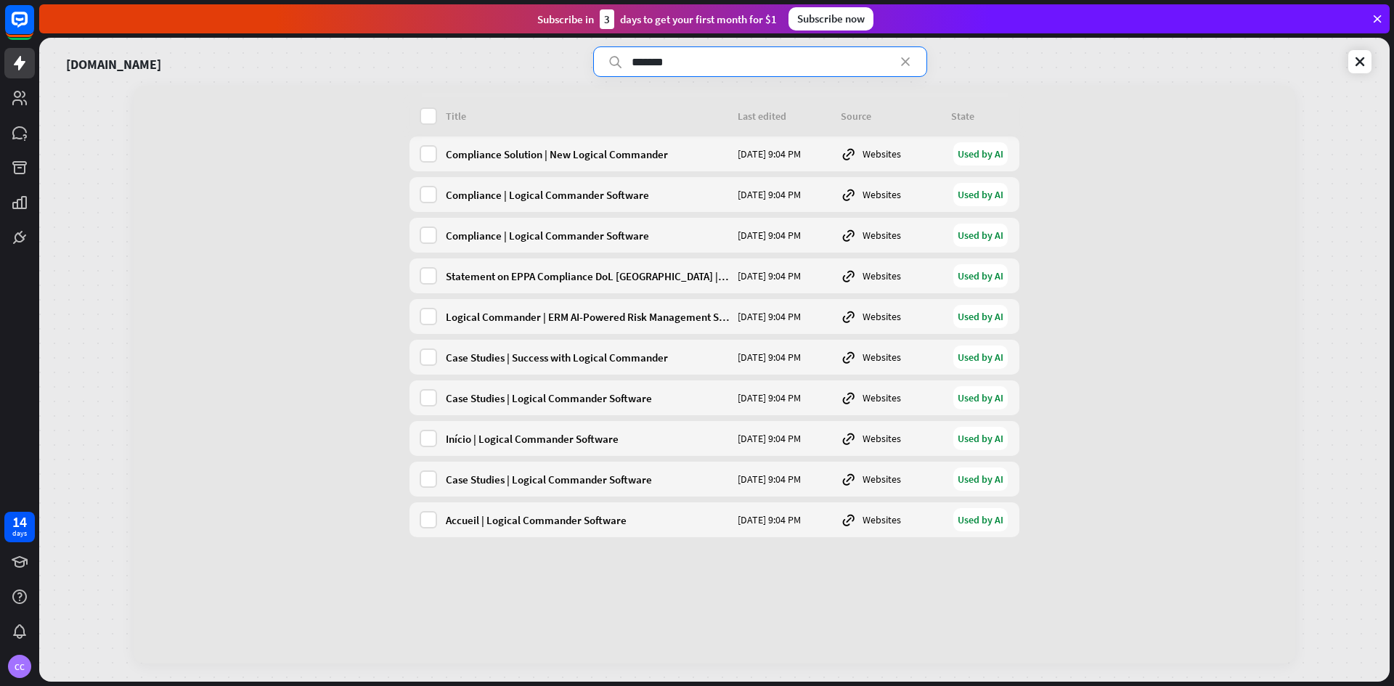
drag, startPoint x: 709, startPoint y: 58, endPoint x: 578, endPoint y: 60, distance: 130.7
click at [578, 60] on div "[DOMAIN_NAME] *******" at bounding box center [714, 61] width 1315 height 31
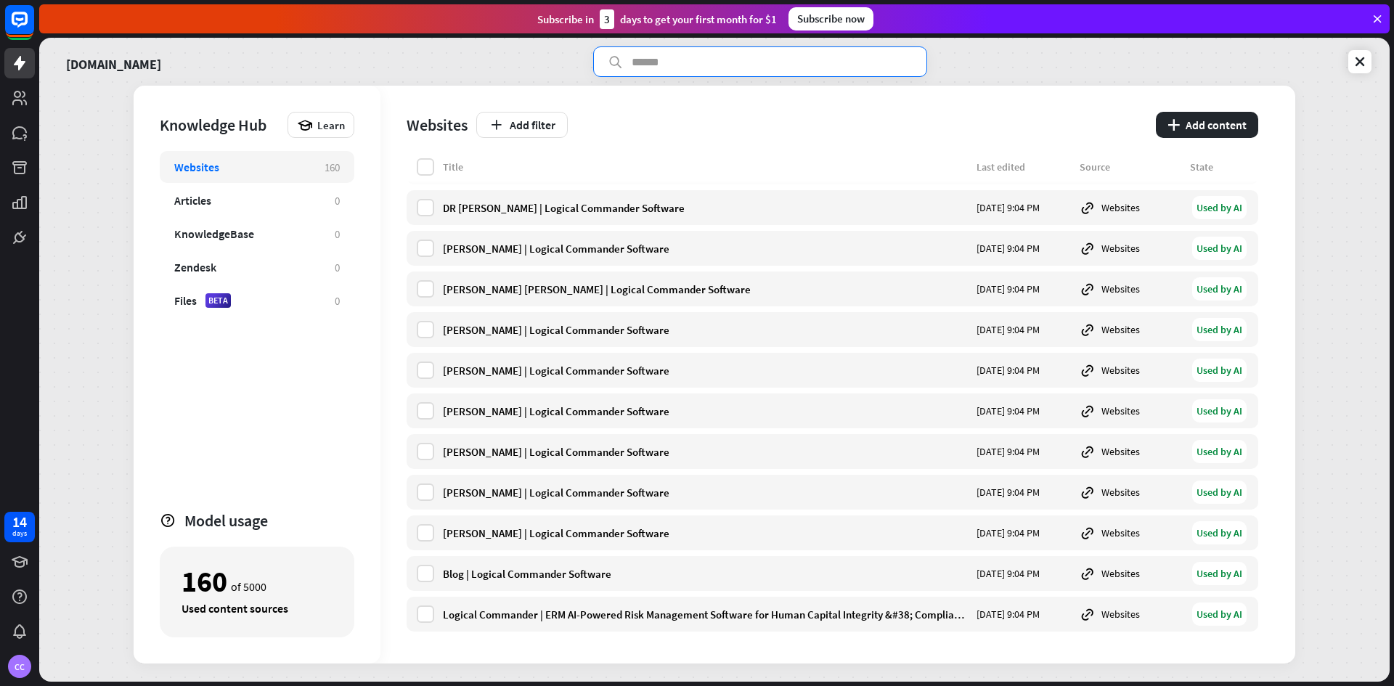
click at [702, 57] on input "text" at bounding box center [760, 61] width 334 height 31
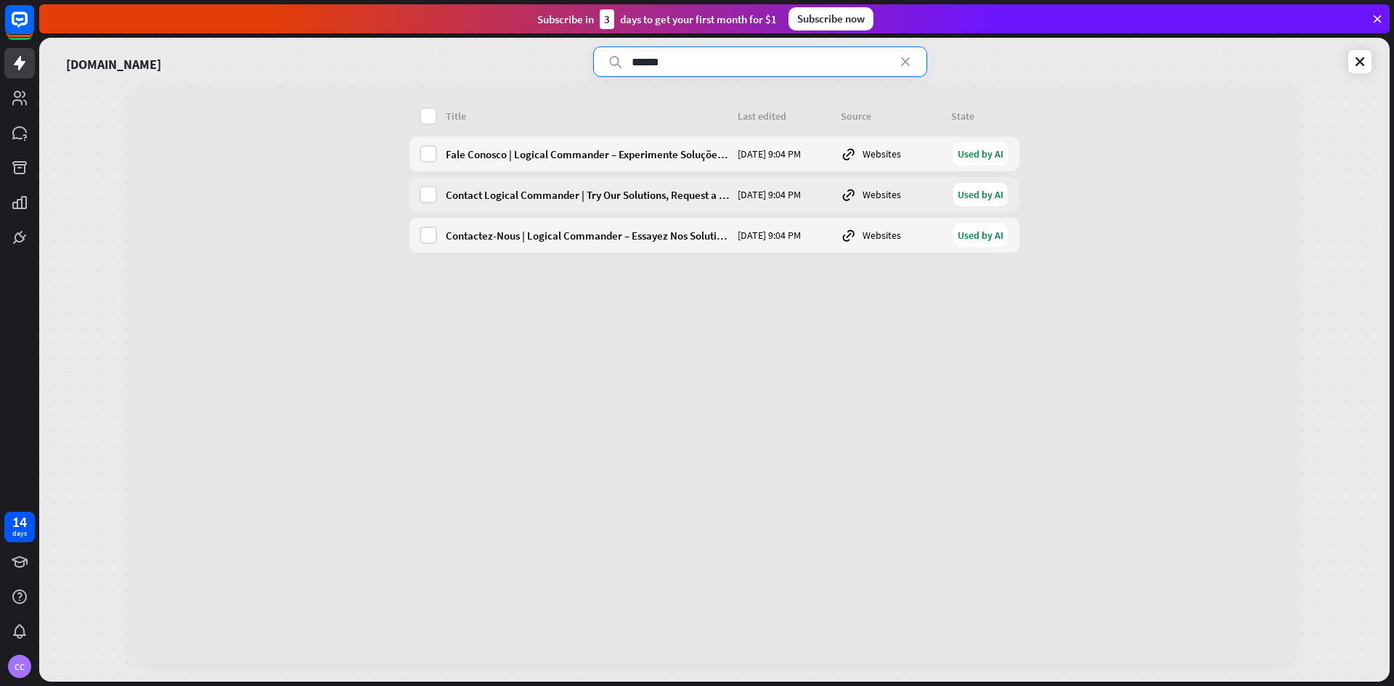
type input "******"
click at [988, 190] on div "Used by AI" at bounding box center [981, 194] width 54 height 23
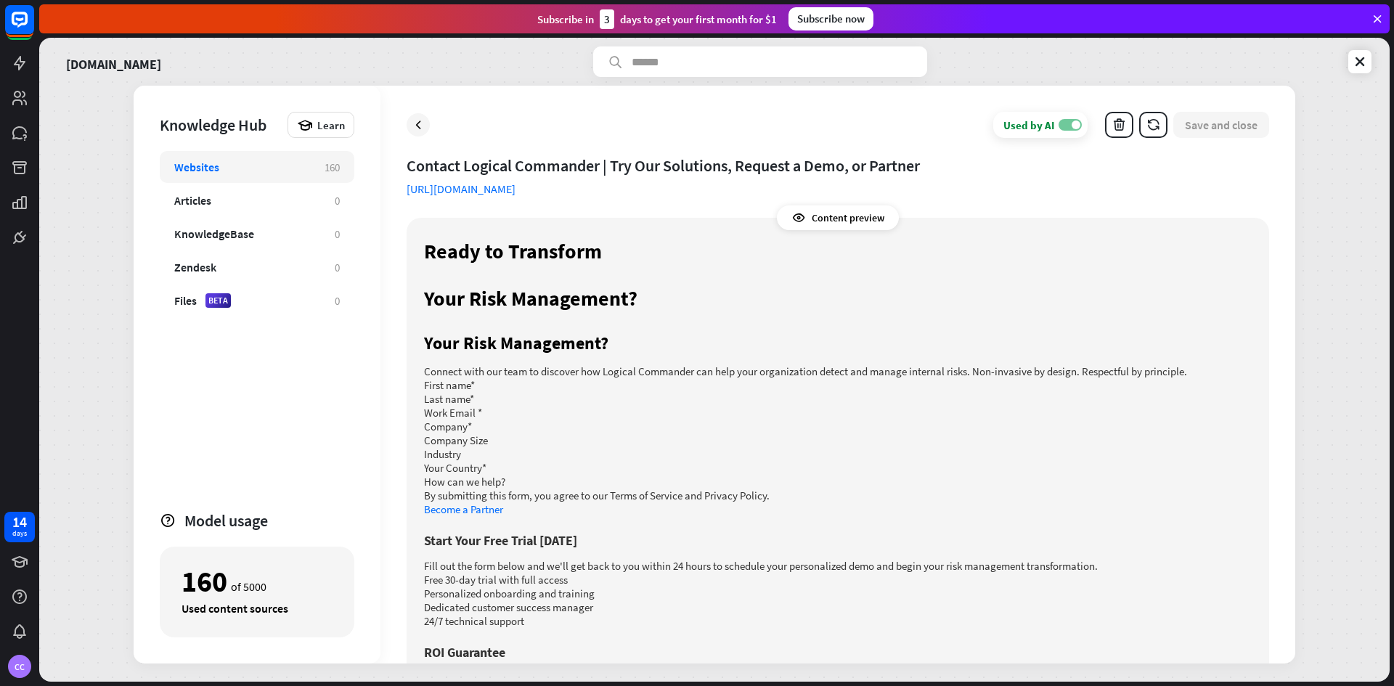
click at [1070, 122] on label "ON" at bounding box center [1070, 125] width 23 height 12
click at [819, 214] on div "Content preview" at bounding box center [838, 218] width 122 height 25
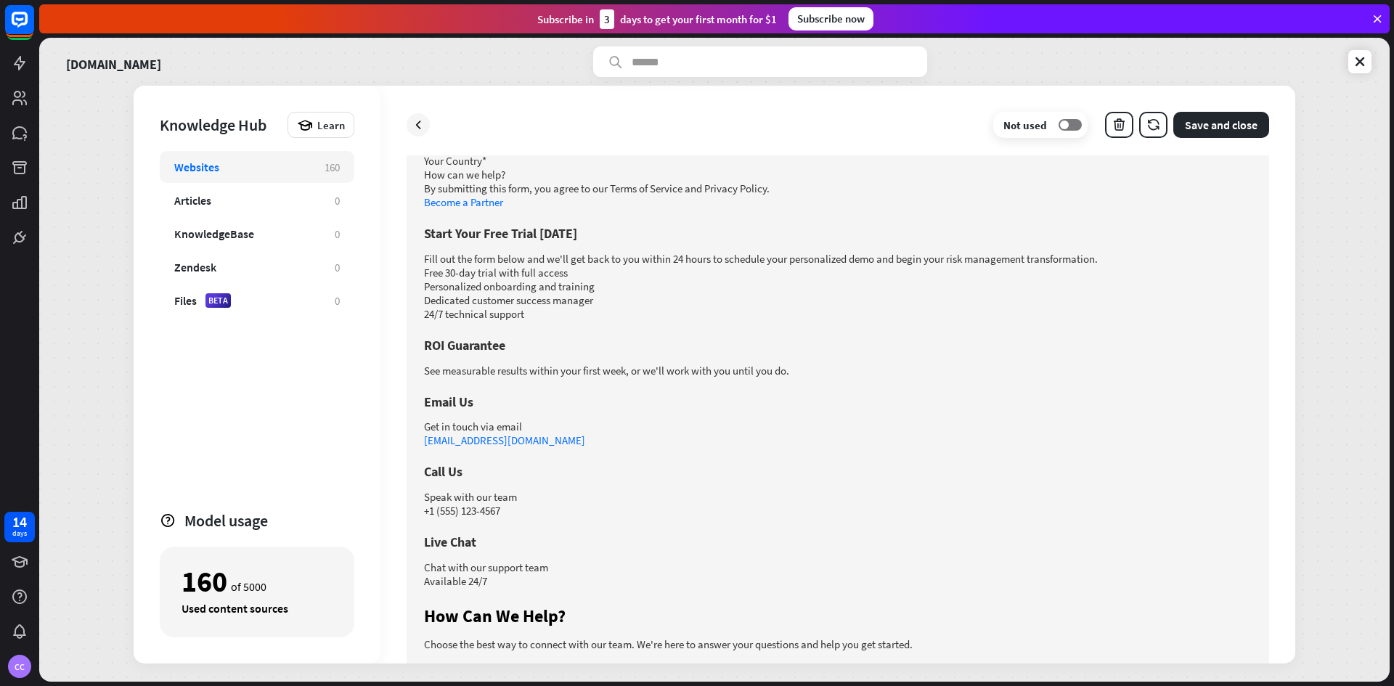
scroll to position [363, 0]
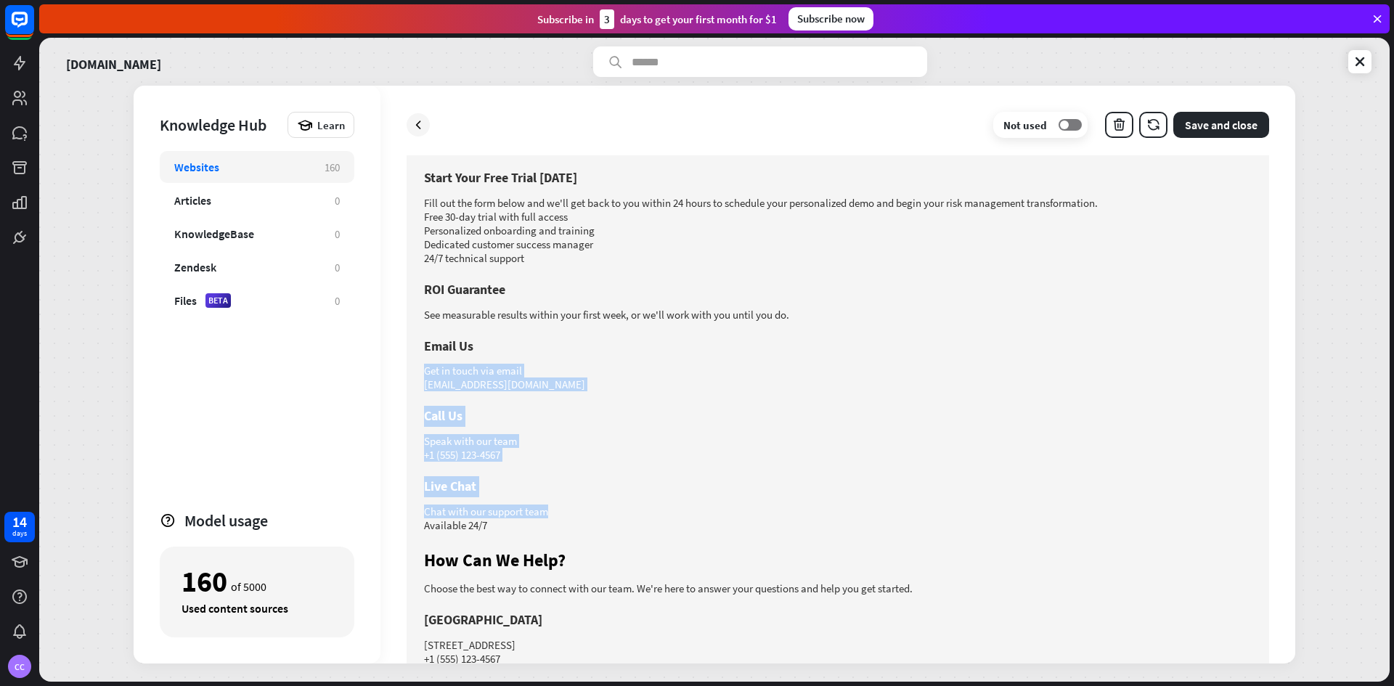
drag, startPoint x: 523, startPoint y: 322, endPoint x: 579, endPoint y: 511, distance: 197.6
click at [578, 512] on div "Ready to Transform Your Risk Management? Your Risk Management? Connect with our…" at bounding box center [838, 501] width 828 height 1259
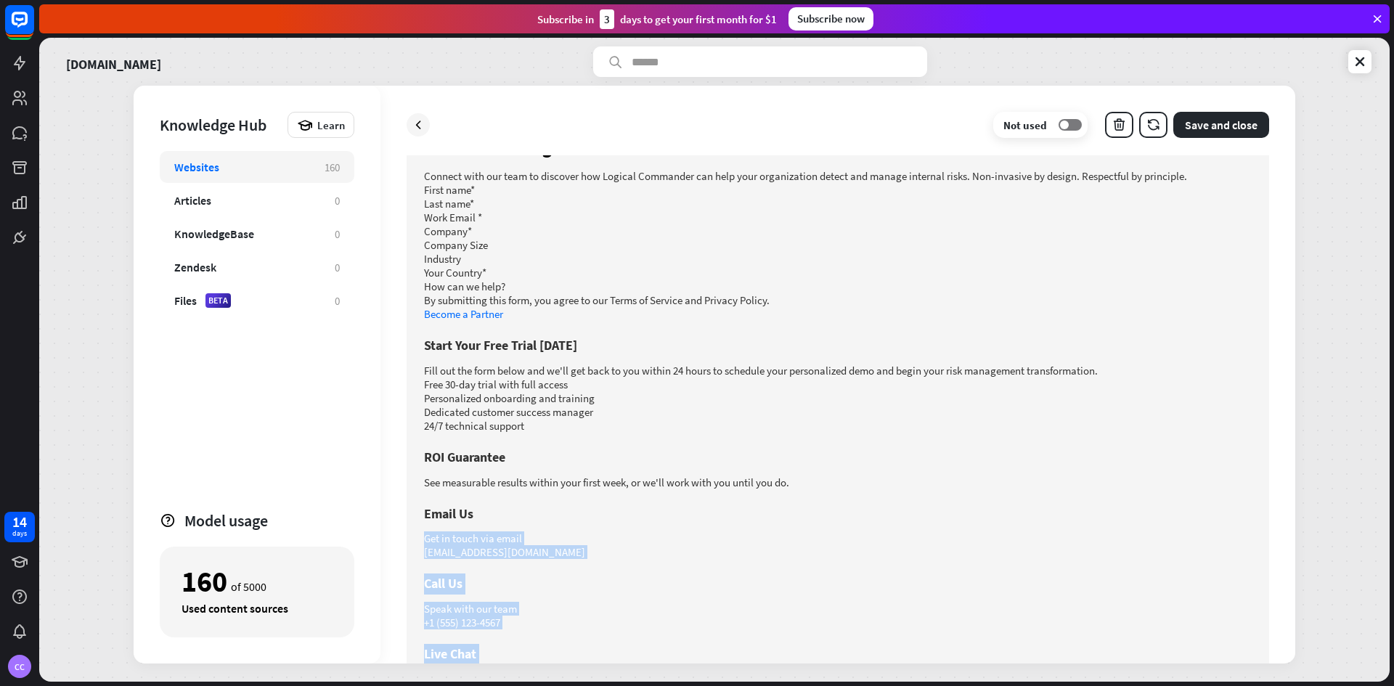
scroll to position [147, 0]
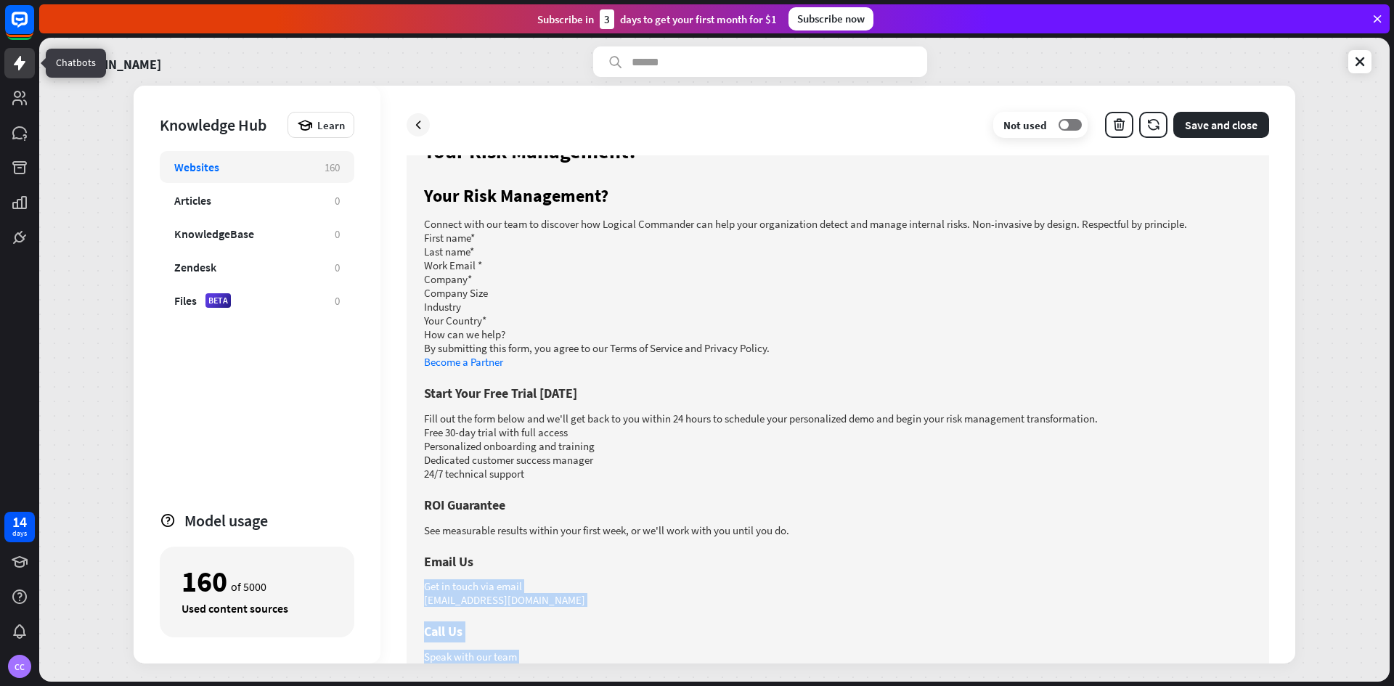
click at [20, 62] on icon at bounding box center [20, 63] width 12 height 15
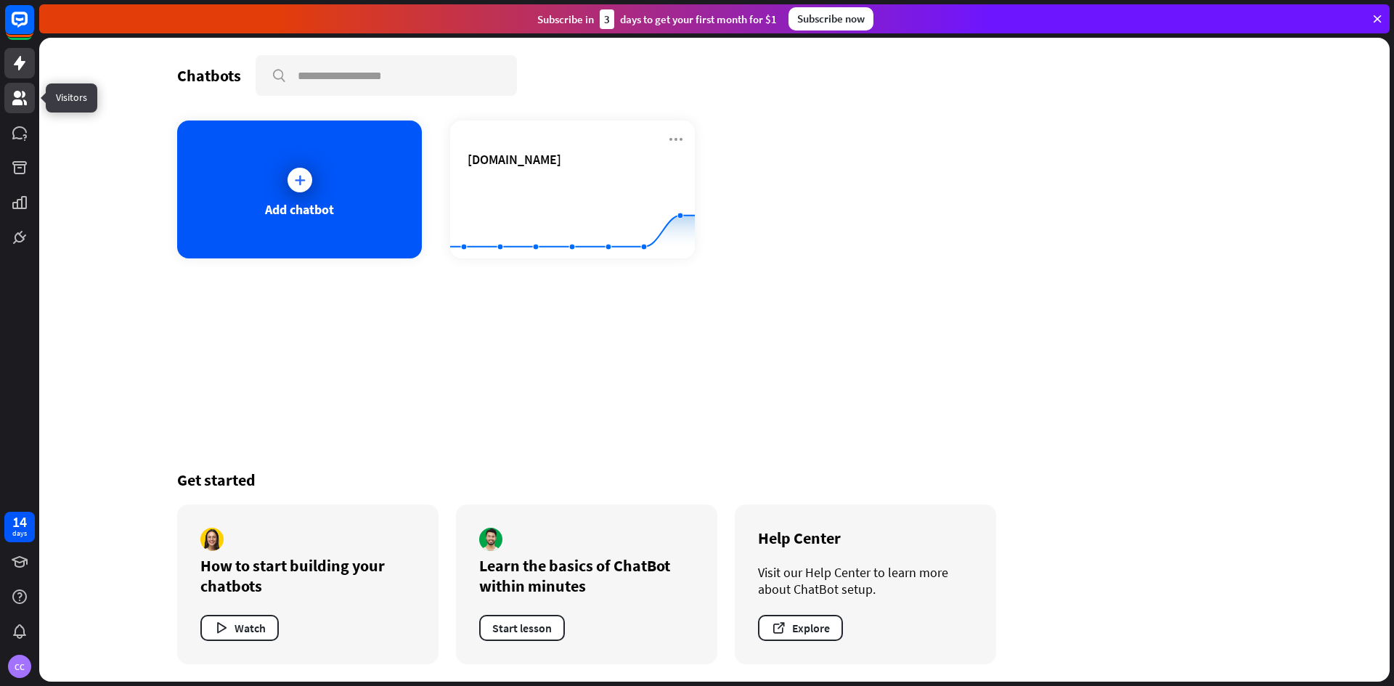
click at [13, 103] on icon at bounding box center [19, 98] width 15 height 15
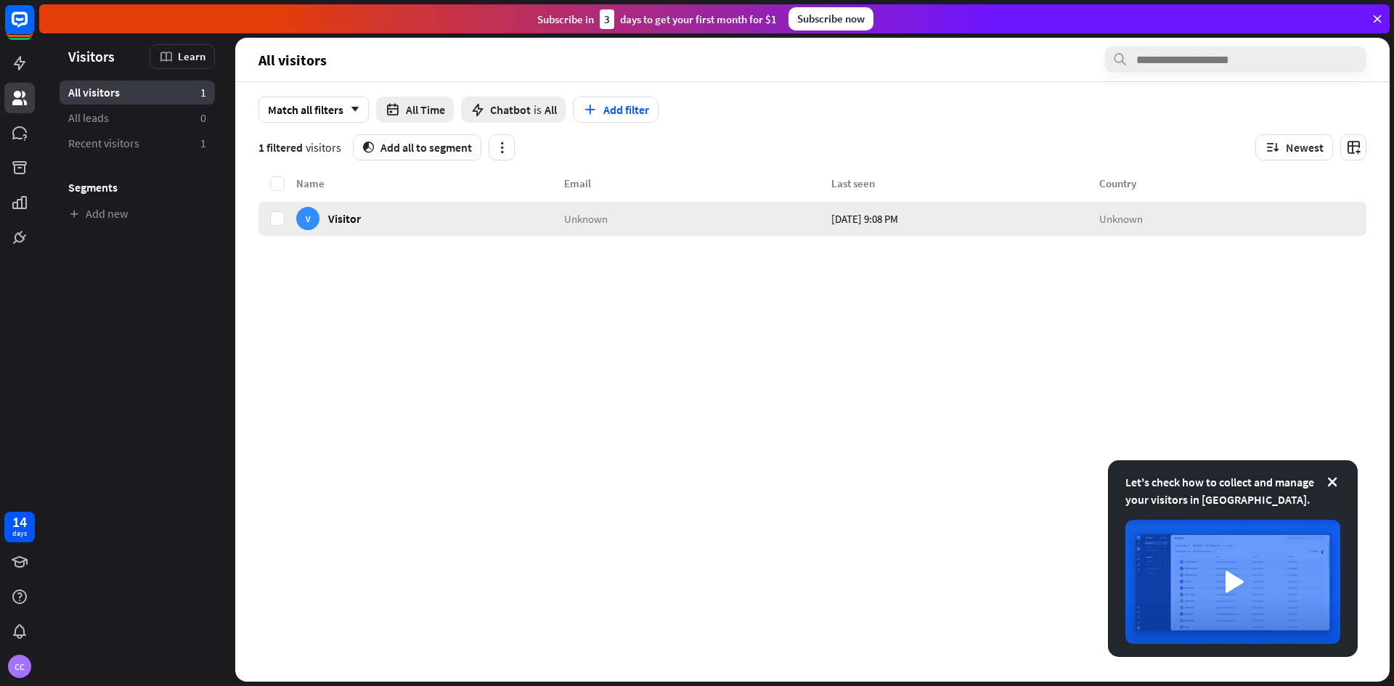
click at [426, 222] on div "V Visitor" at bounding box center [430, 218] width 268 height 35
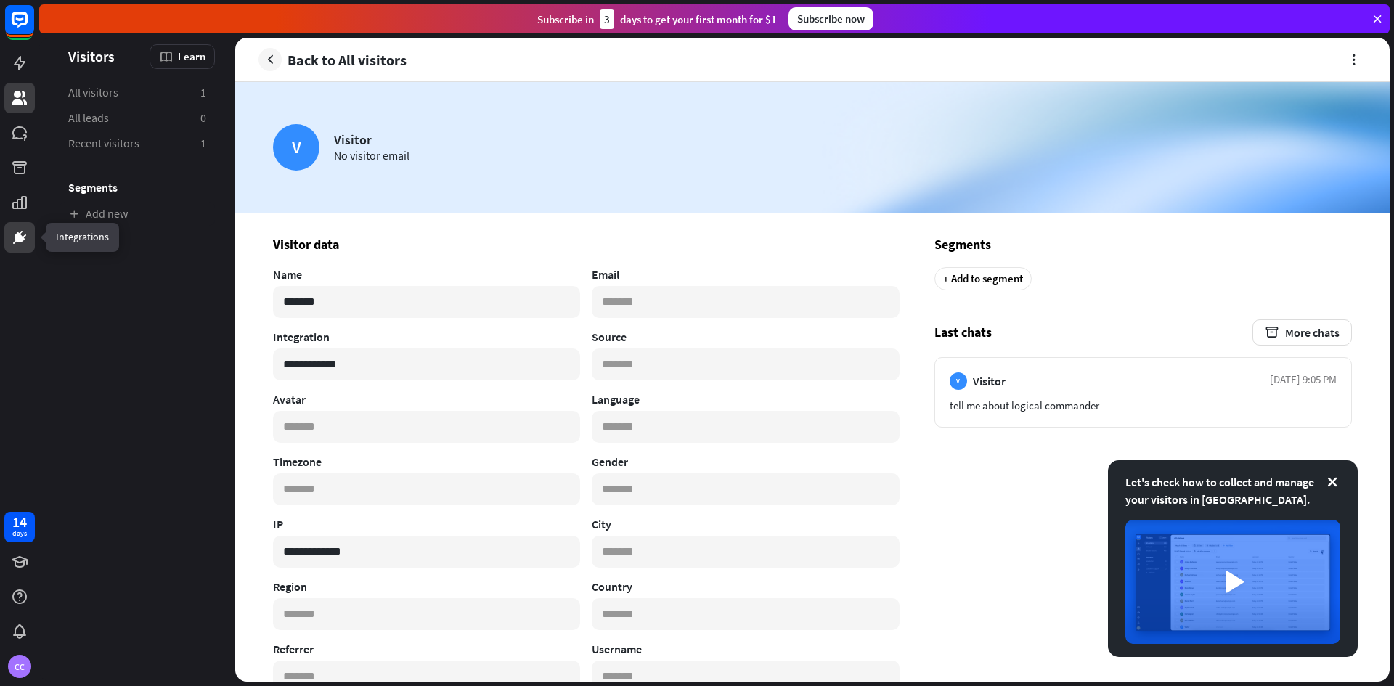
click at [25, 236] on icon at bounding box center [25, 237] width 4 height 4
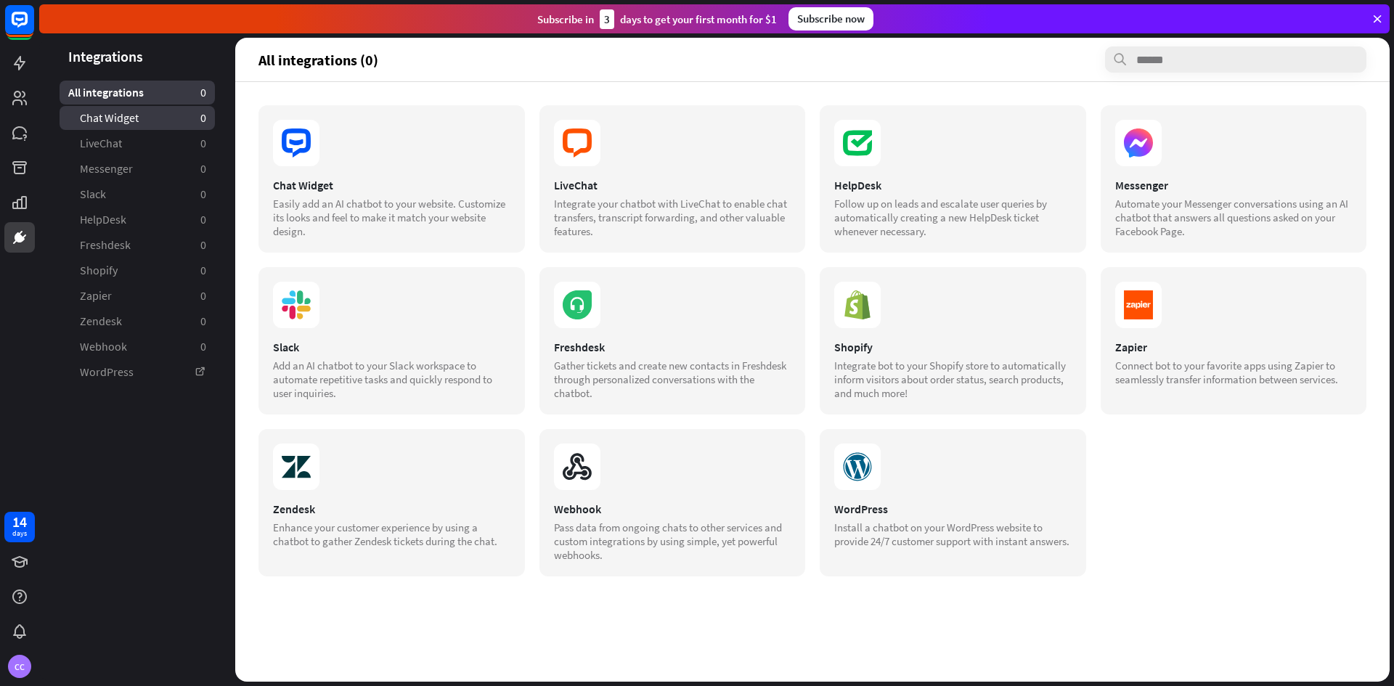
click at [109, 115] on span "Chat Widget" at bounding box center [109, 117] width 59 height 15
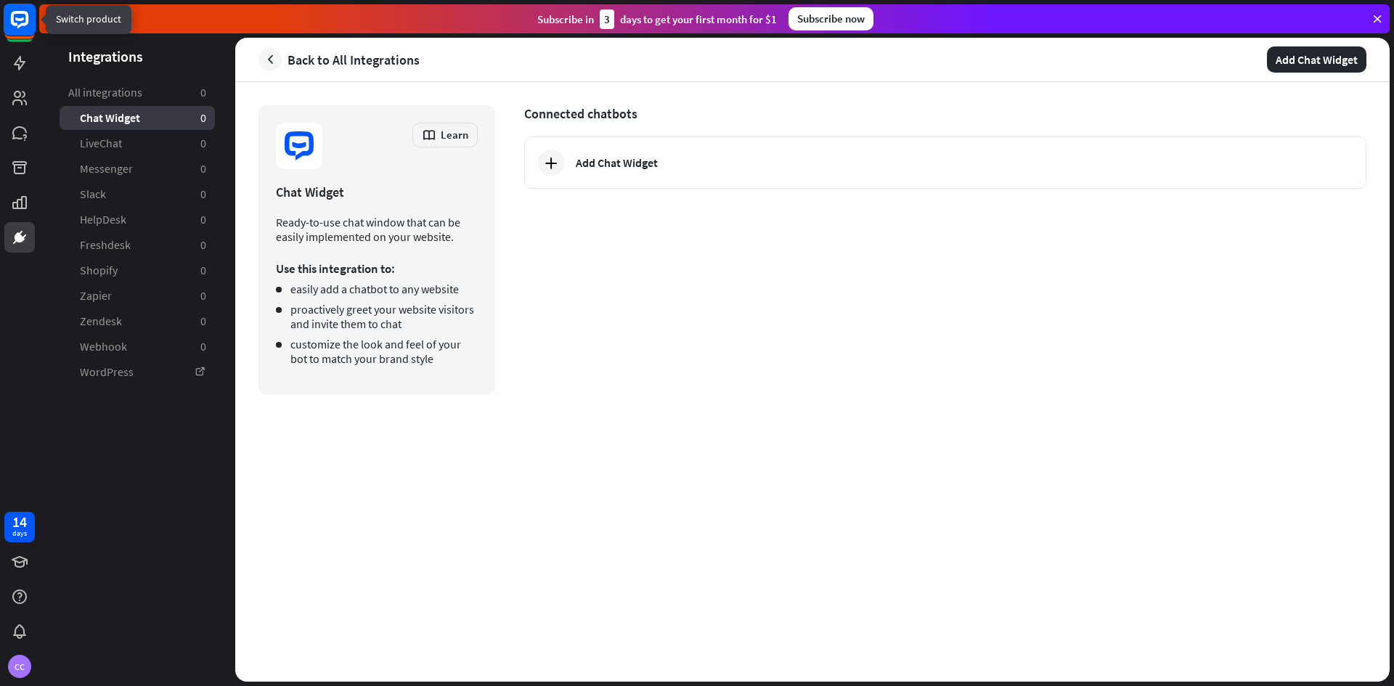
click at [17, 29] on rect at bounding box center [20, 20] width 32 height 32
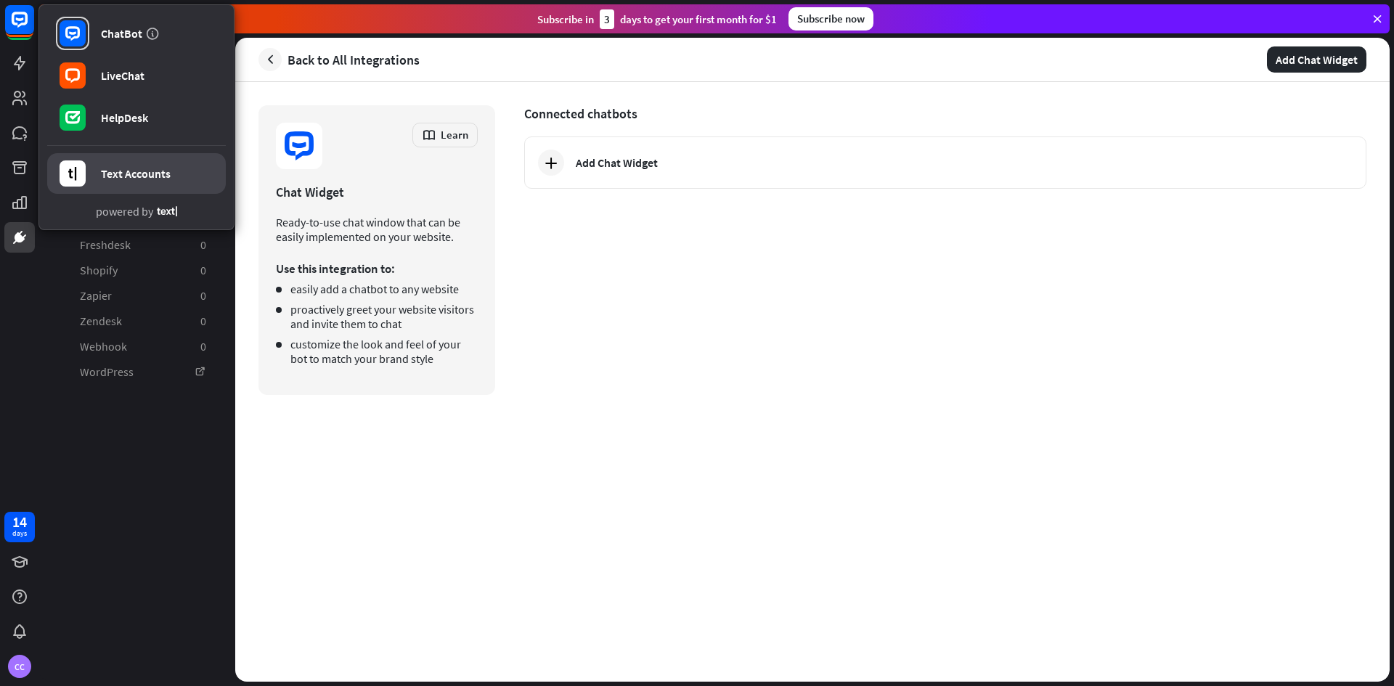
click at [141, 166] on div "Text Accounts" at bounding box center [136, 173] width 70 height 15
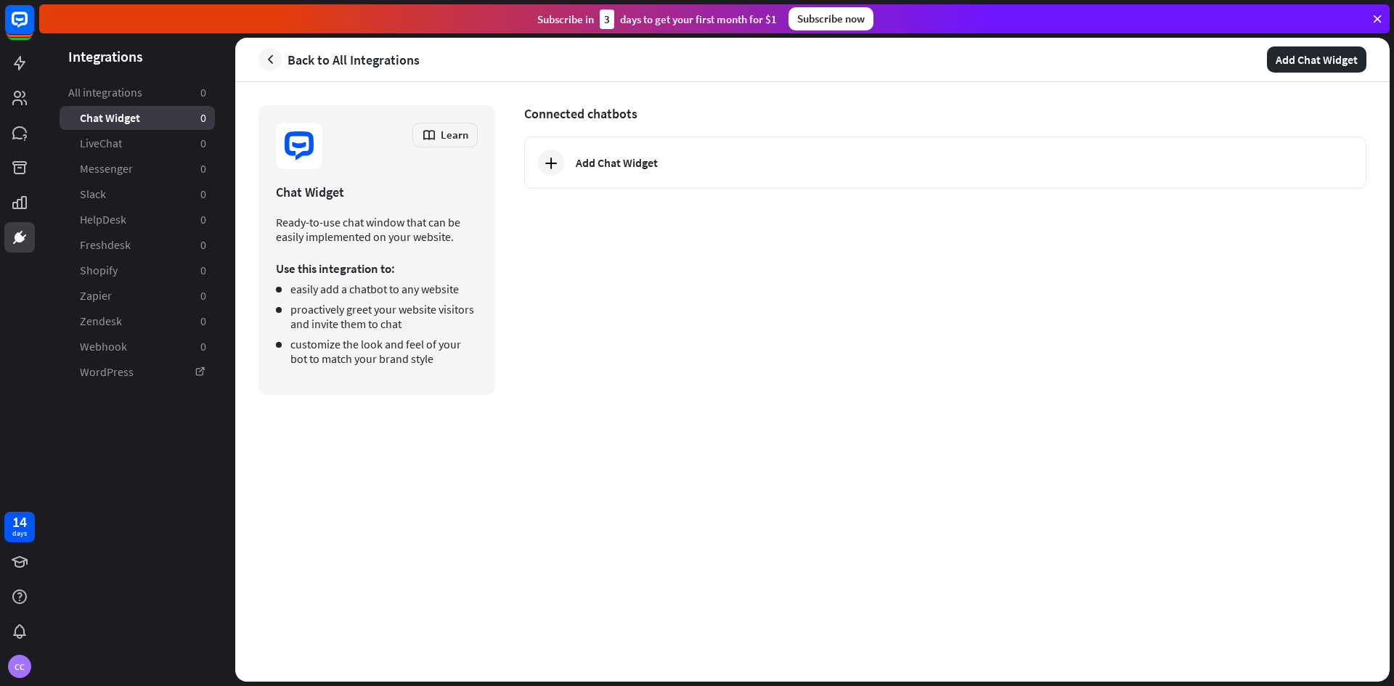
click at [282, 53] on link "Back to All Integrations" at bounding box center [339, 59] width 161 height 23
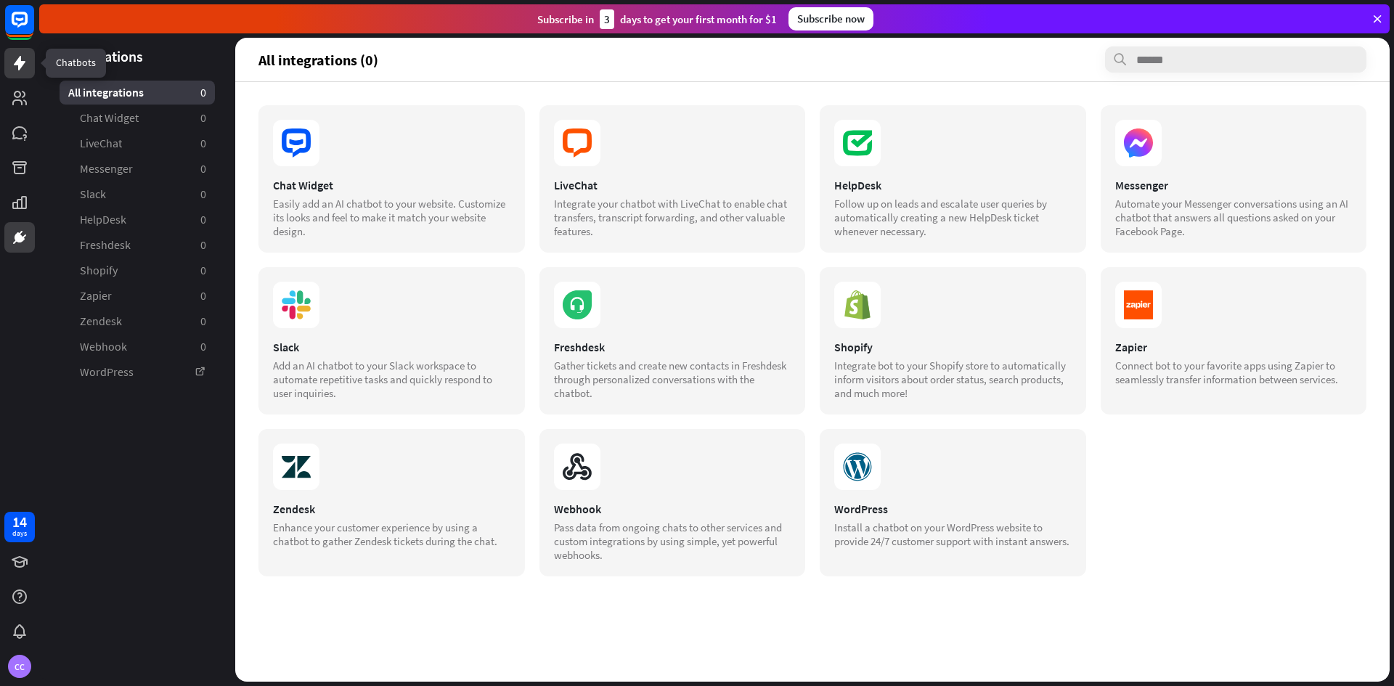
click at [17, 71] on icon at bounding box center [19, 62] width 17 height 17
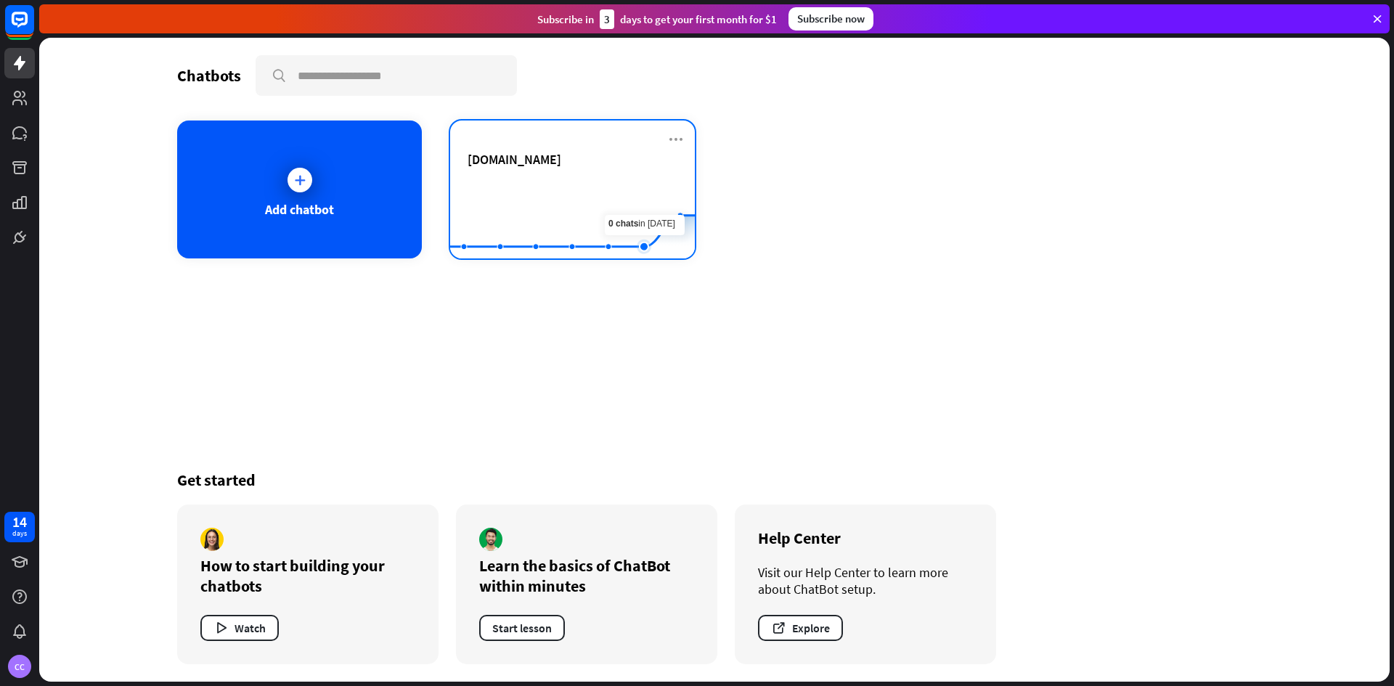
click at [641, 204] on rect at bounding box center [572, 222] width 245 height 91
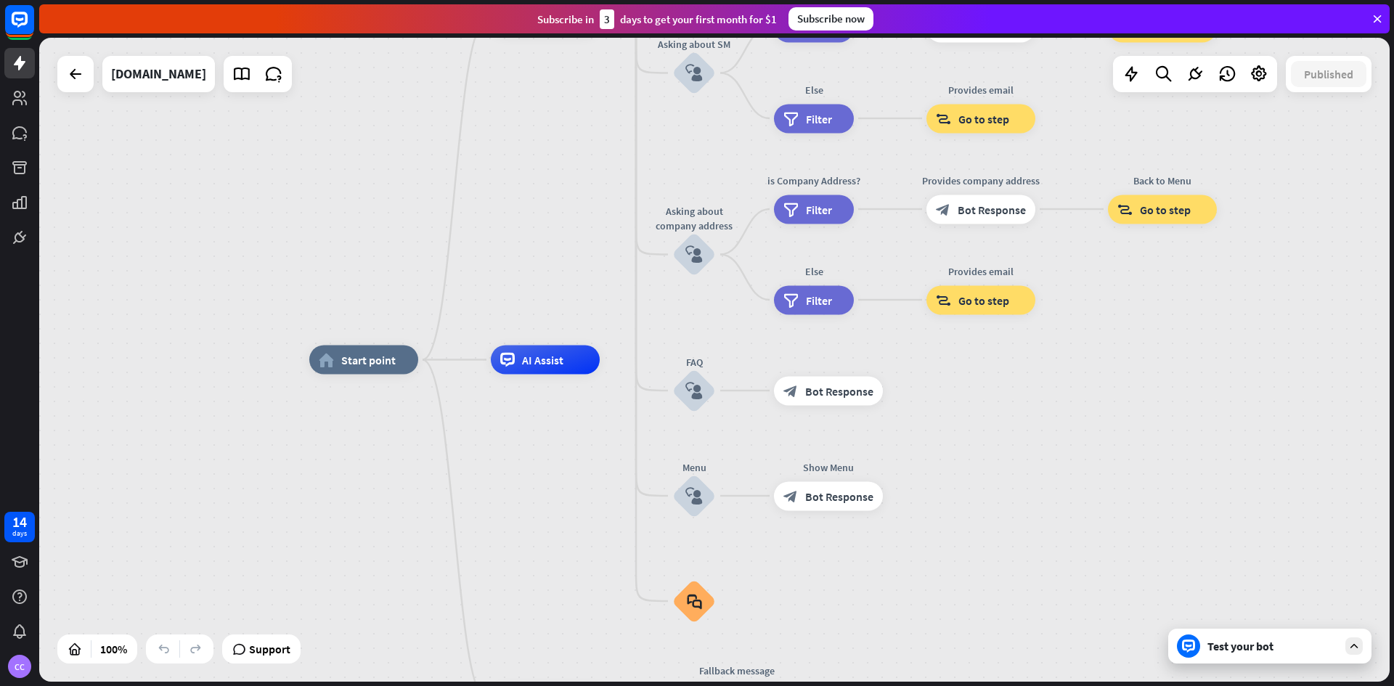
click at [1269, 649] on div "Test your bot" at bounding box center [1273, 646] width 131 height 15
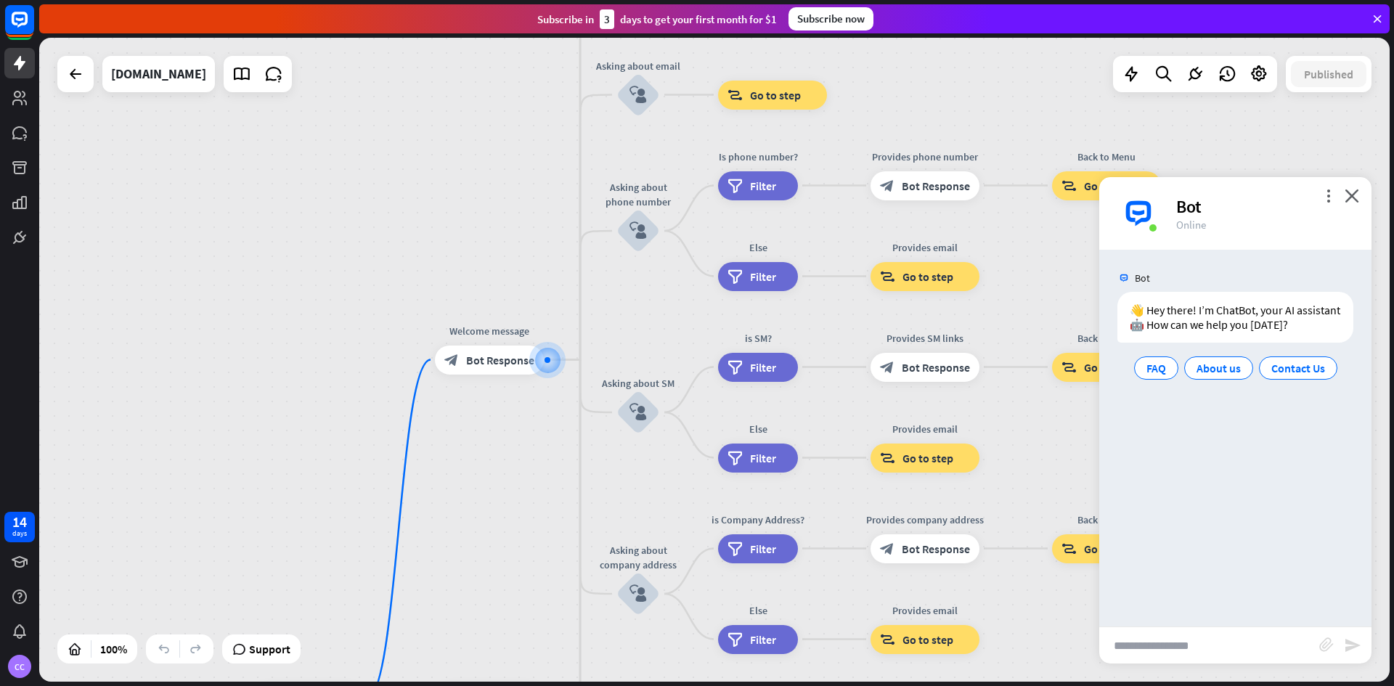
click at [1182, 644] on input "text" at bounding box center [1210, 645] width 220 height 36
type input "**********"
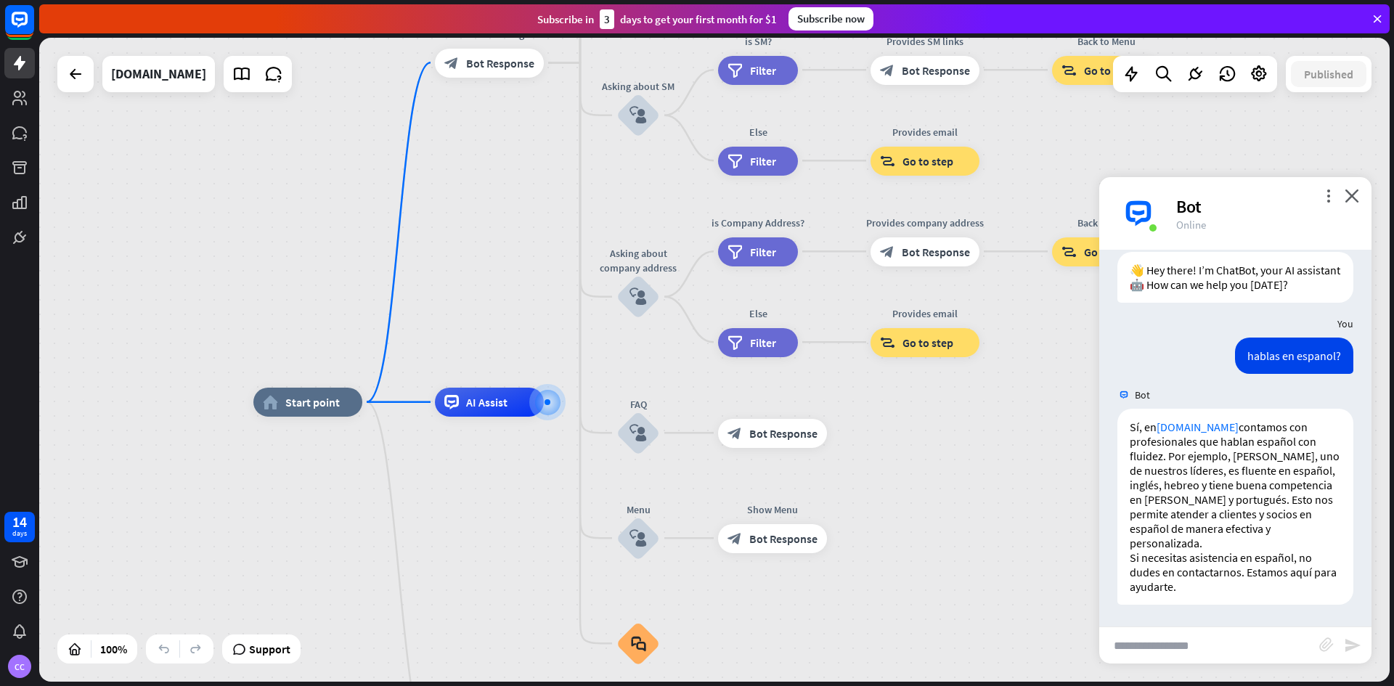
scroll to position [54, 0]
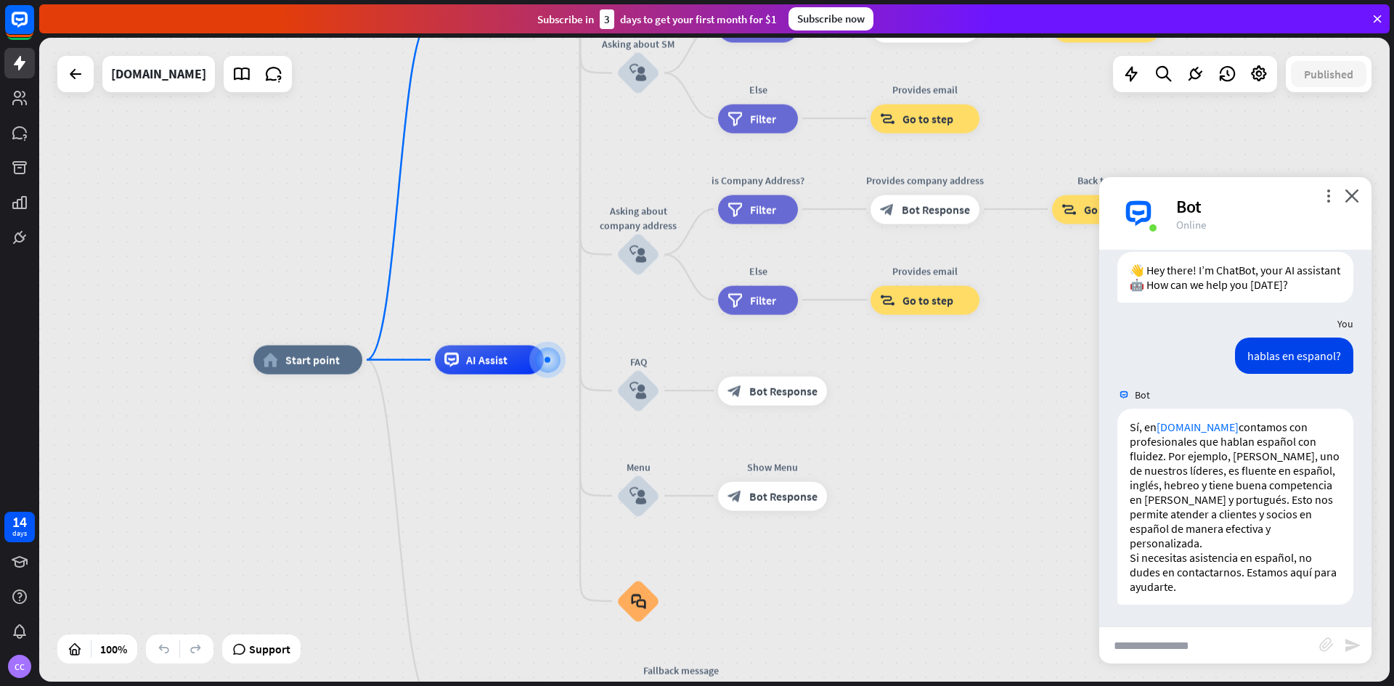
click at [1142, 649] on input "text" at bounding box center [1210, 645] width 220 height 36
type input "**********"
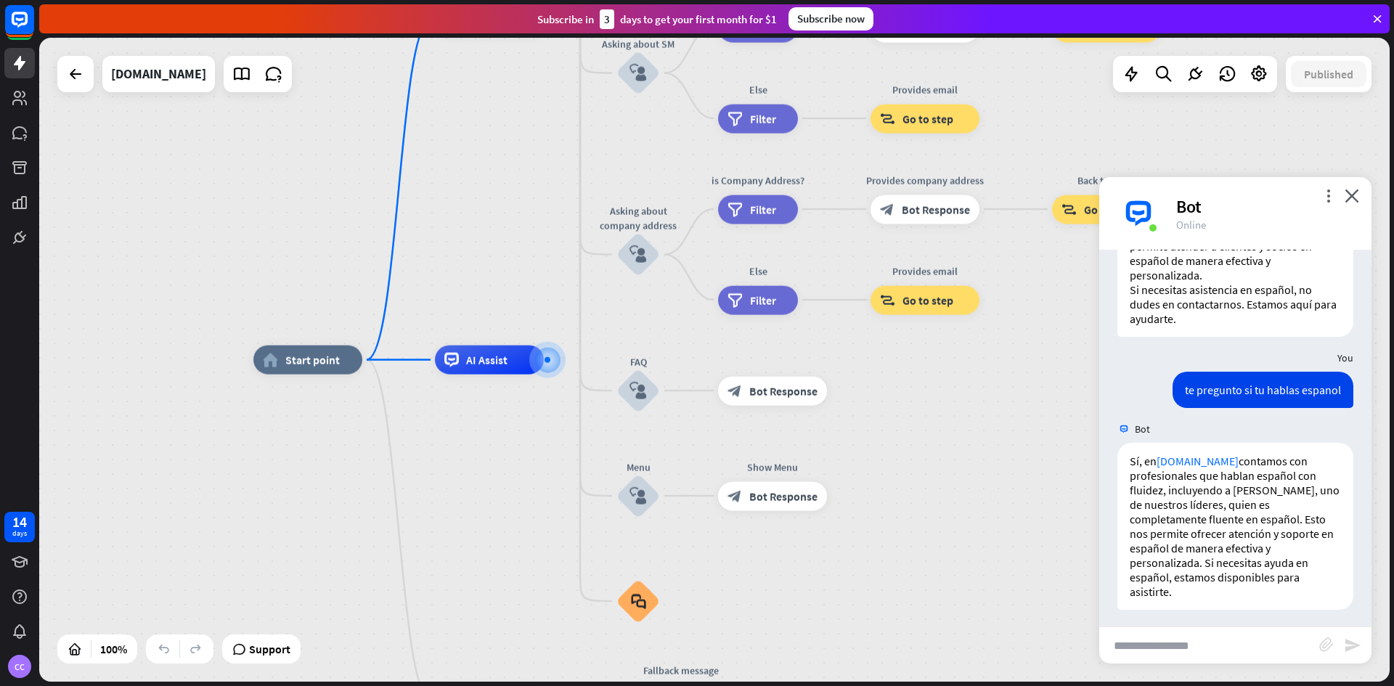
scroll to position [328, 0]
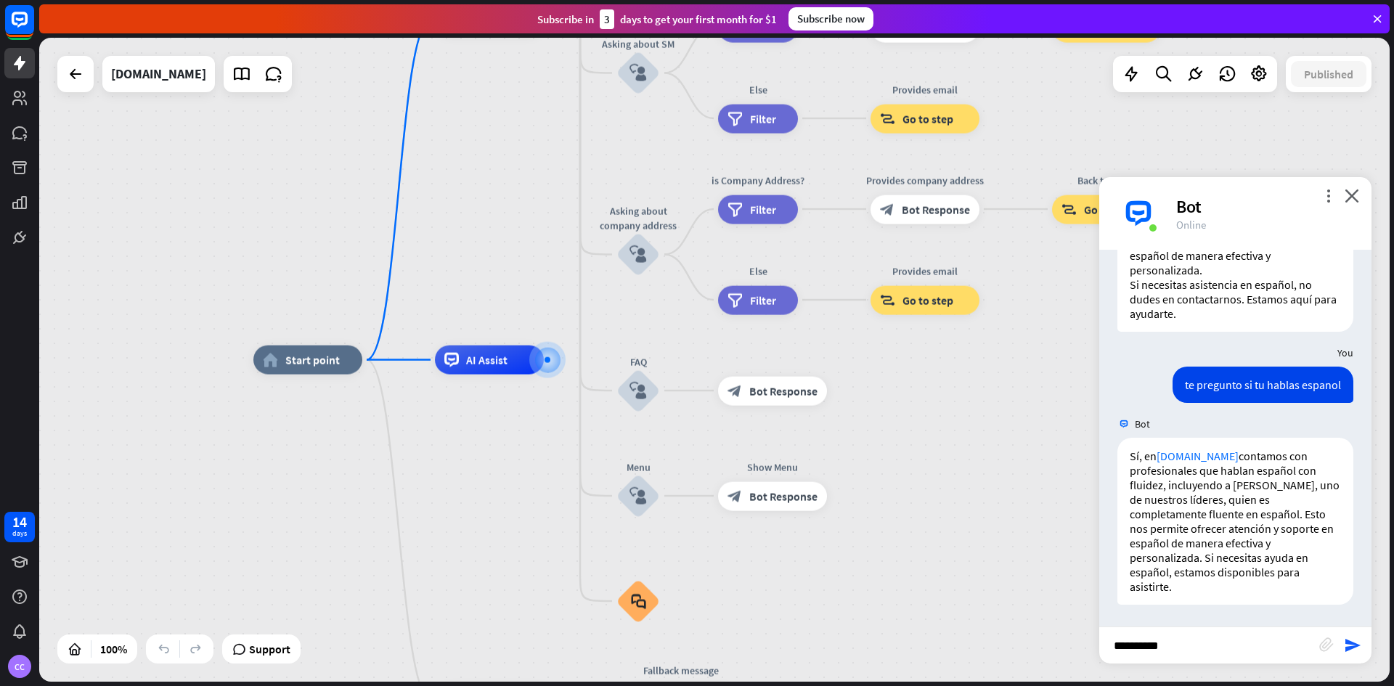
type input "**********"
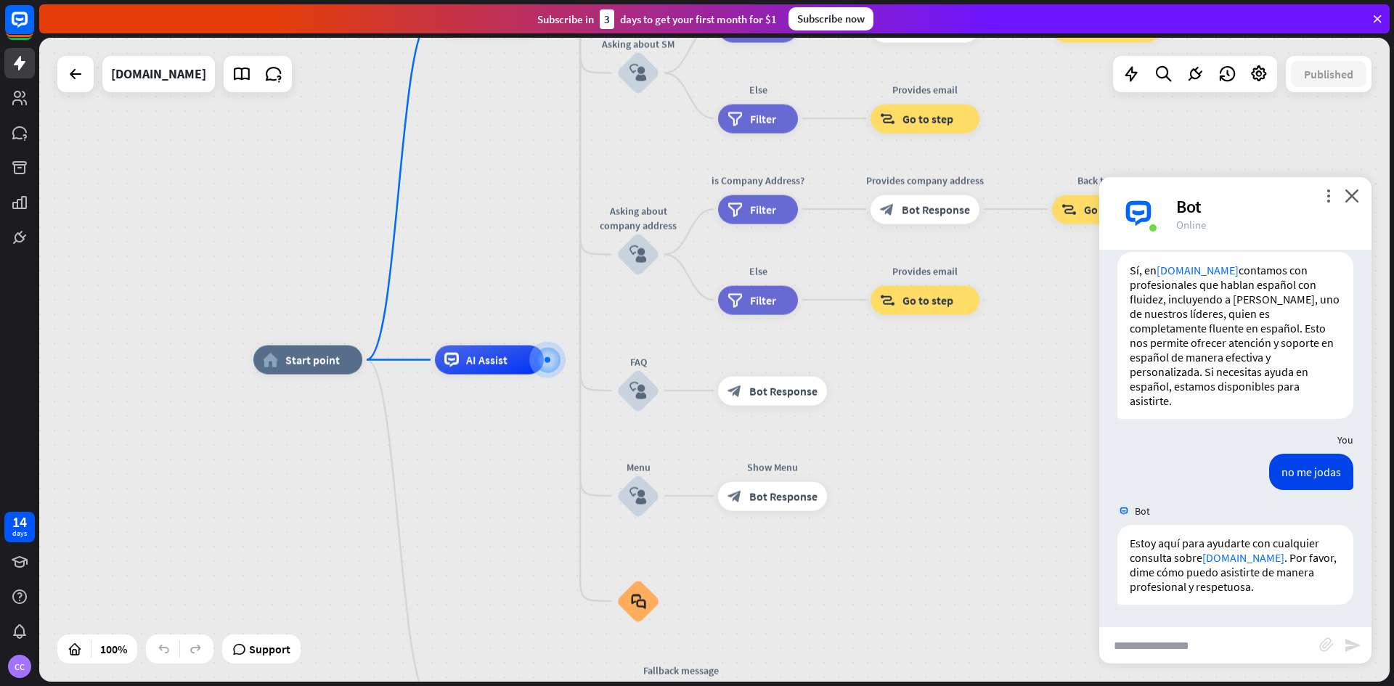
scroll to position [528, 0]
type input "**********"
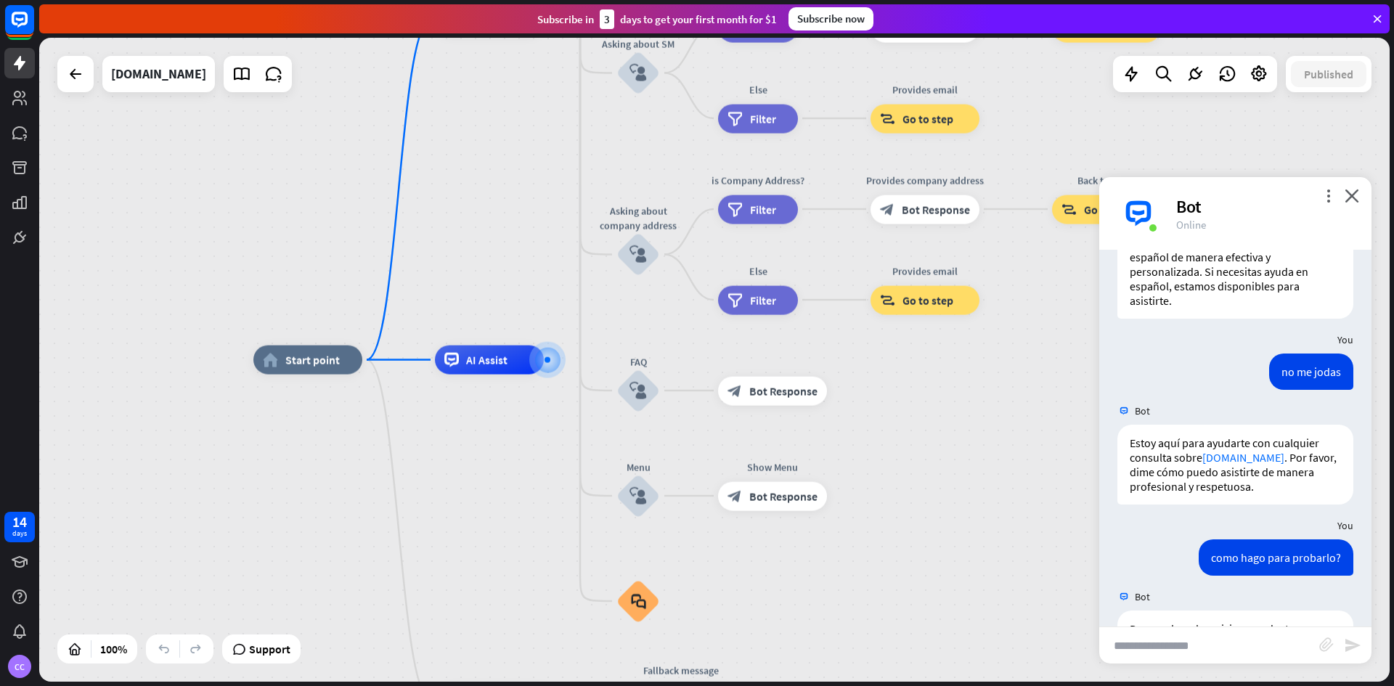
scroll to position [1052, 0]
